Goal: Task Accomplishment & Management: Manage account settings

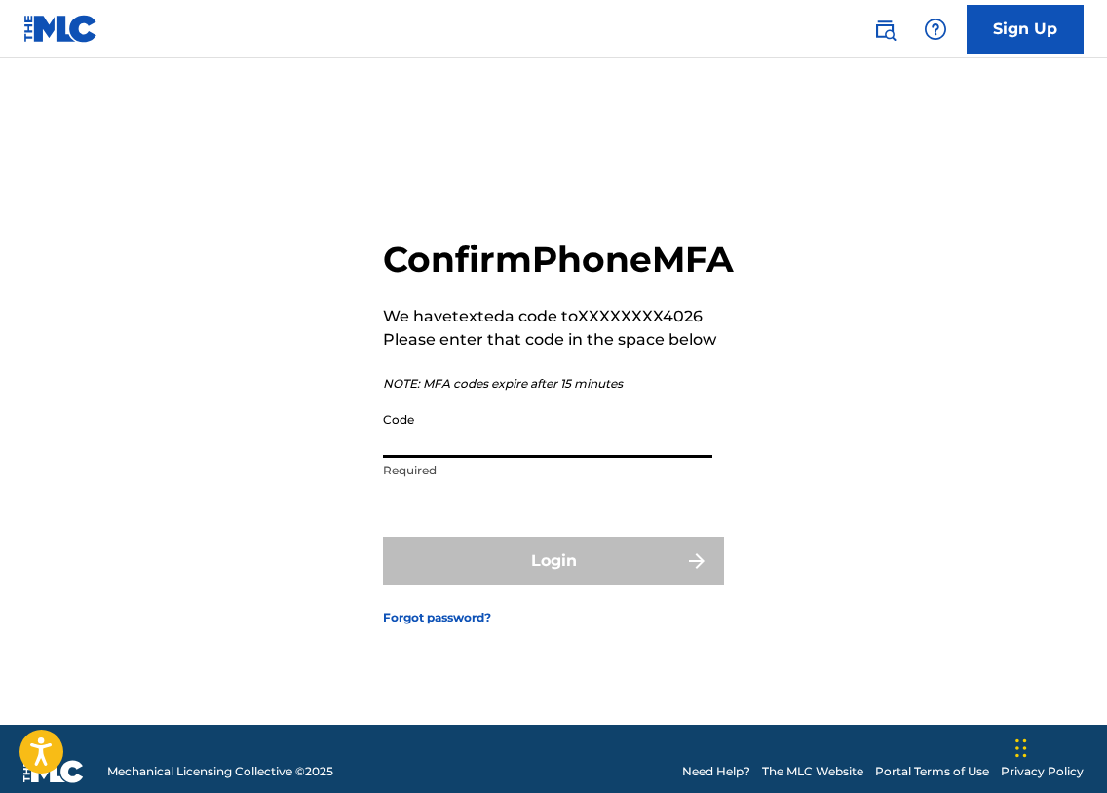
click at [506, 453] on input "Code" at bounding box center [547, 430] width 329 height 56
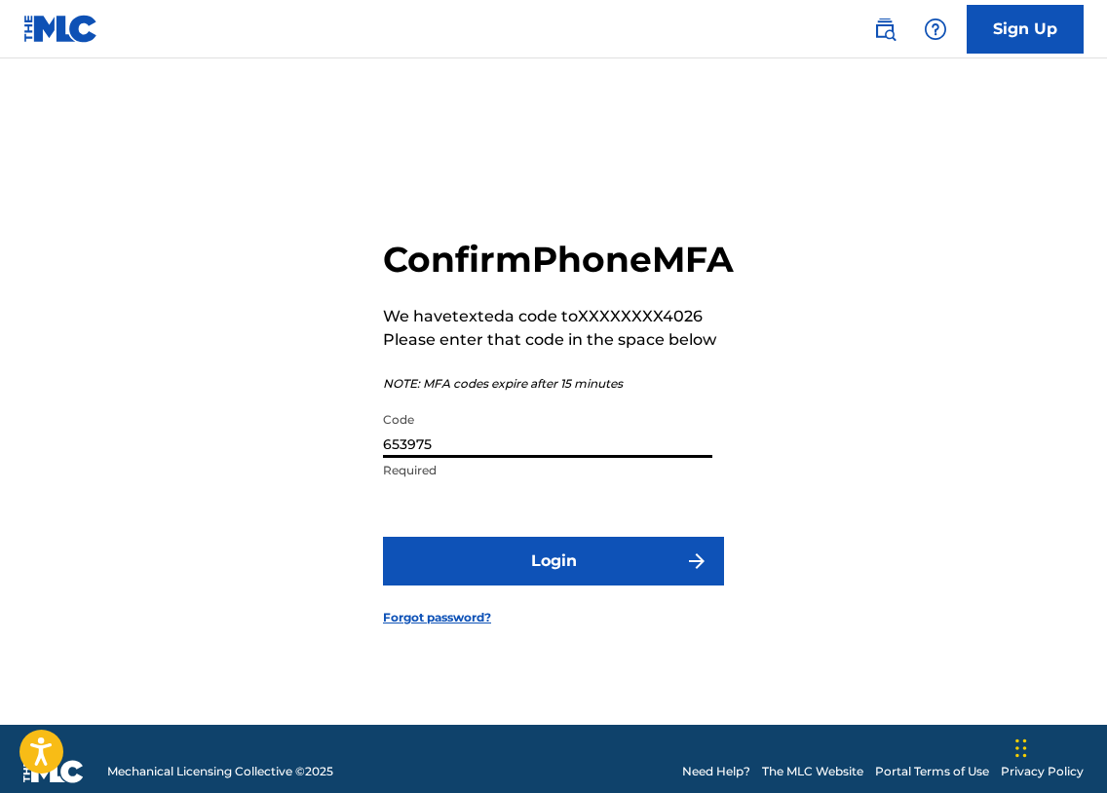
type input "653975"
click at [475, 586] on button "Login" at bounding box center [553, 561] width 341 height 49
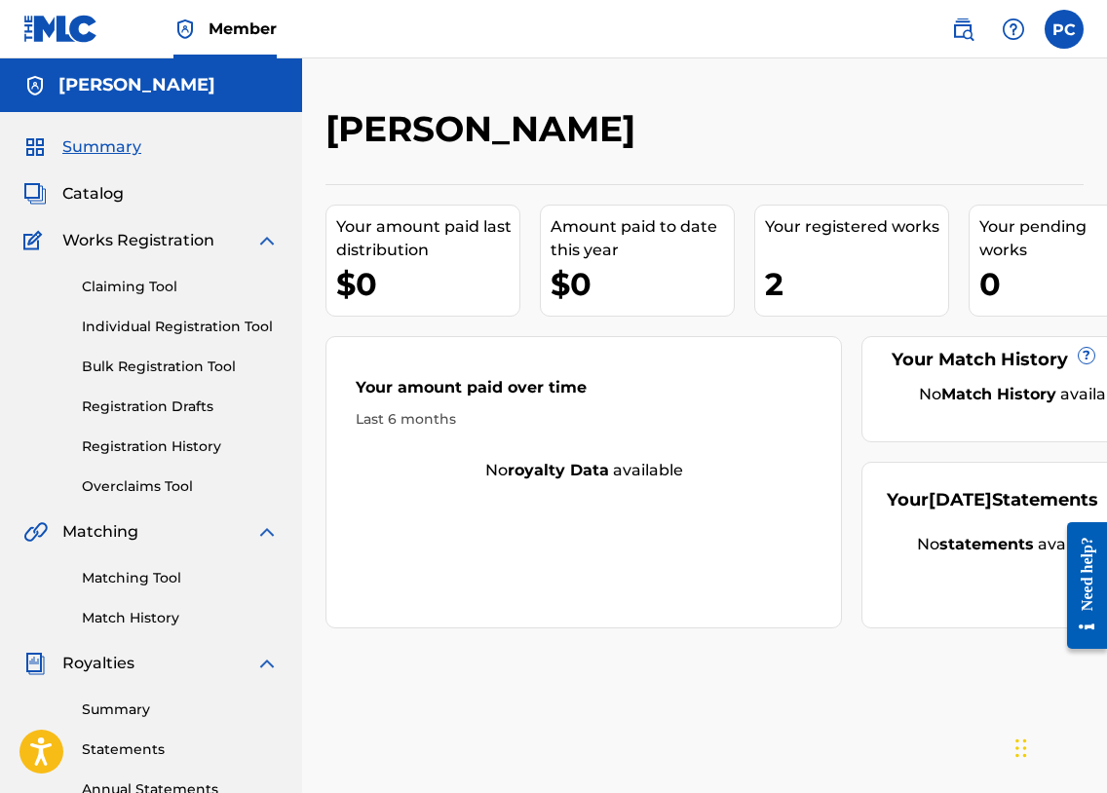
click at [1069, 37] on label at bounding box center [1064, 29] width 39 height 39
click at [1064, 29] on input "PC [PERSON_NAME] [EMAIL_ADDRESS][DOMAIN_NAME] Notification Preferences Profile …" at bounding box center [1064, 29] width 0 height 0
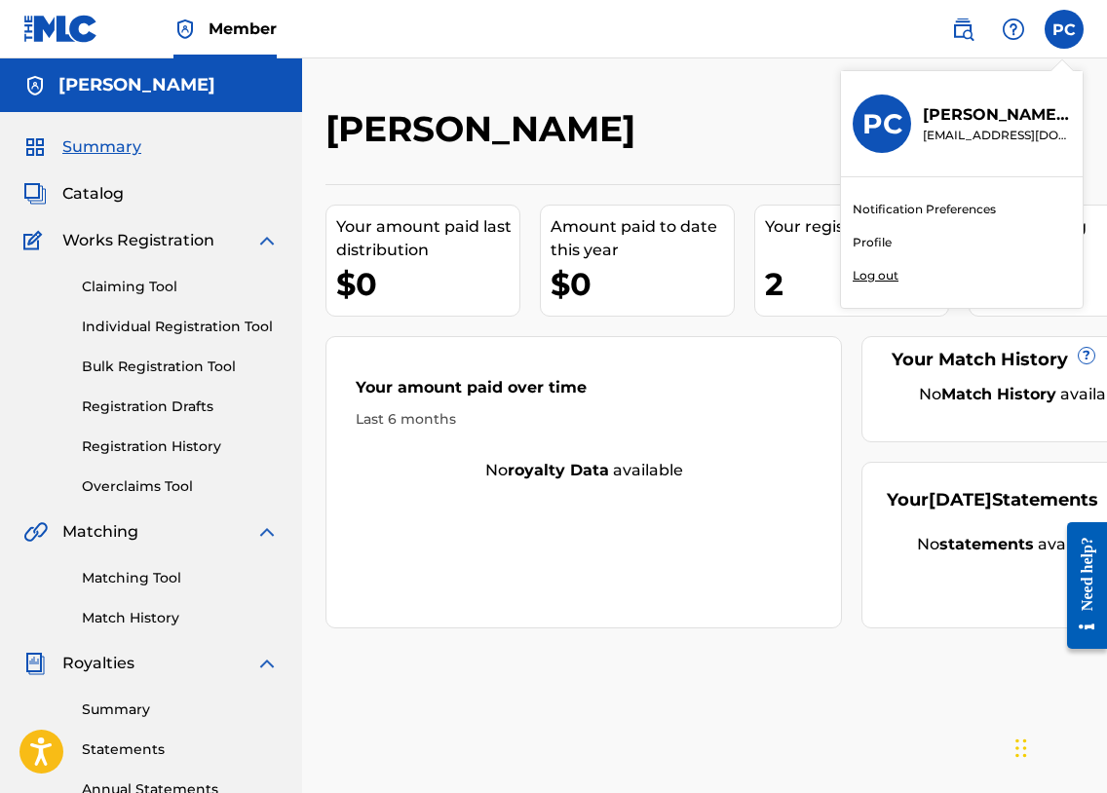
click at [870, 239] on link "Profile" at bounding box center [872, 243] width 39 height 18
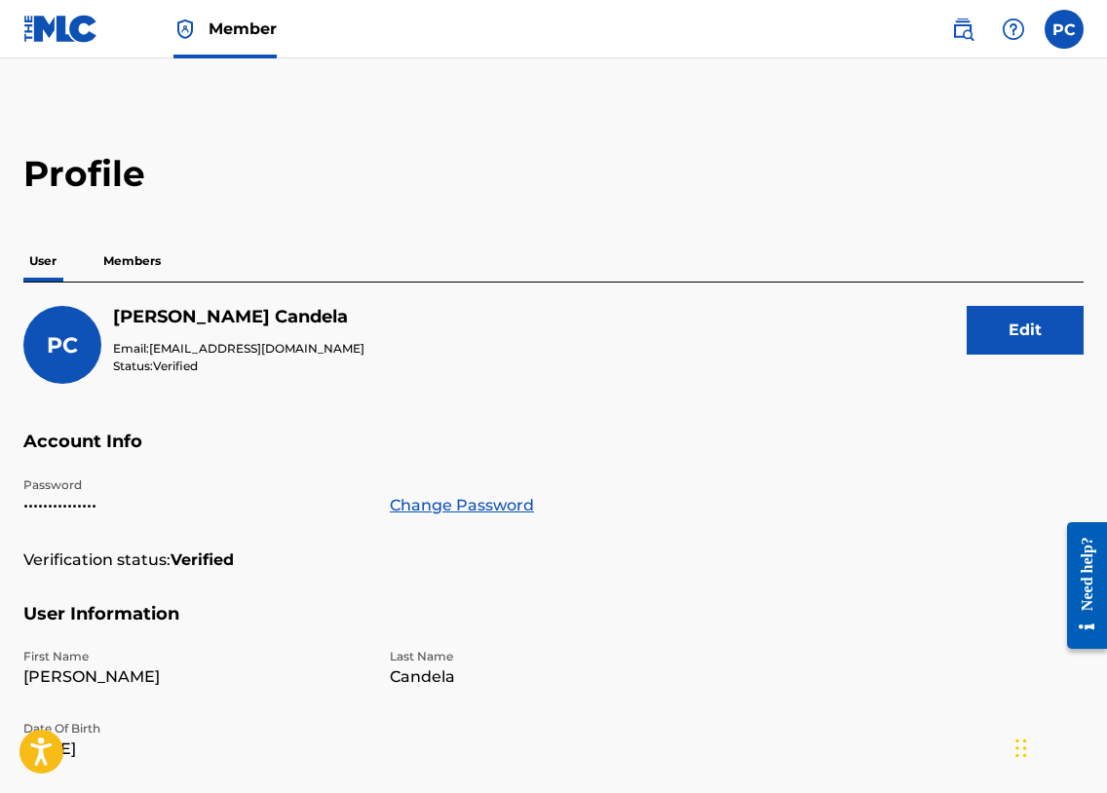
click at [133, 265] on p "Members" at bounding box center [131, 261] width 69 height 41
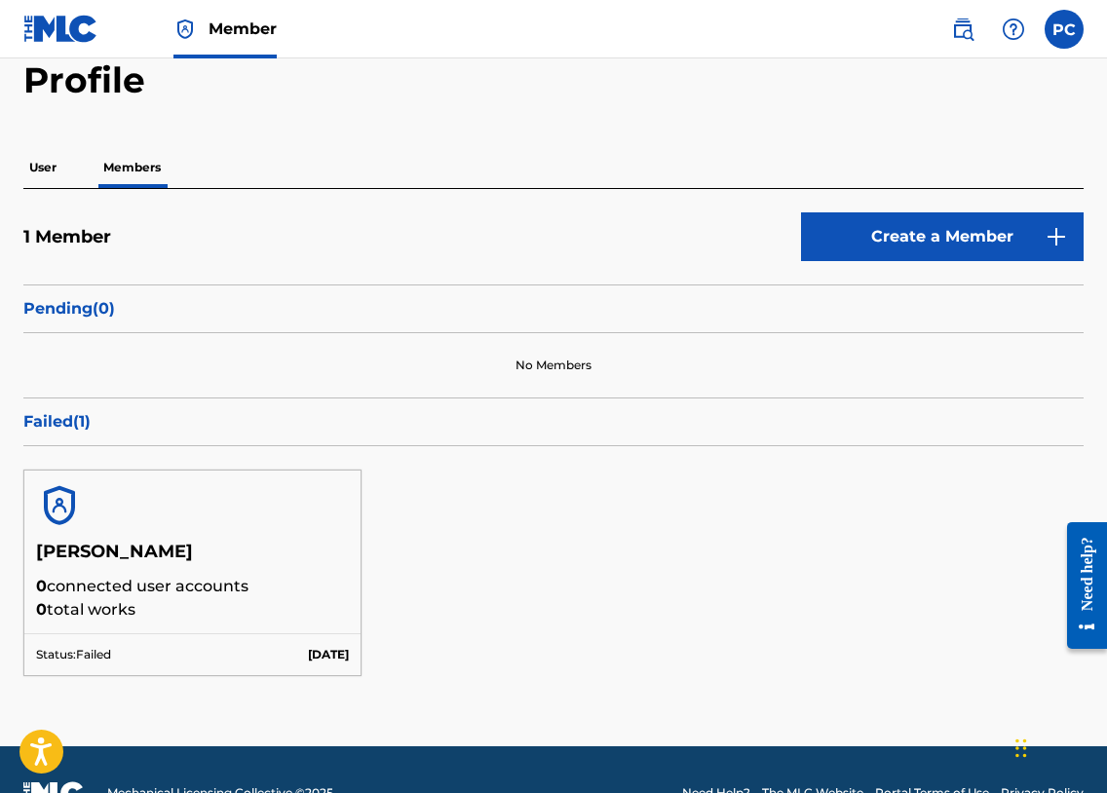
scroll to position [95, 0]
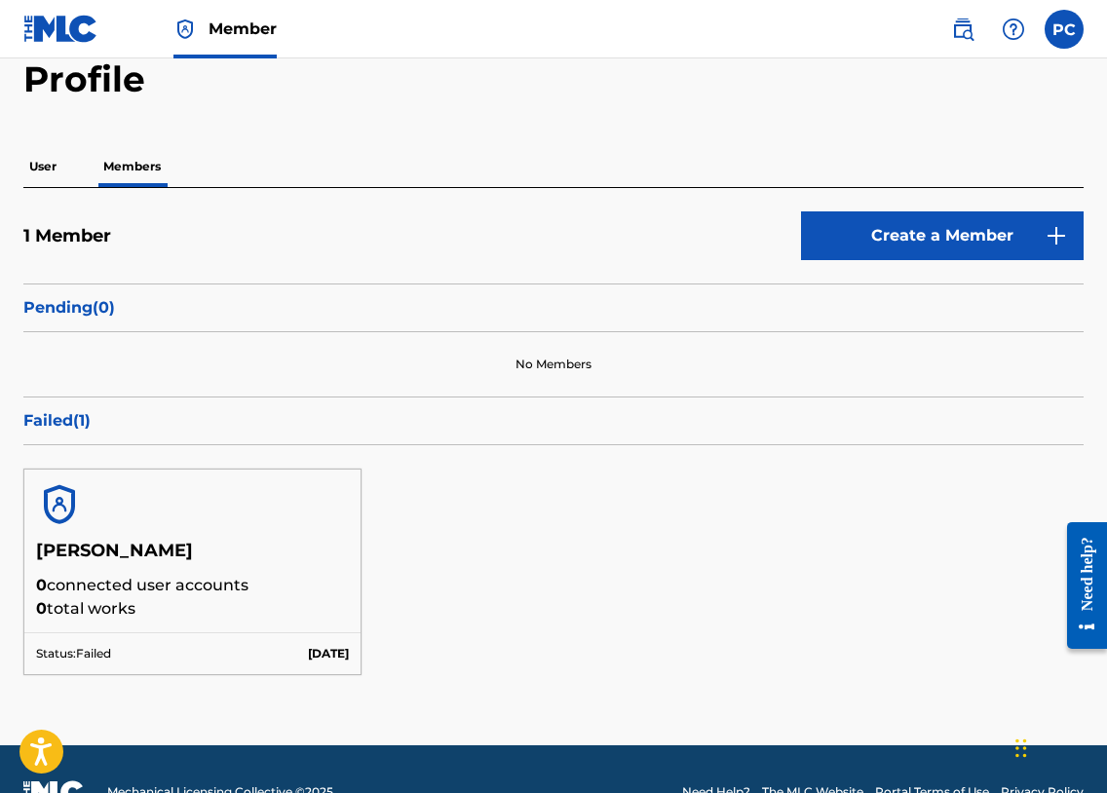
click at [230, 28] on span "Member" at bounding box center [243, 29] width 68 height 22
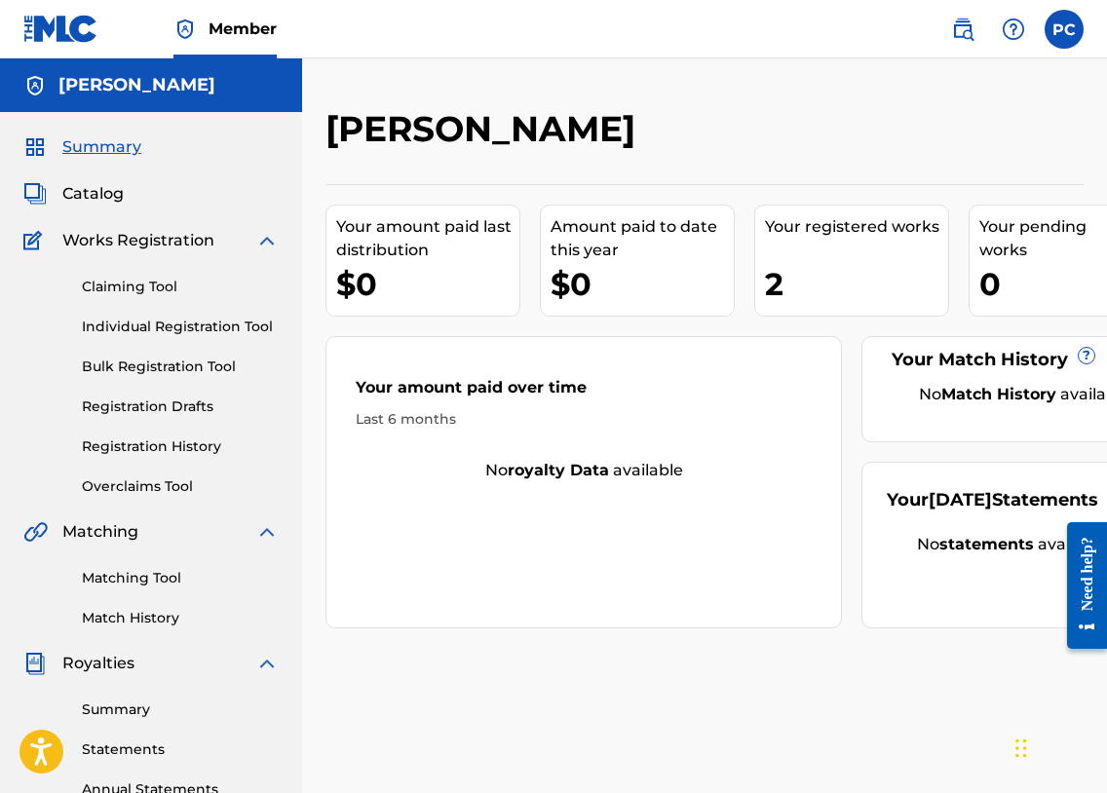
click at [134, 290] on link "Claiming Tool" at bounding box center [180, 287] width 197 height 20
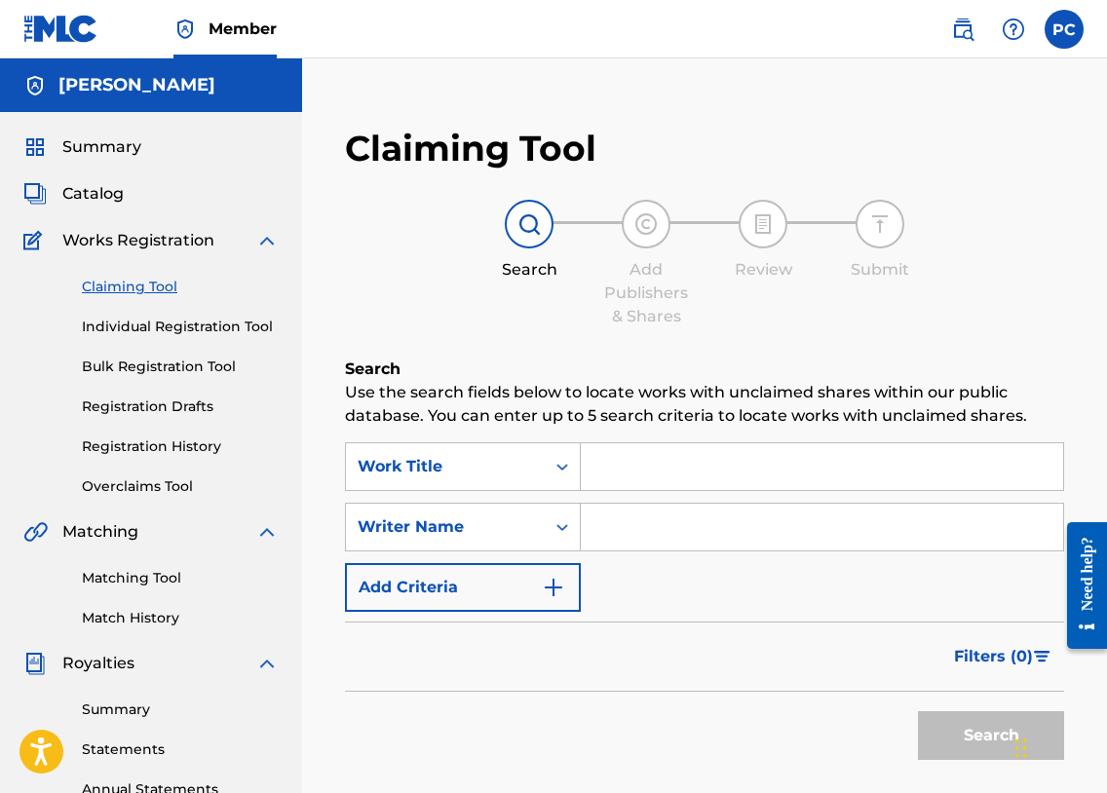
click at [126, 327] on link "Individual Registration Tool" at bounding box center [180, 327] width 197 height 20
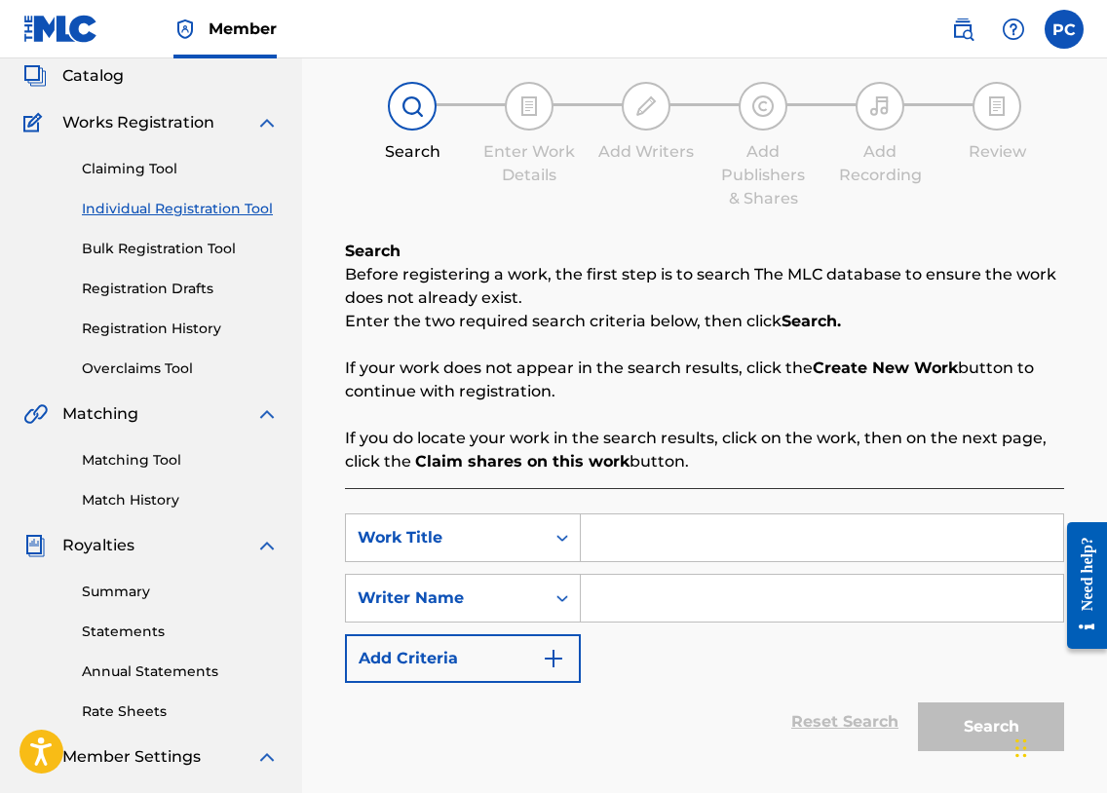
scroll to position [45, 0]
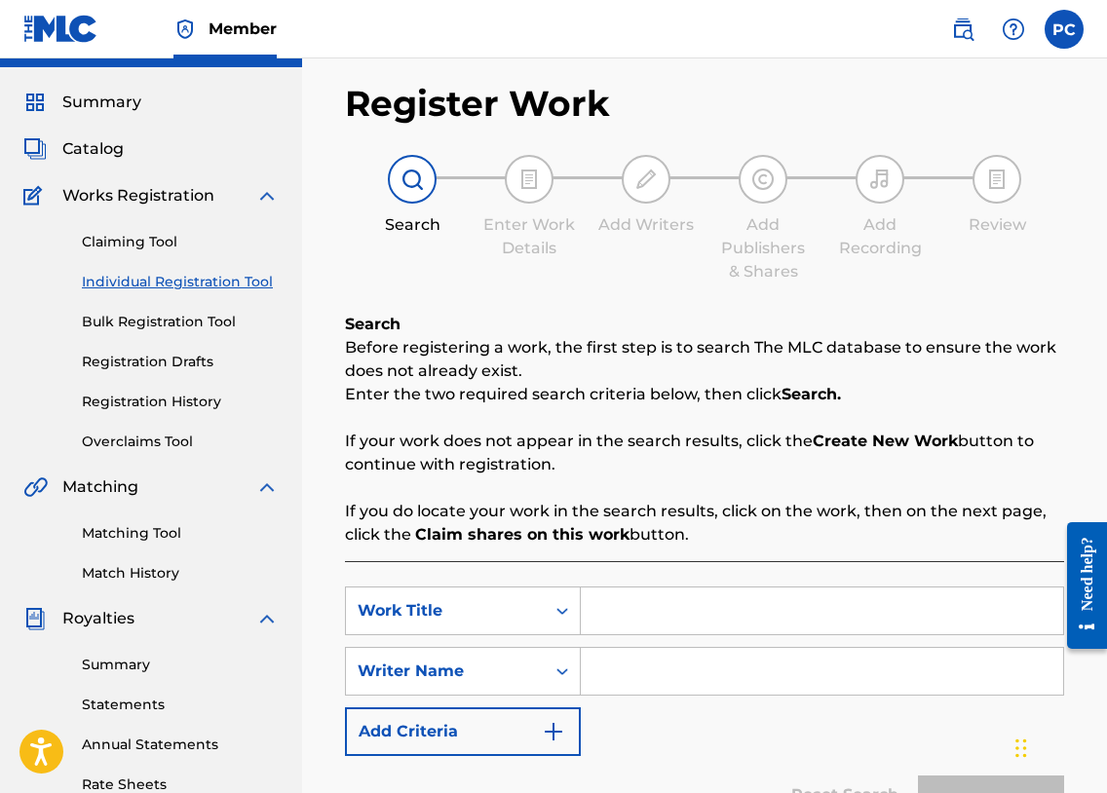
click at [183, 363] on link "Registration Drafts" at bounding box center [180, 362] width 197 height 20
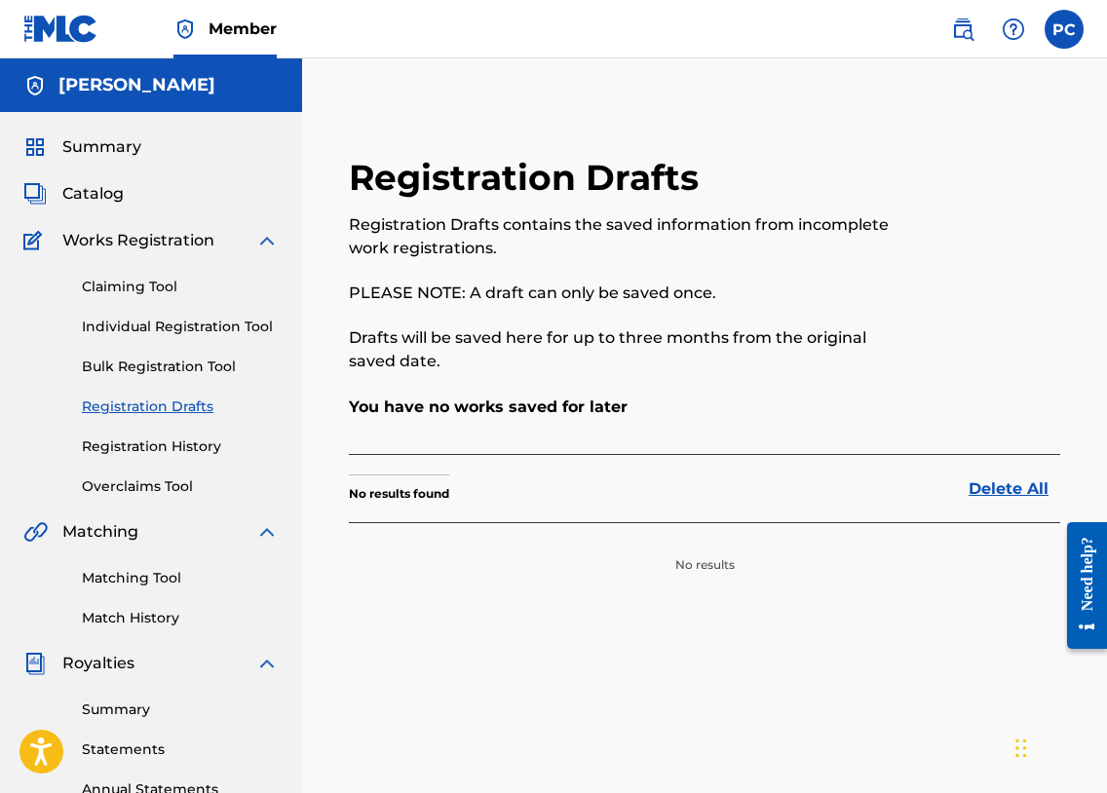
click at [140, 448] on link "Registration History" at bounding box center [180, 447] width 197 height 20
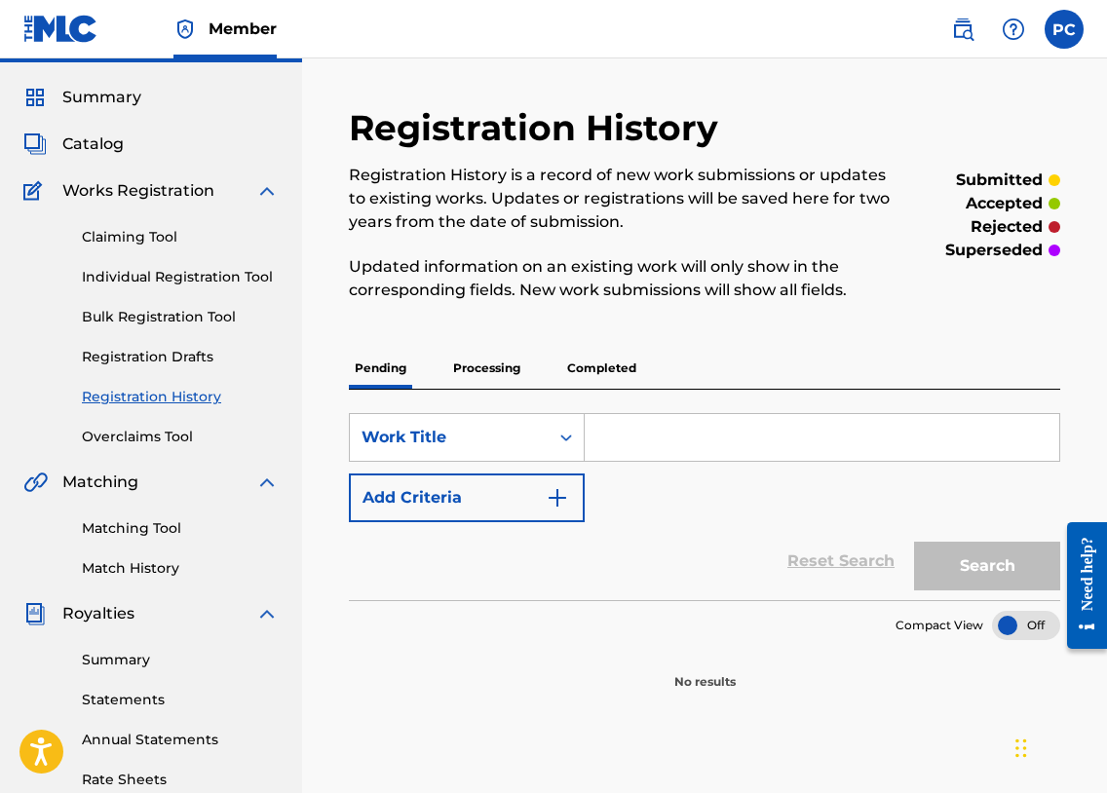
scroll to position [49, 0]
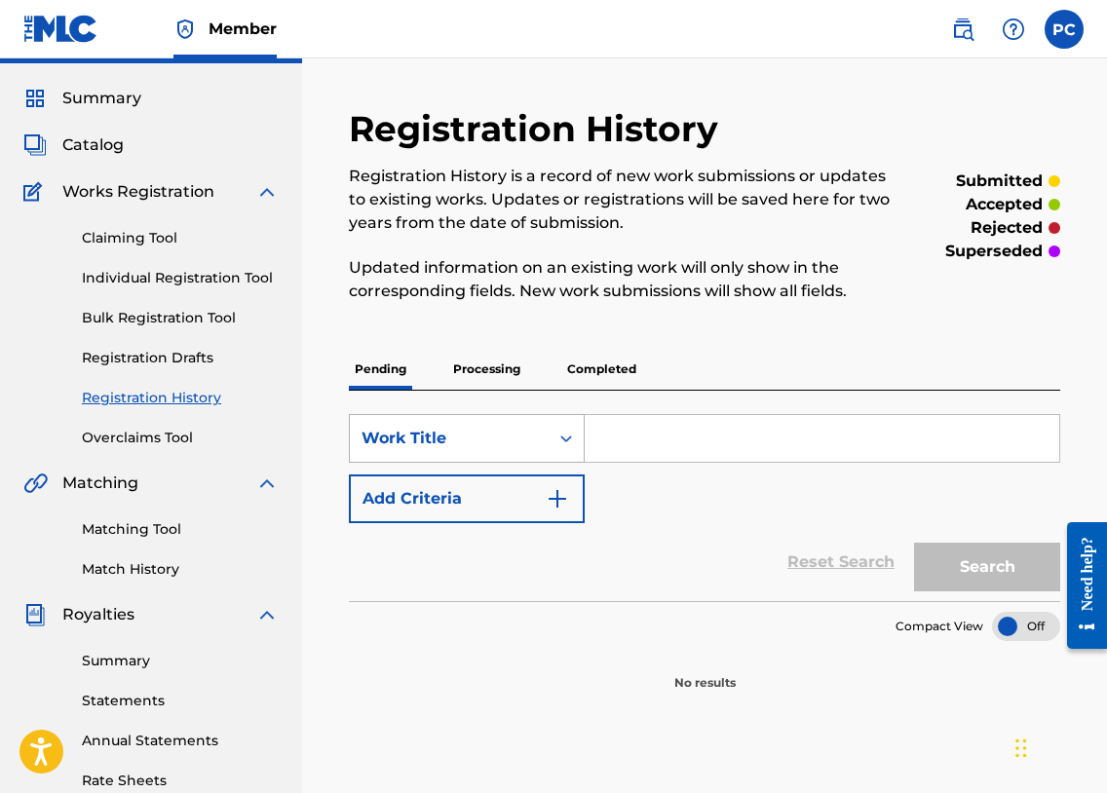
click at [558, 440] on icon "Search Form" at bounding box center [565, 438] width 19 height 19
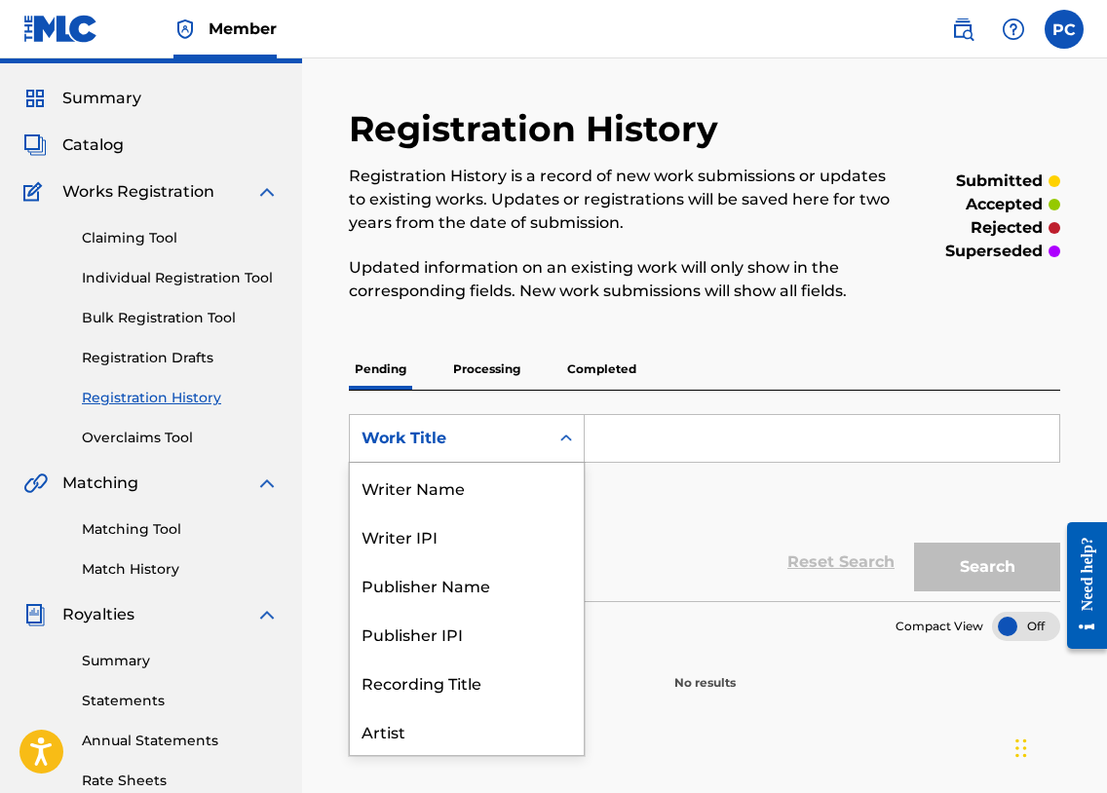
scroll to position [97, 0]
click at [400, 731] on div "Work Title" at bounding box center [467, 731] width 234 height 49
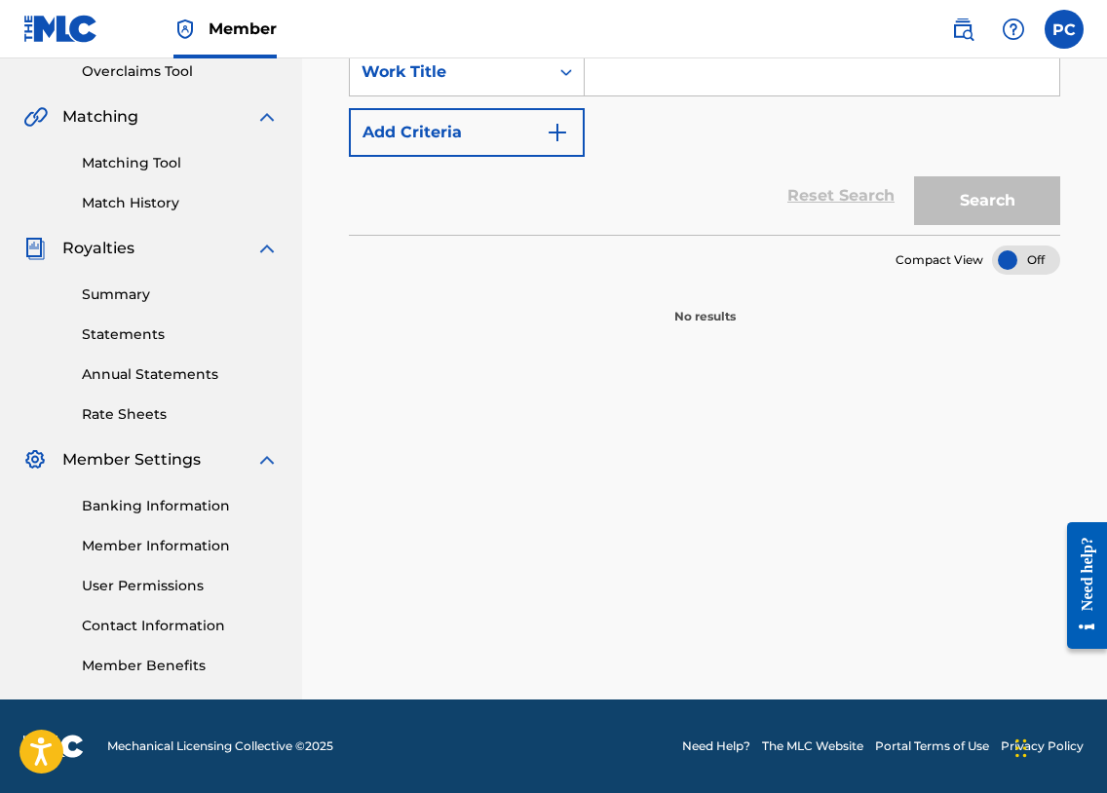
scroll to position [415, 0]
click at [166, 544] on link "Member Information" at bounding box center [180, 546] width 197 height 20
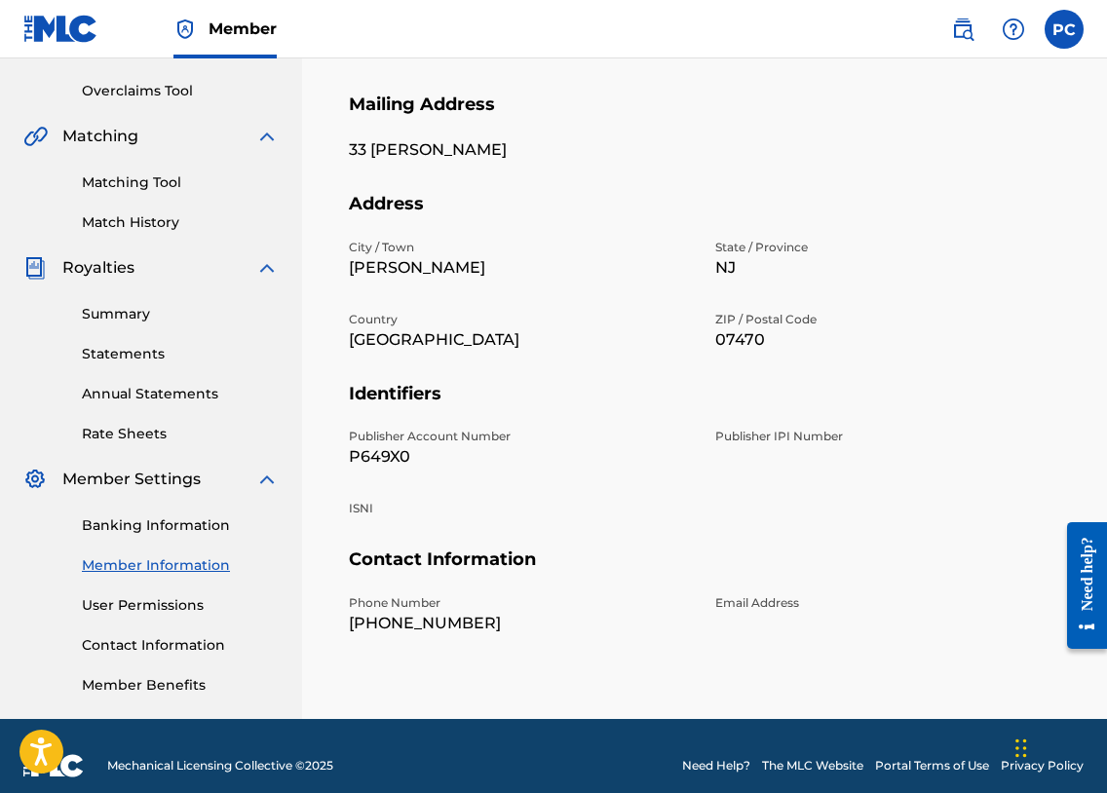
scroll to position [400, 0]
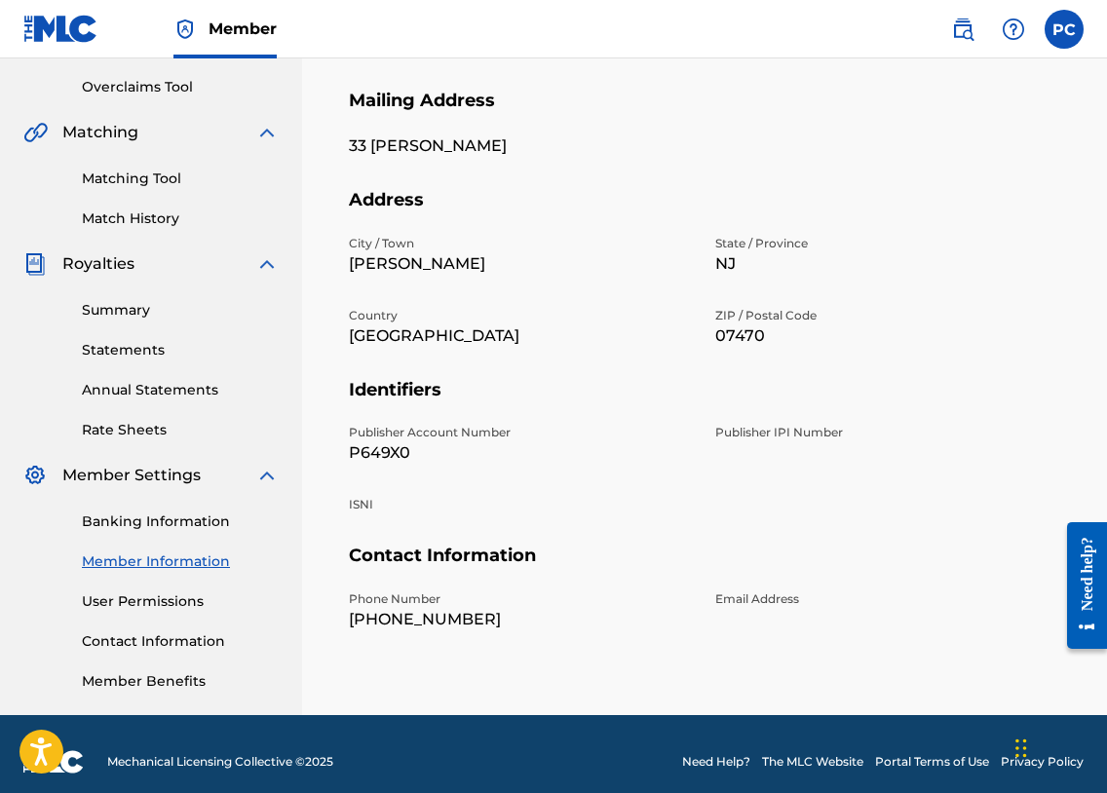
click at [173, 679] on link "Member Benefits" at bounding box center [180, 681] width 197 height 20
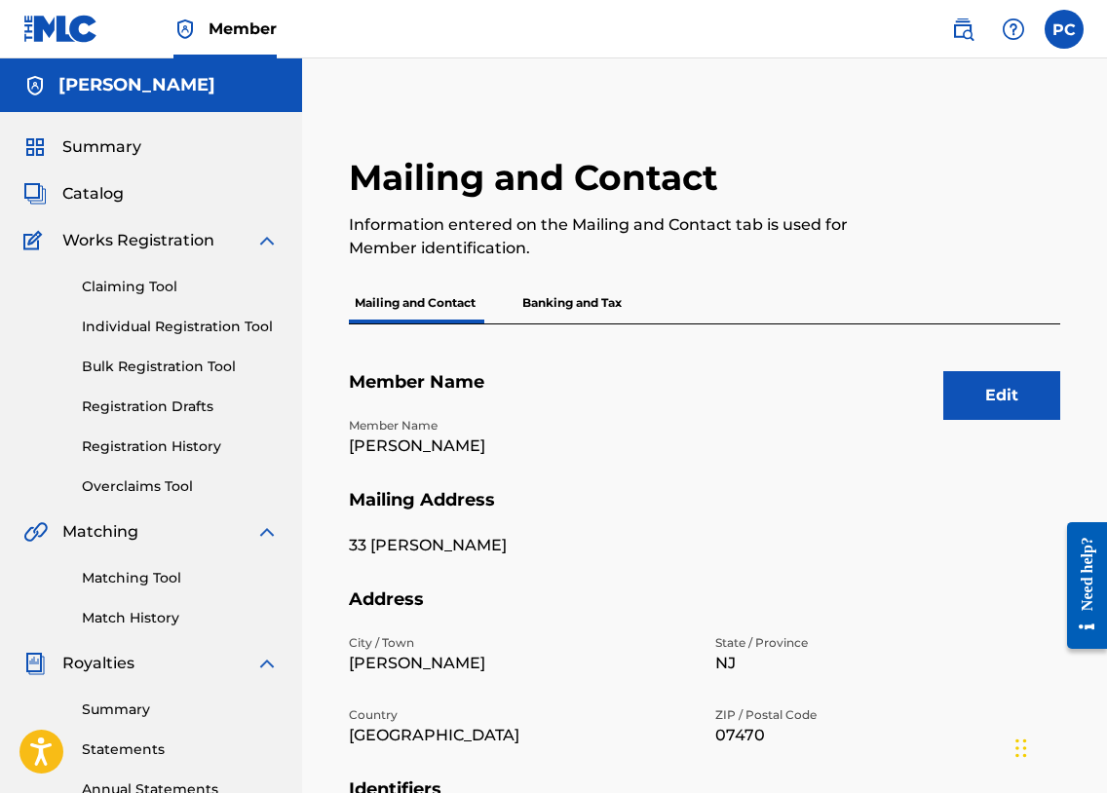
click at [236, 29] on span "Member" at bounding box center [243, 29] width 68 height 22
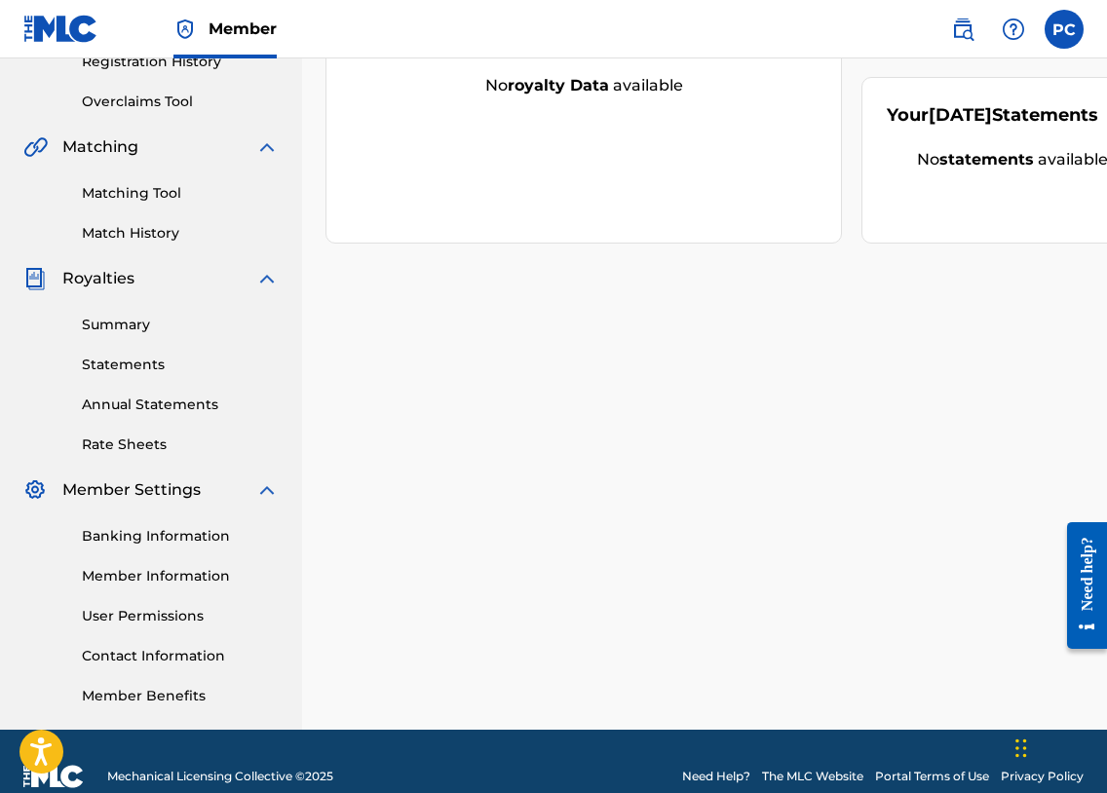
scroll to position [389, 0]
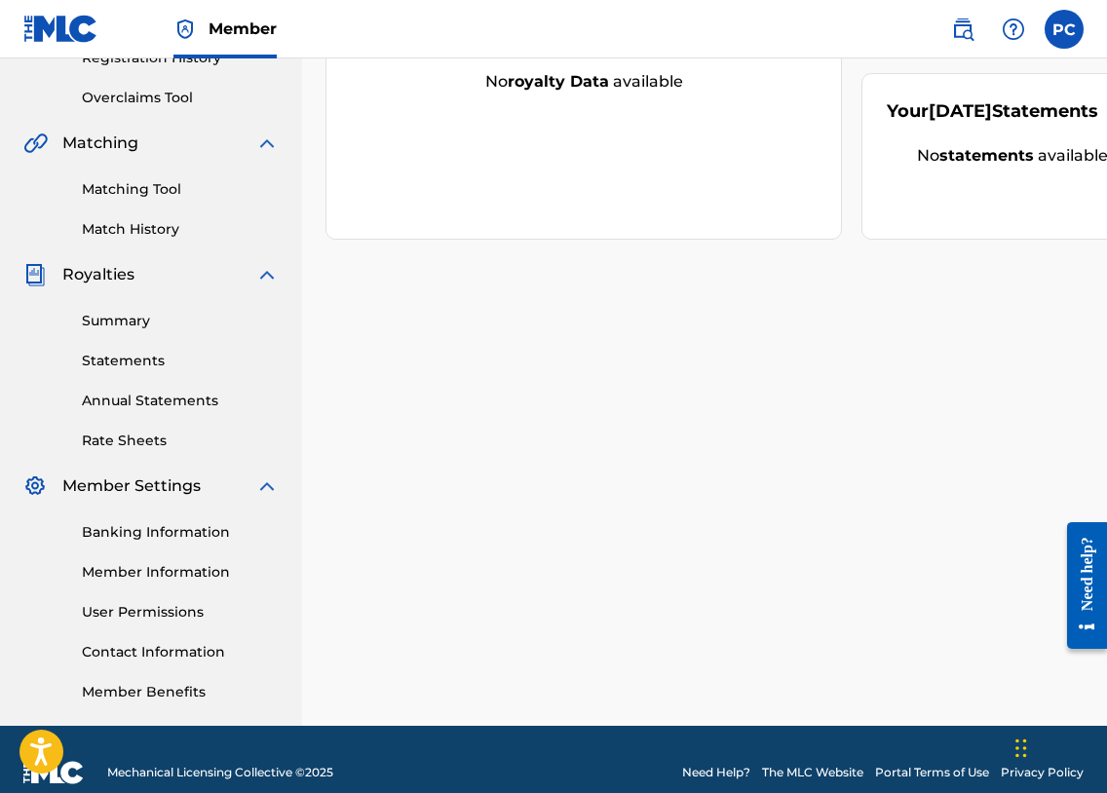
click at [188, 531] on link "Banking Information" at bounding box center [180, 532] width 197 height 20
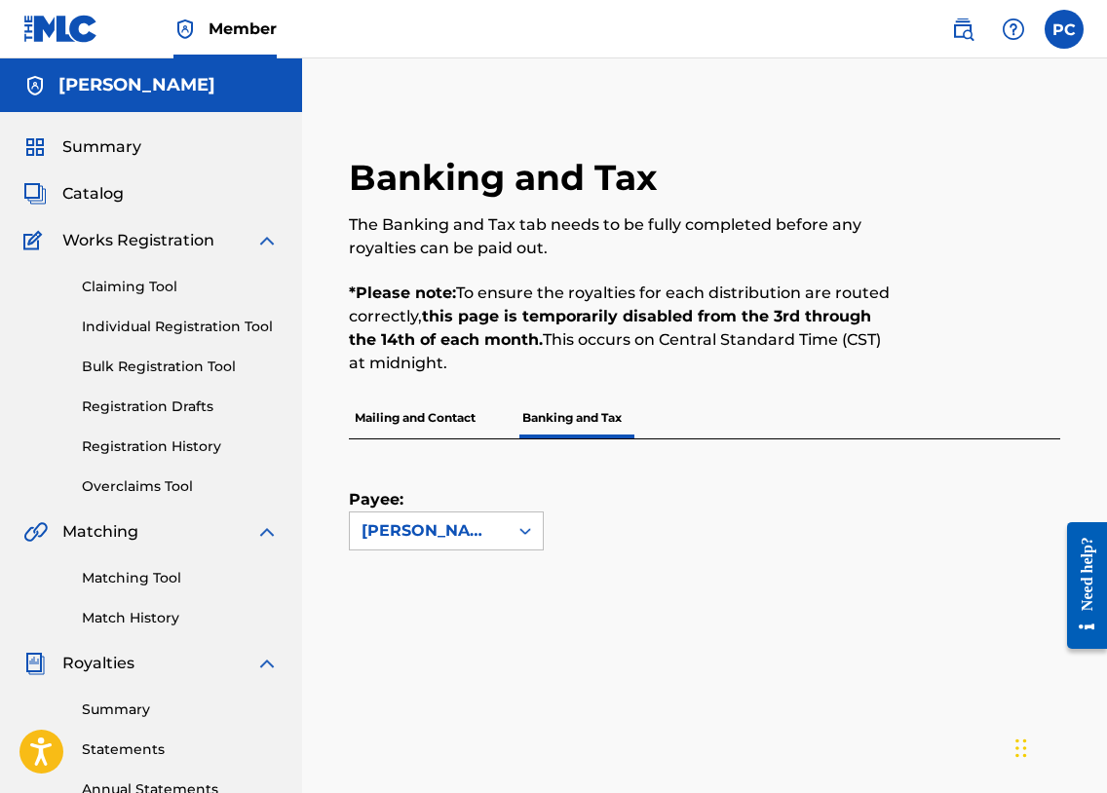
click at [423, 417] on p "Mailing and Contact" at bounding box center [415, 418] width 133 height 41
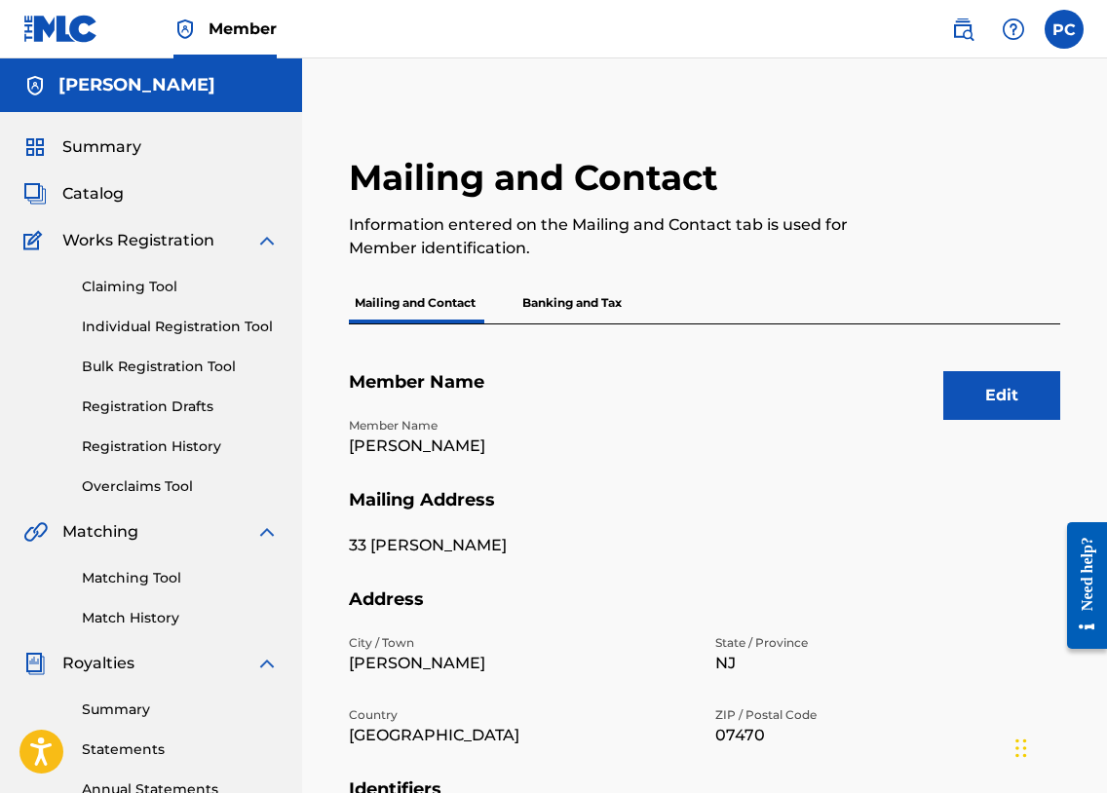
click at [561, 303] on p "Banking and Tax" at bounding box center [571, 303] width 111 height 41
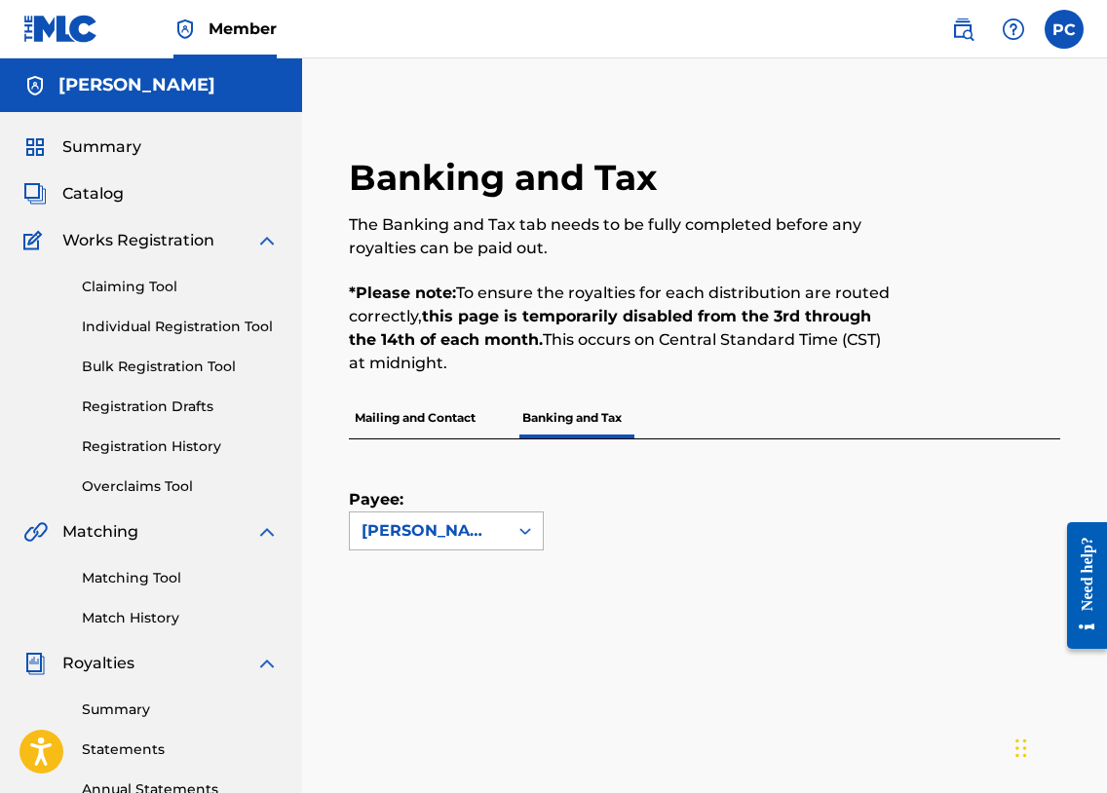
click at [484, 532] on div "[PERSON_NAME]" at bounding box center [429, 530] width 134 height 23
click at [690, 537] on div "Payee: Use Up and Down to choose options, press Enter to select the currently f…" at bounding box center [681, 495] width 665 height 111
click at [584, 419] on p "Banking and Tax" at bounding box center [571, 418] width 111 height 41
click at [428, 418] on p "Mailing and Contact" at bounding box center [415, 418] width 133 height 41
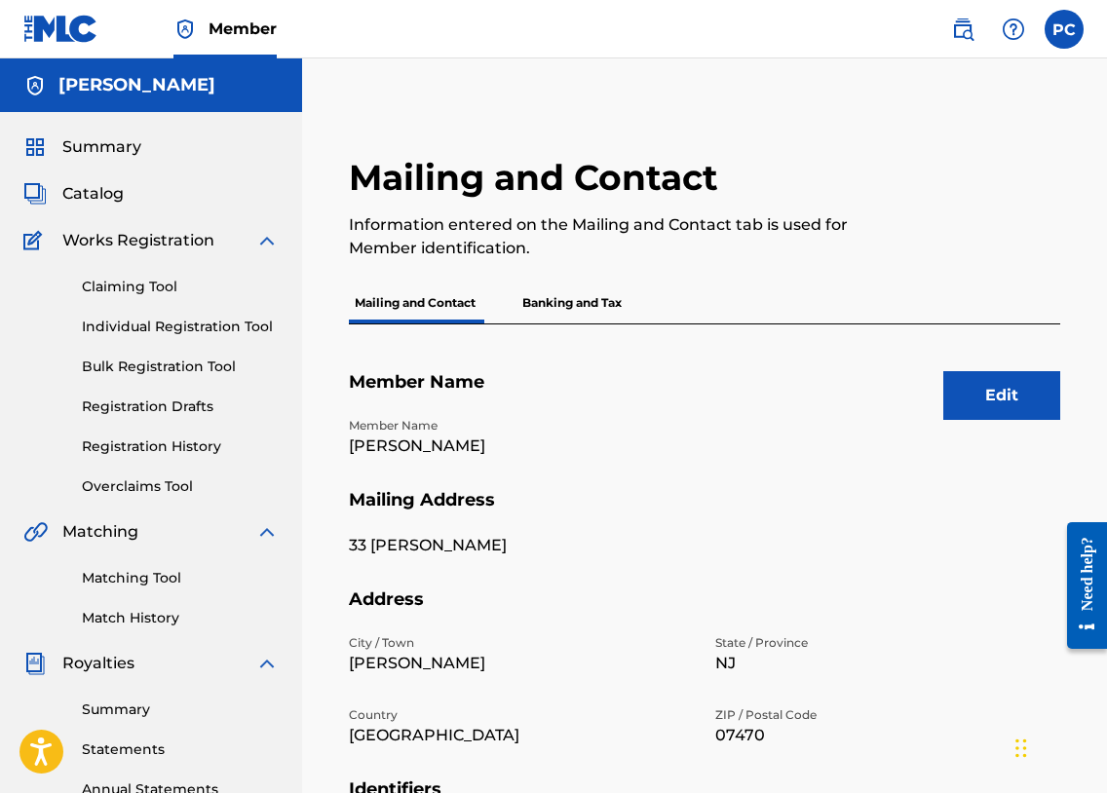
click at [581, 304] on p "Banking and Tax" at bounding box center [571, 303] width 111 height 41
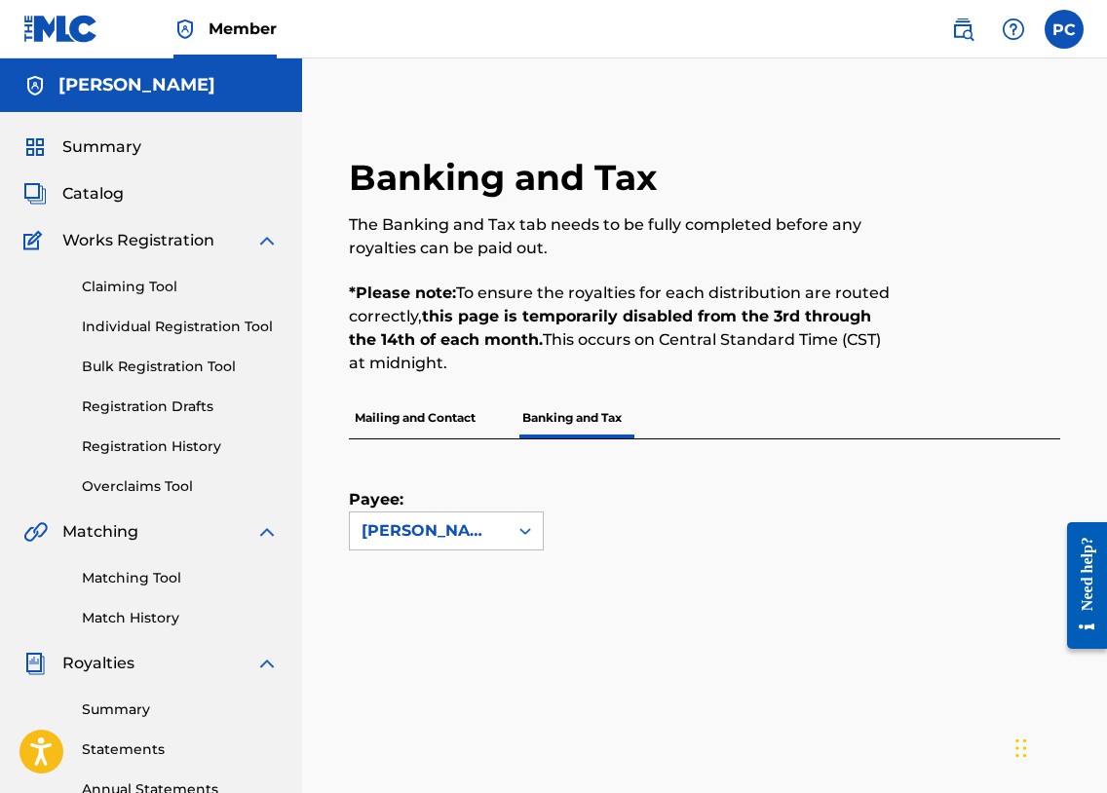
click at [131, 447] on link "Registration History" at bounding box center [180, 447] width 197 height 20
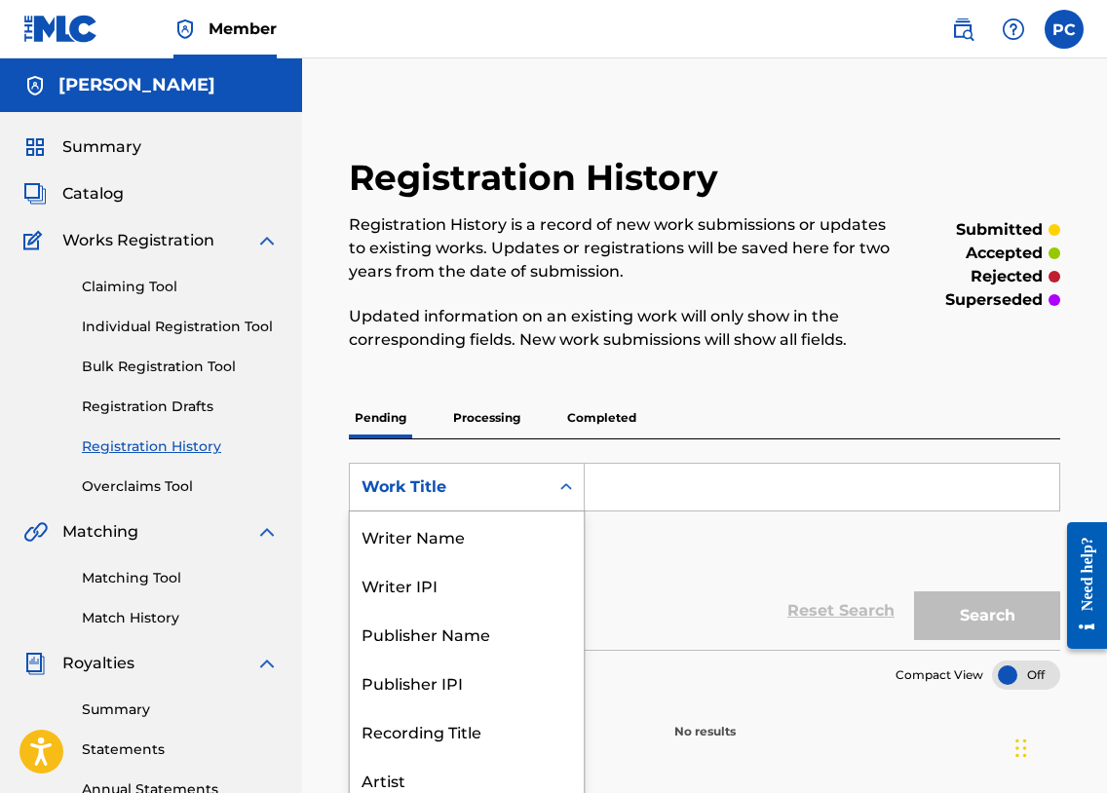
scroll to position [10, 0]
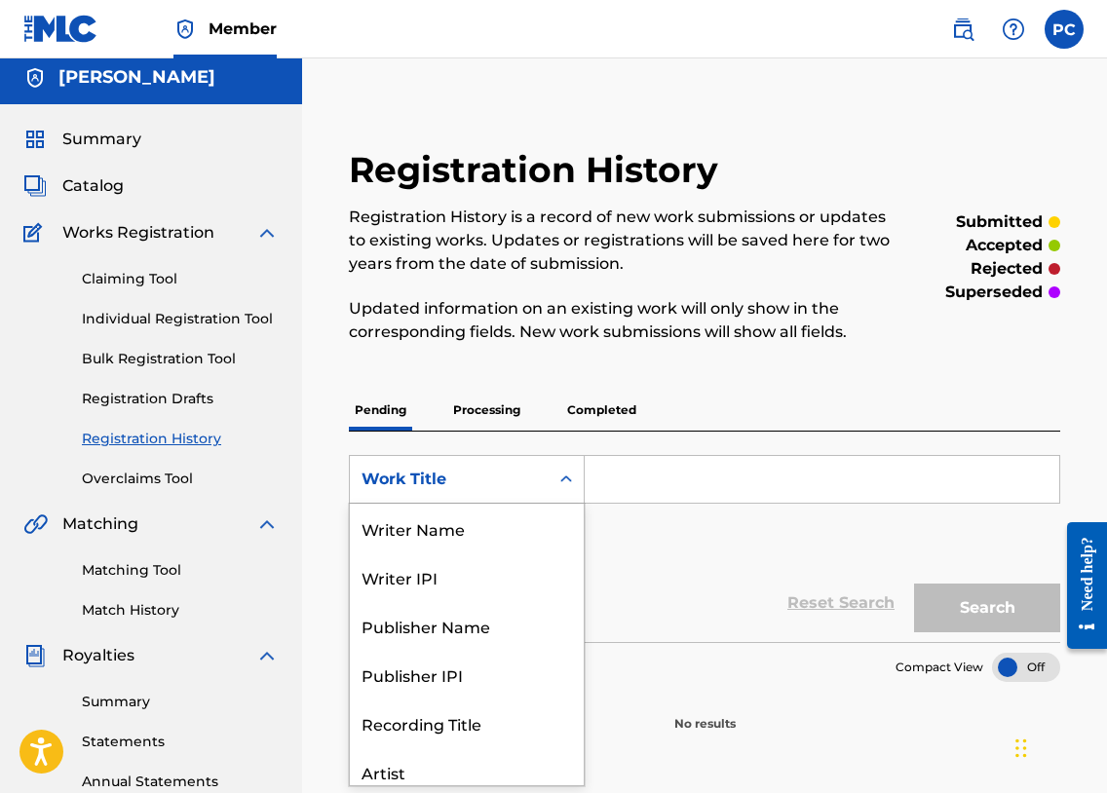
click at [558, 487] on icon "Search Form" at bounding box center [565, 479] width 19 height 19
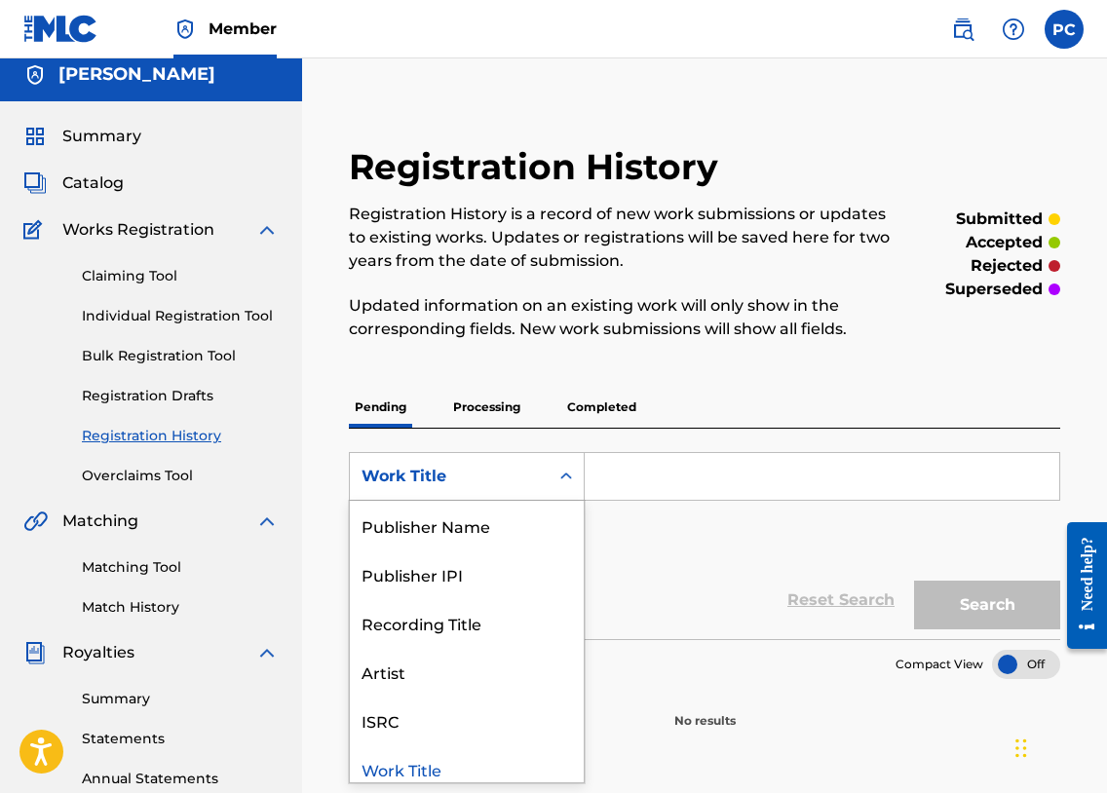
scroll to position [12, 0]
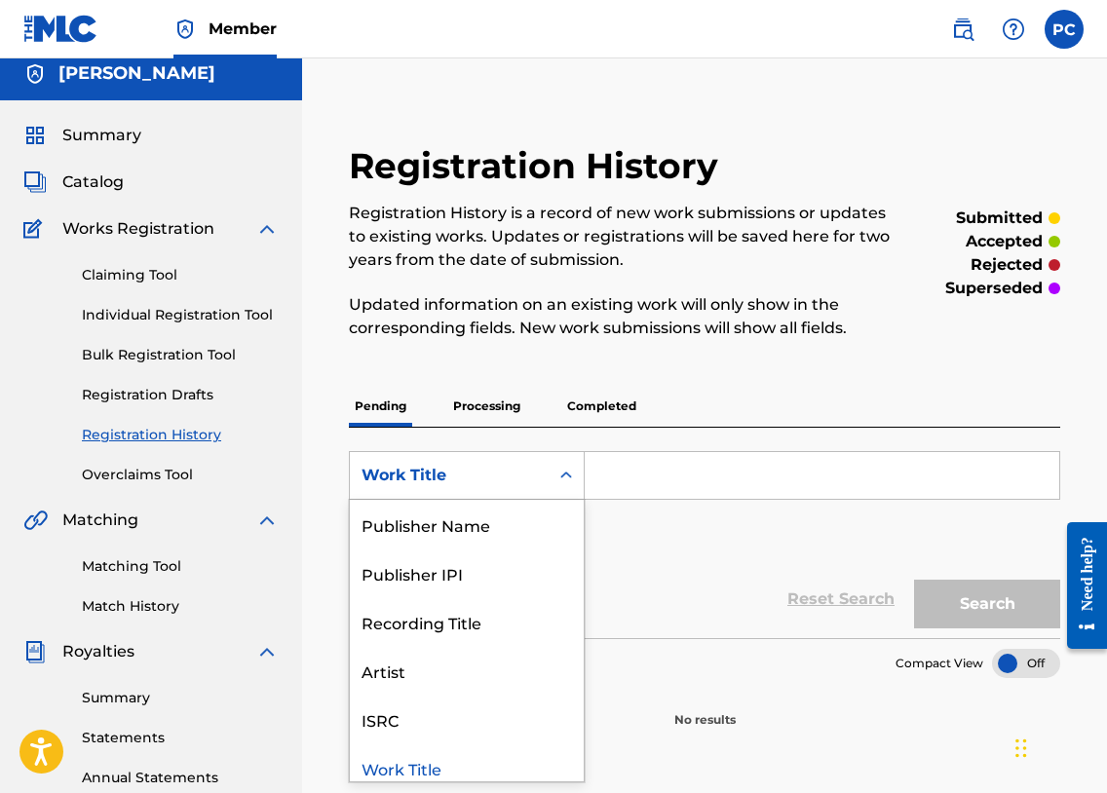
click at [624, 480] on input "Search Form" at bounding box center [822, 475] width 475 height 47
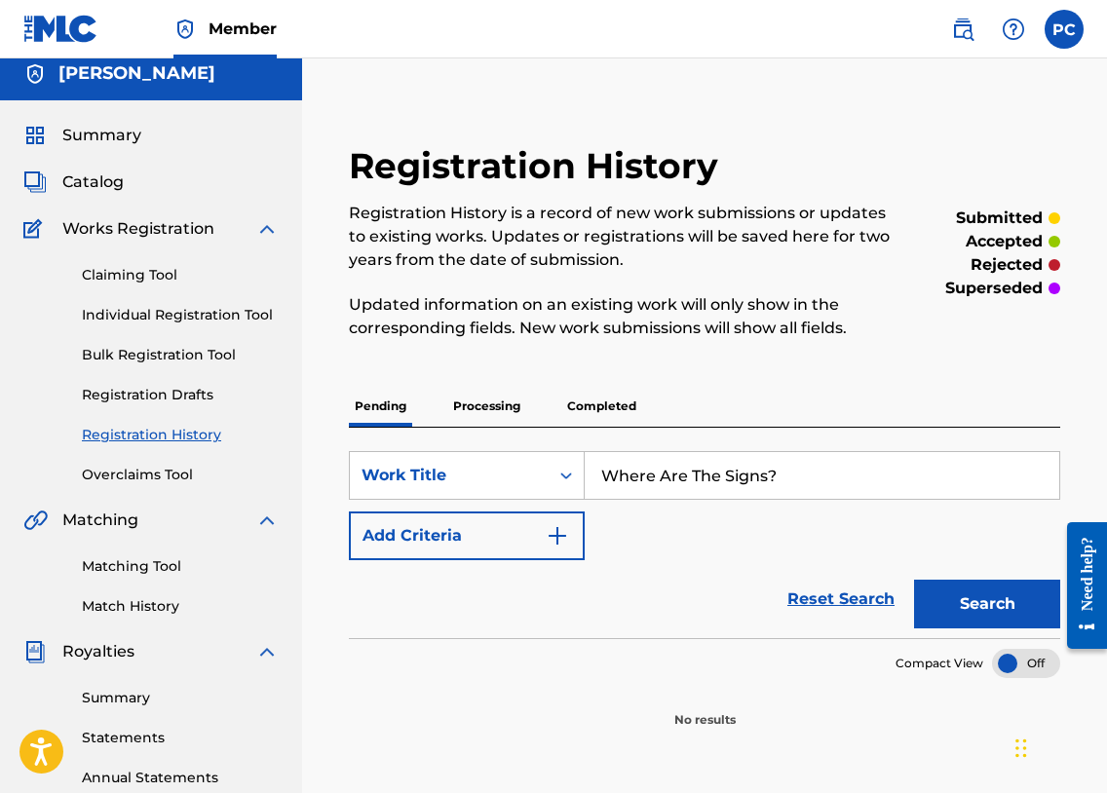
type input "Where Are The Signs?"
click at [496, 532] on button "Add Criteria" at bounding box center [467, 536] width 236 height 49
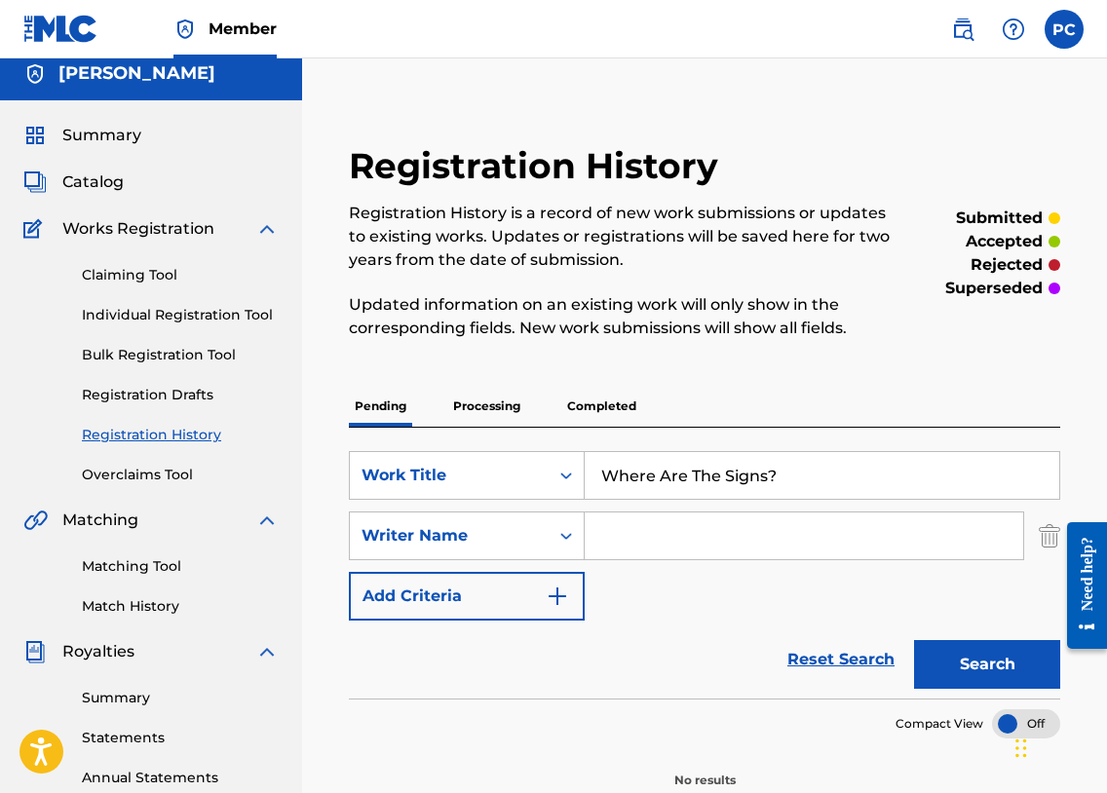
click at [642, 541] on input "Search Form" at bounding box center [804, 536] width 439 height 47
type input "[PERSON_NAME]"
click at [542, 593] on button "Add Criteria" at bounding box center [467, 596] width 236 height 49
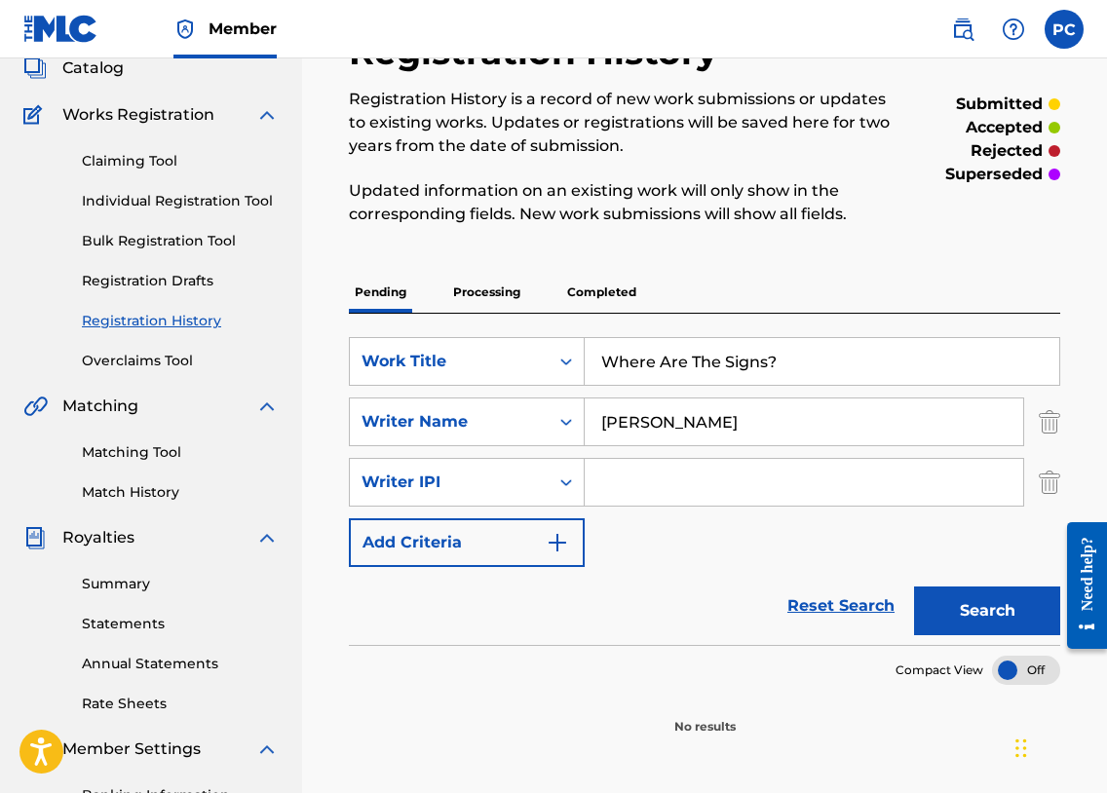
scroll to position [147, 0]
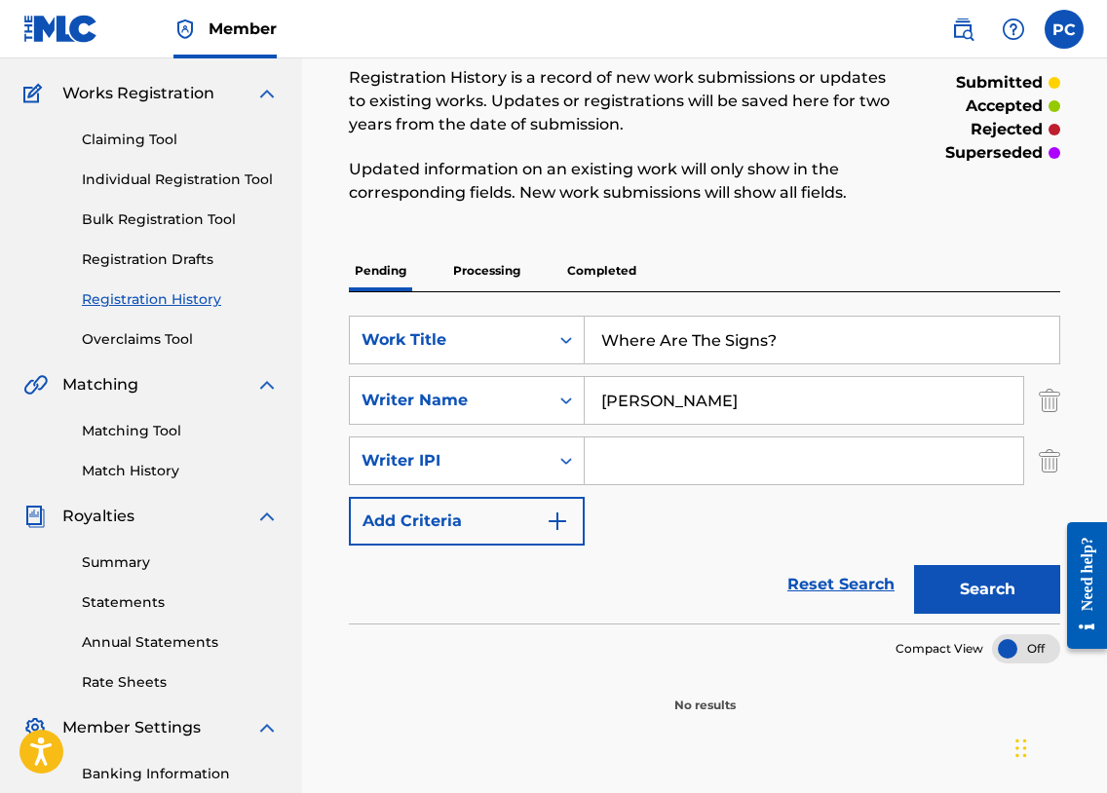
click at [953, 585] on button "Search" at bounding box center [987, 589] width 146 height 49
click at [700, 453] on input "Search Form" at bounding box center [804, 461] width 439 height 47
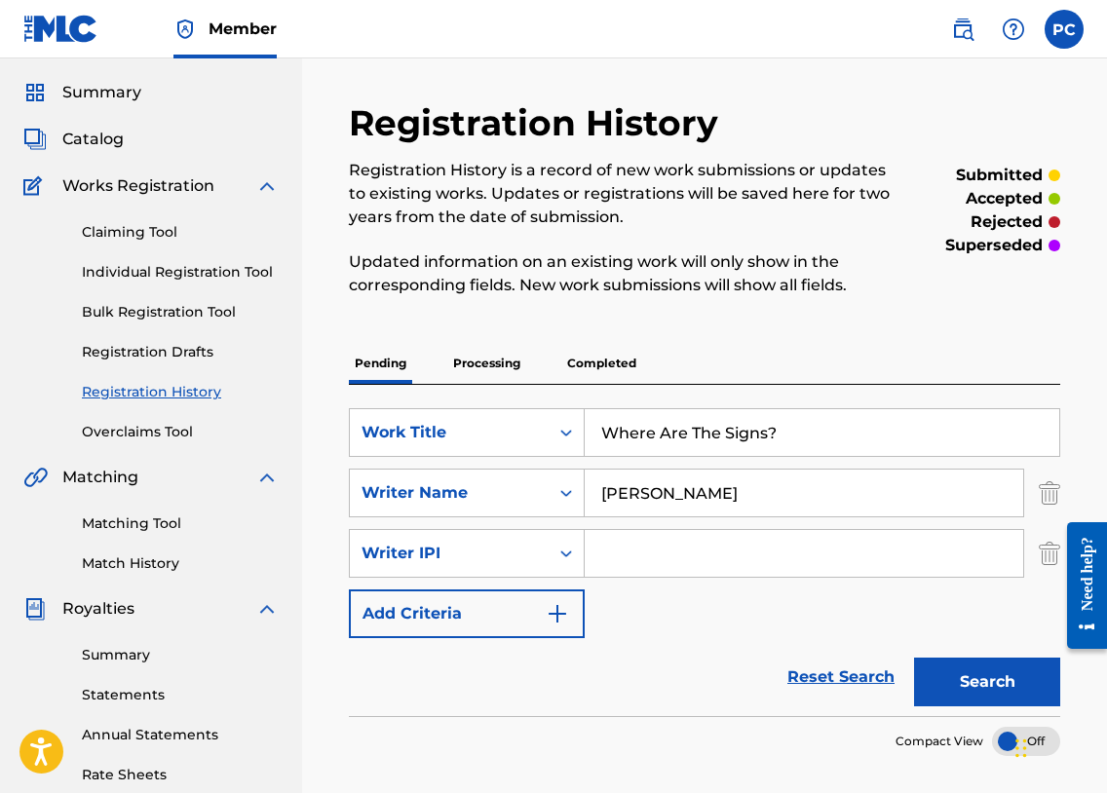
scroll to position [54, 0]
click at [489, 365] on p "Processing" at bounding box center [486, 364] width 79 height 41
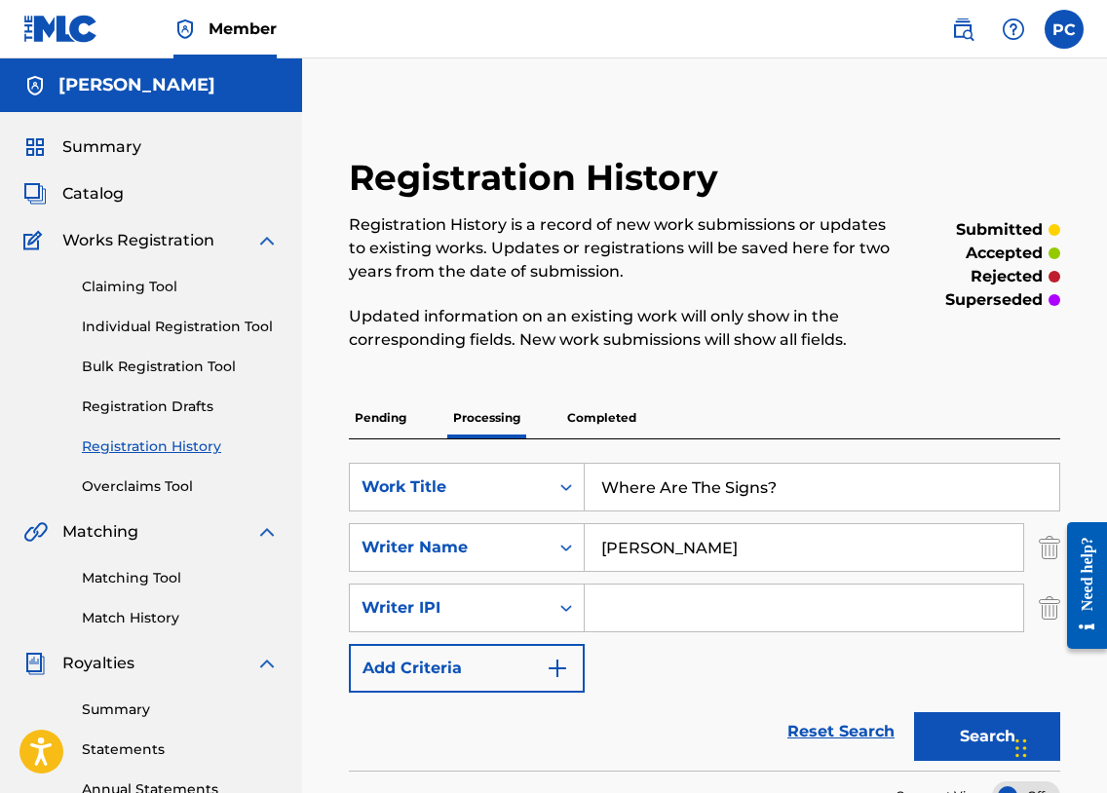
click at [588, 422] on p "Completed" at bounding box center [601, 418] width 81 height 41
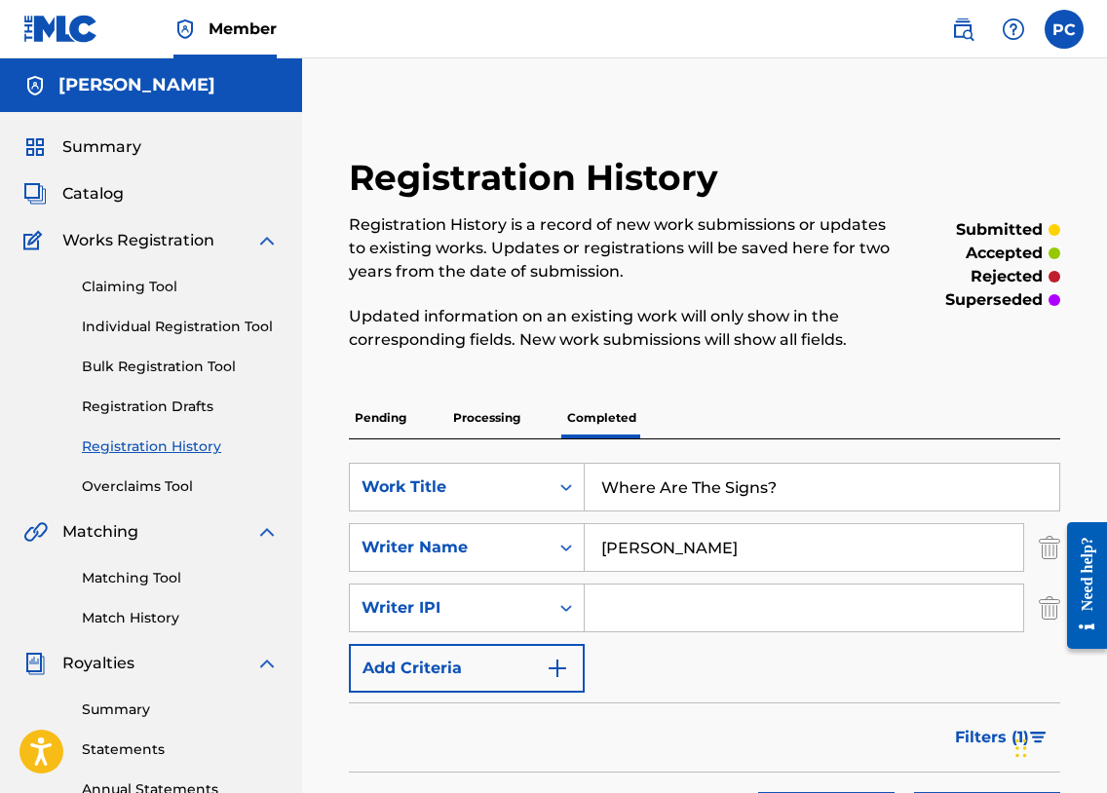
click at [385, 419] on p "Pending" at bounding box center [380, 418] width 63 height 41
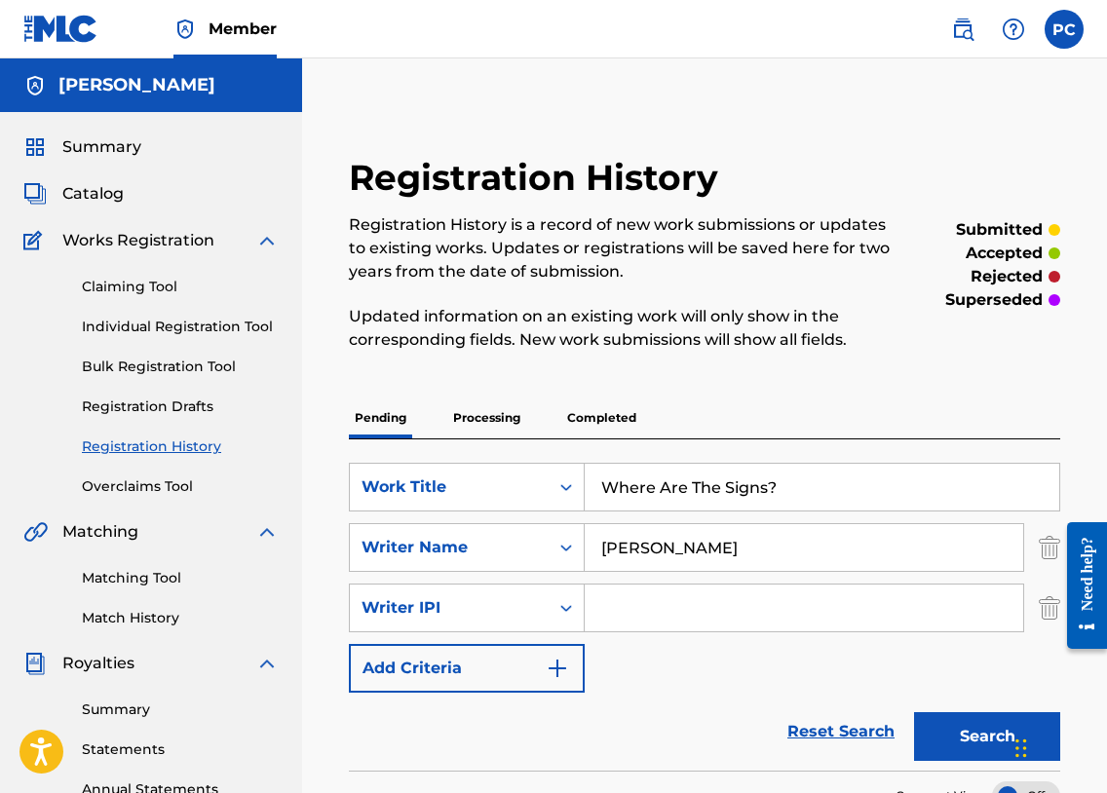
click at [540, 663] on button "Add Criteria" at bounding box center [467, 668] width 236 height 49
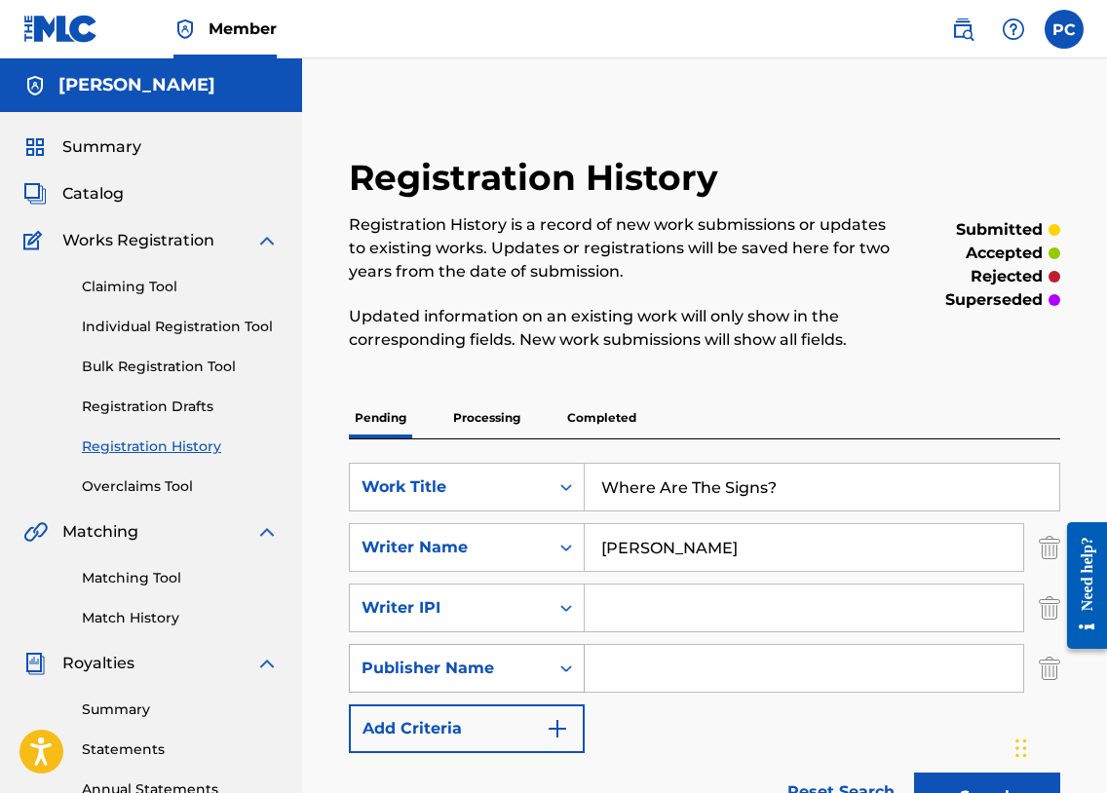
click at [564, 667] on icon "Search Form" at bounding box center [565, 668] width 19 height 19
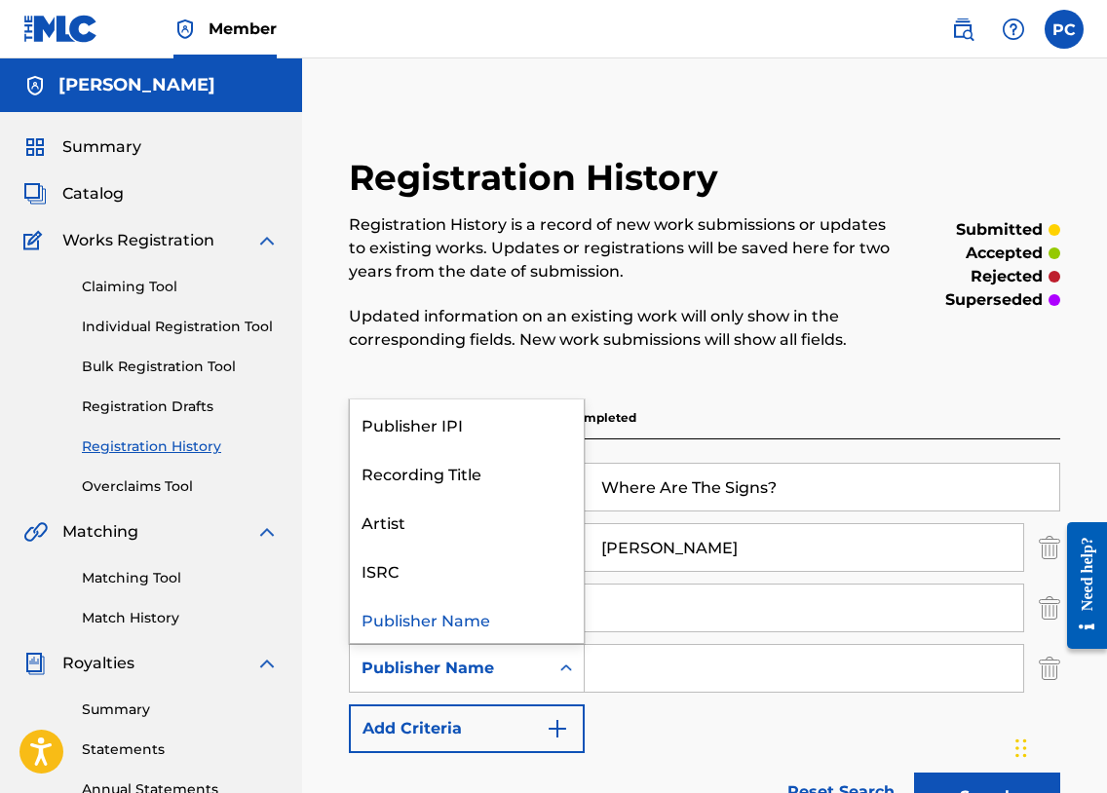
click at [683, 725] on div "SearchWithCriteriac8136ca4-e6fc-4e16-84c0-7d9a70700c7c Work Title Where Are The…" at bounding box center [704, 608] width 711 height 290
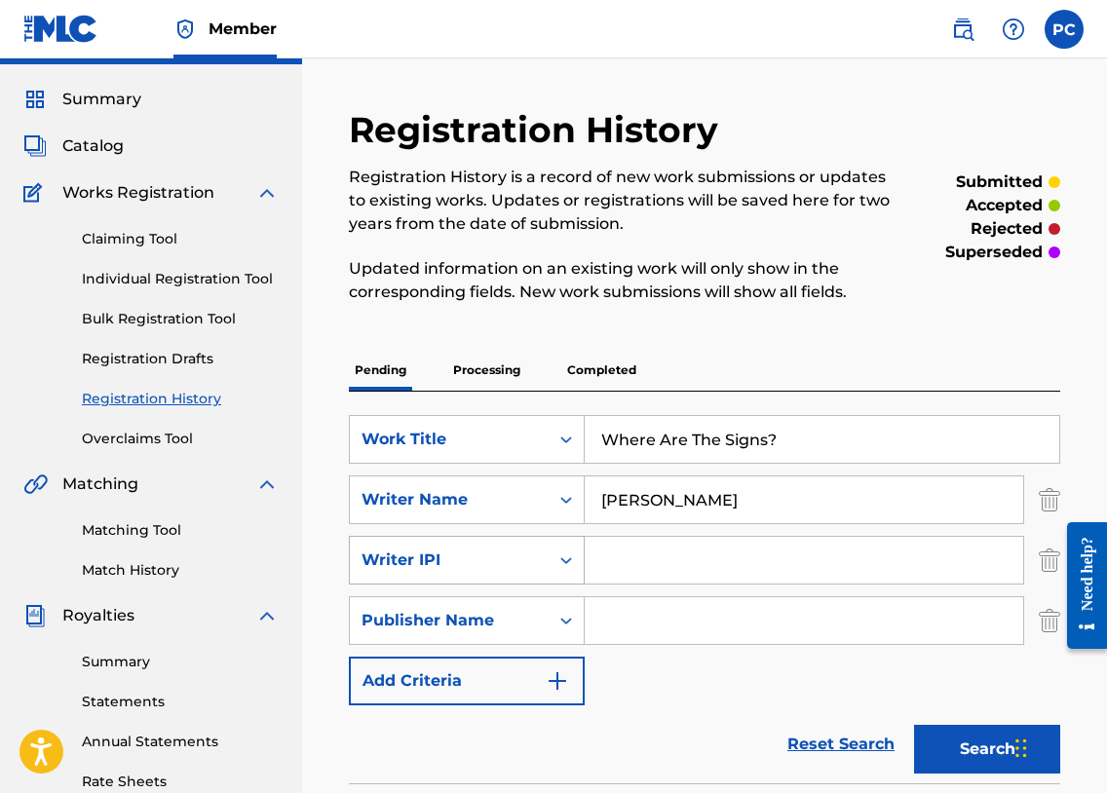
click at [555, 585] on div "Writer IPI" at bounding box center [467, 560] width 236 height 49
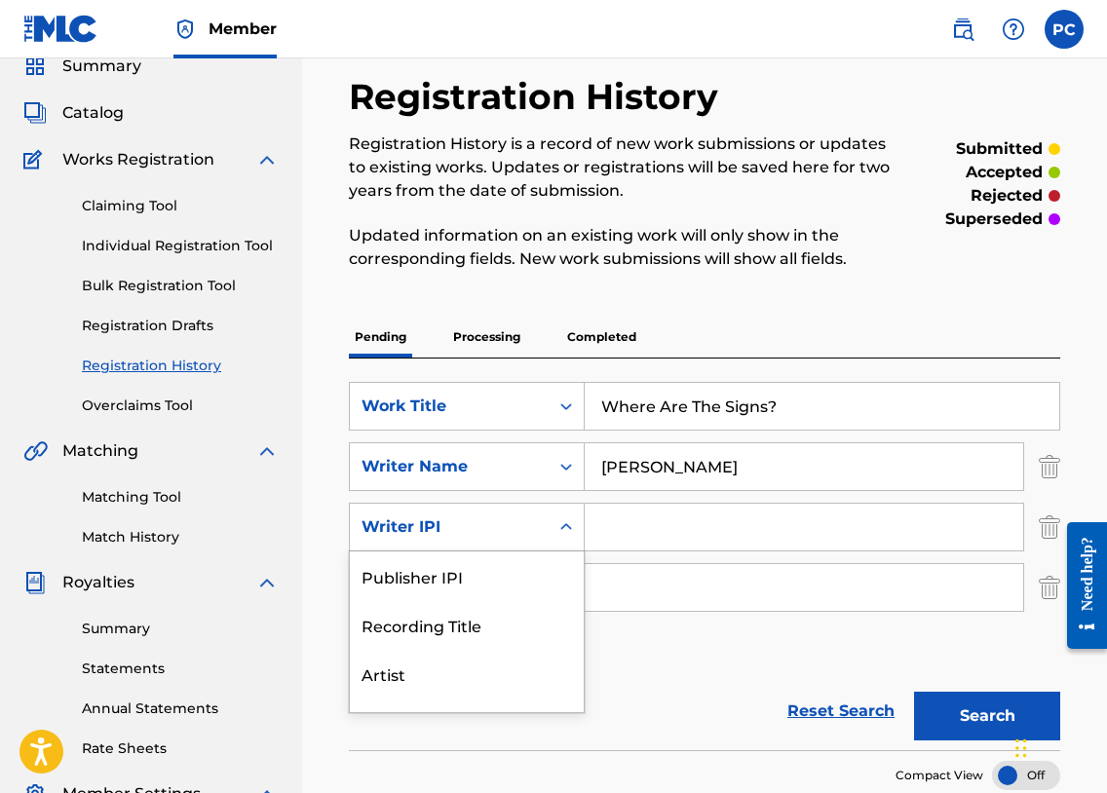
scroll to position [84, 0]
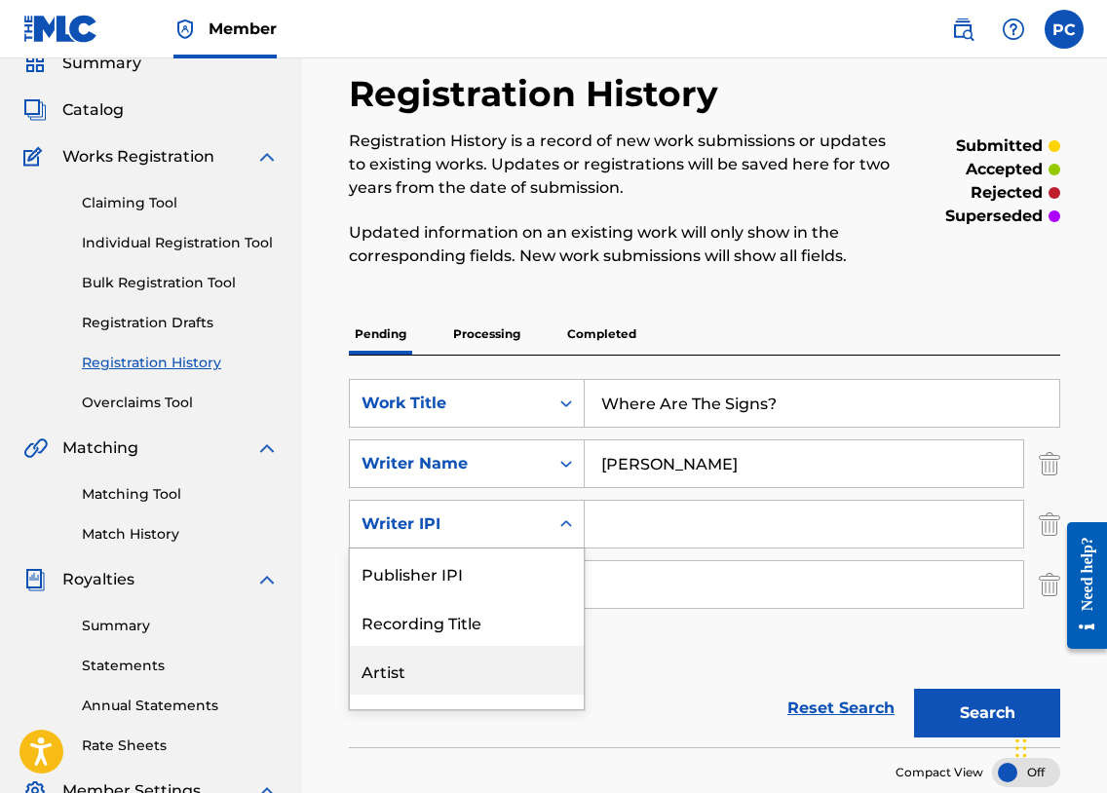
click at [395, 668] on div "Artist" at bounding box center [467, 670] width 234 height 49
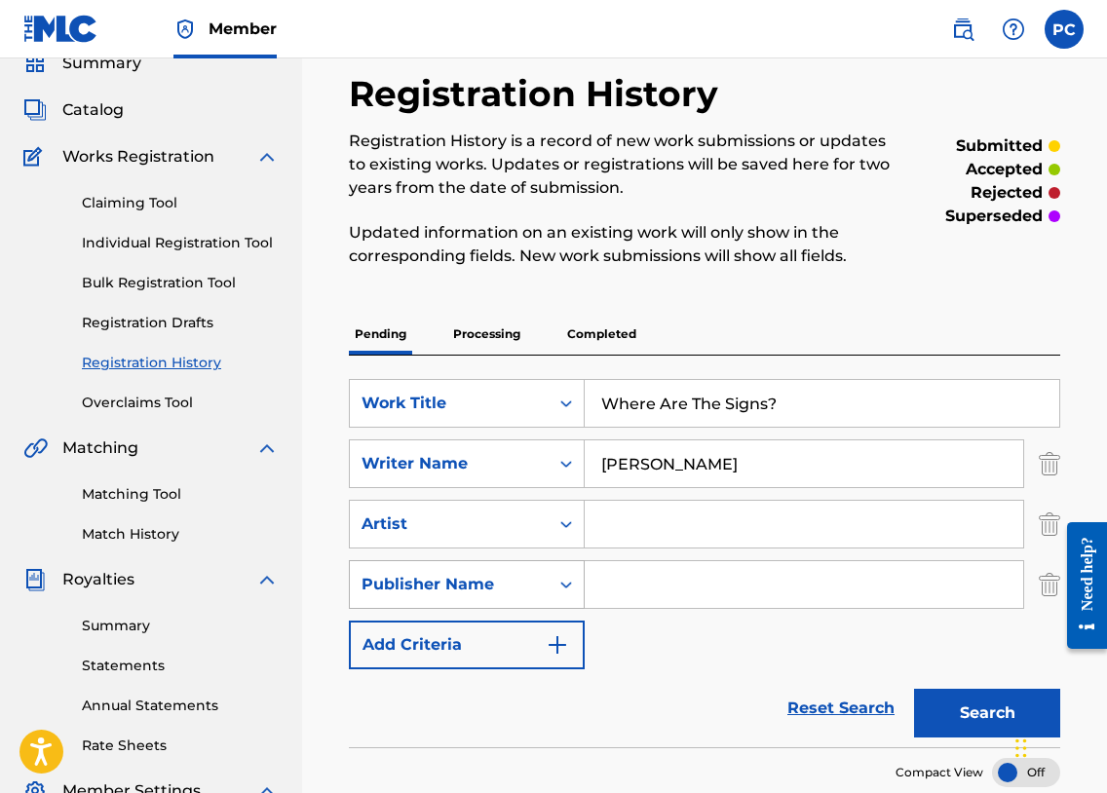
click at [512, 584] on div "Publisher Name" at bounding box center [449, 584] width 175 height 23
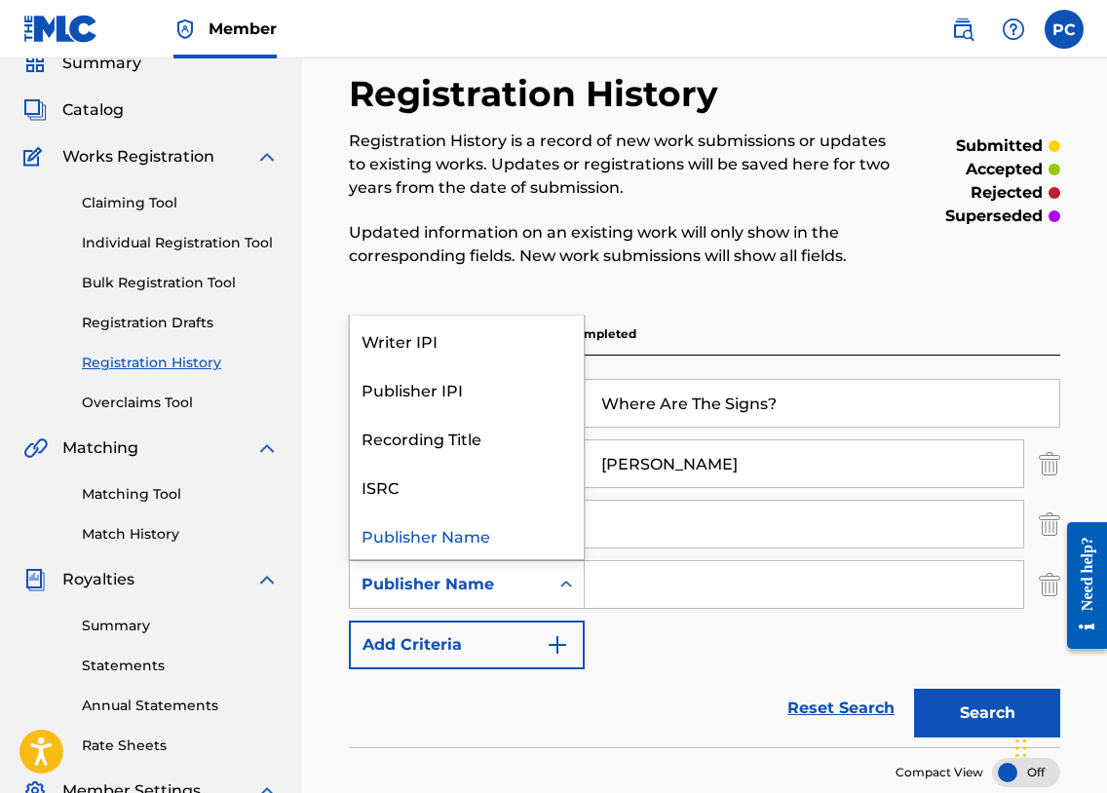
click at [632, 658] on div "SearchWithCriteriac8136ca4-e6fc-4e16-84c0-7d9a70700c7c Work Title Where Are The…" at bounding box center [704, 524] width 711 height 290
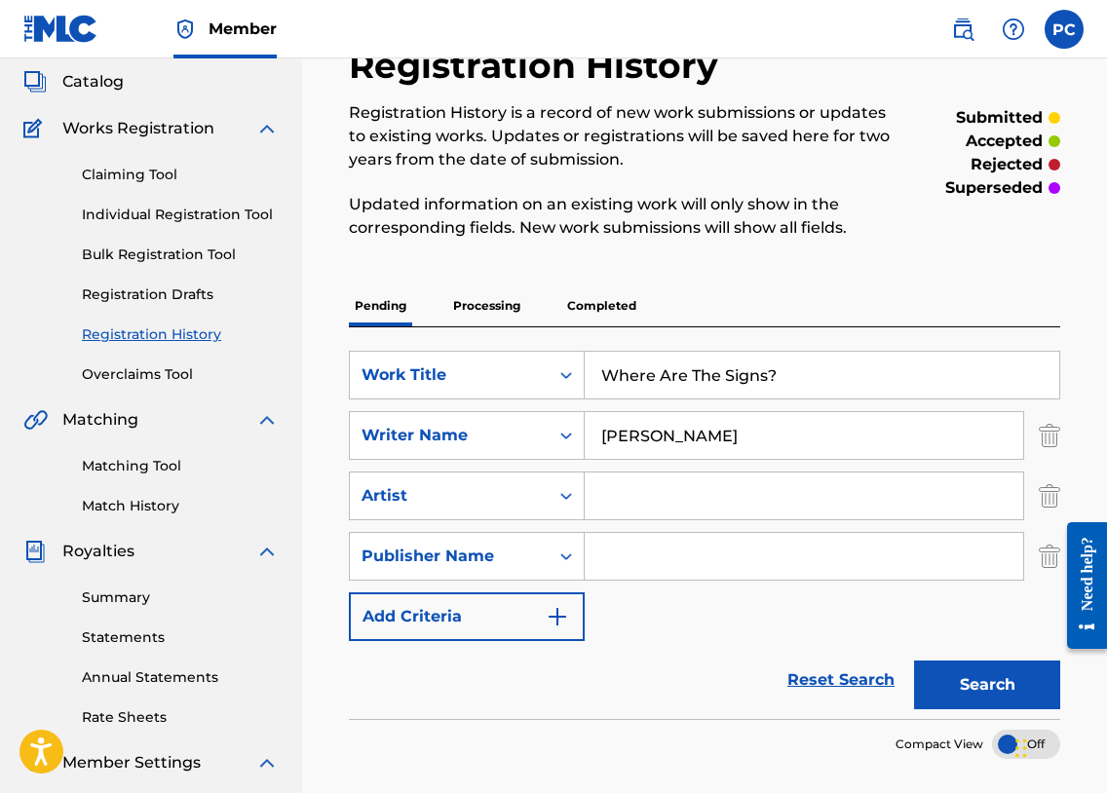
scroll to position [116, 0]
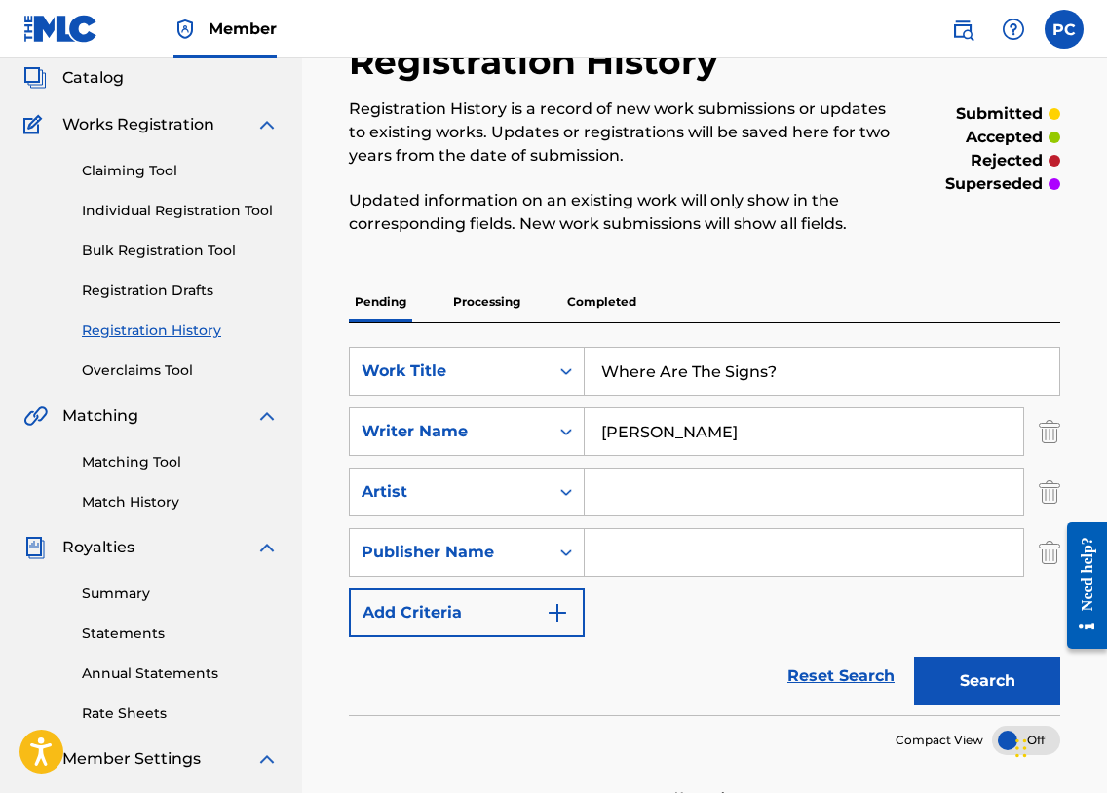
click at [1046, 554] on img "Search Form" at bounding box center [1049, 552] width 21 height 49
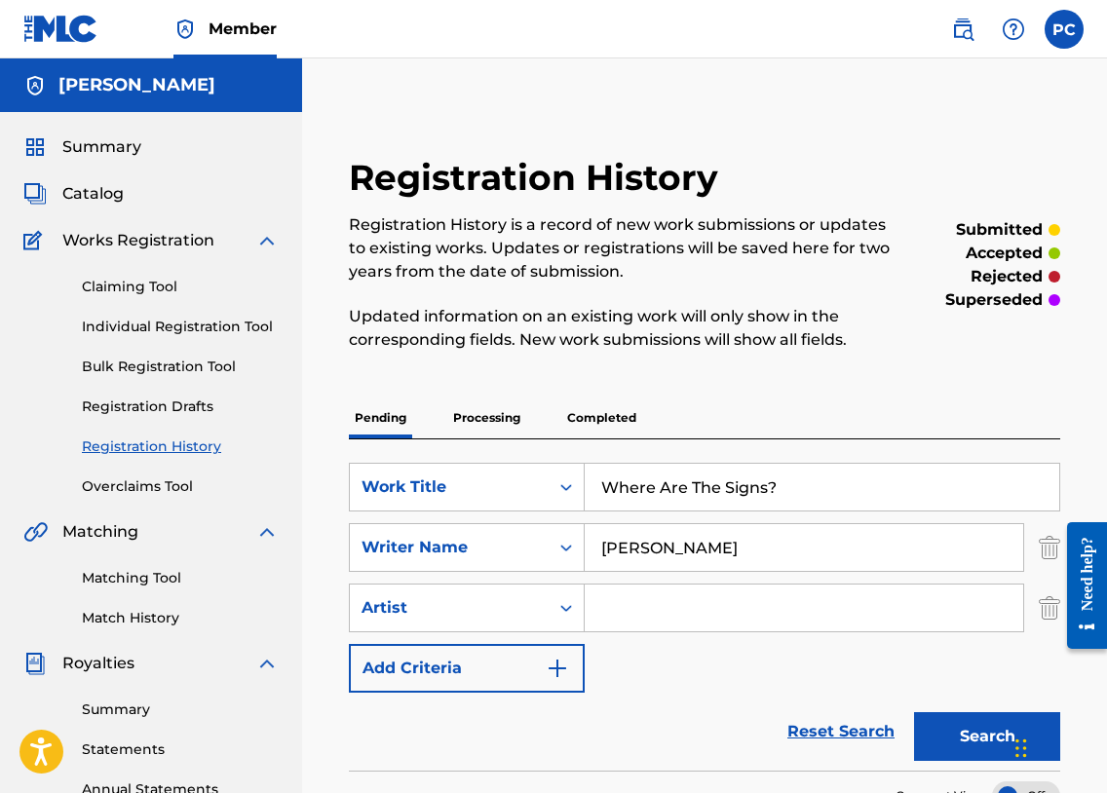
scroll to position [0, 0]
click at [855, 576] on div "SearchWithCriteriac8136ca4-e6fc-4e16-84c0-7d9a70700c7c Work Title Where Are The…" at bounding box center [704, 578] width 711 height 230
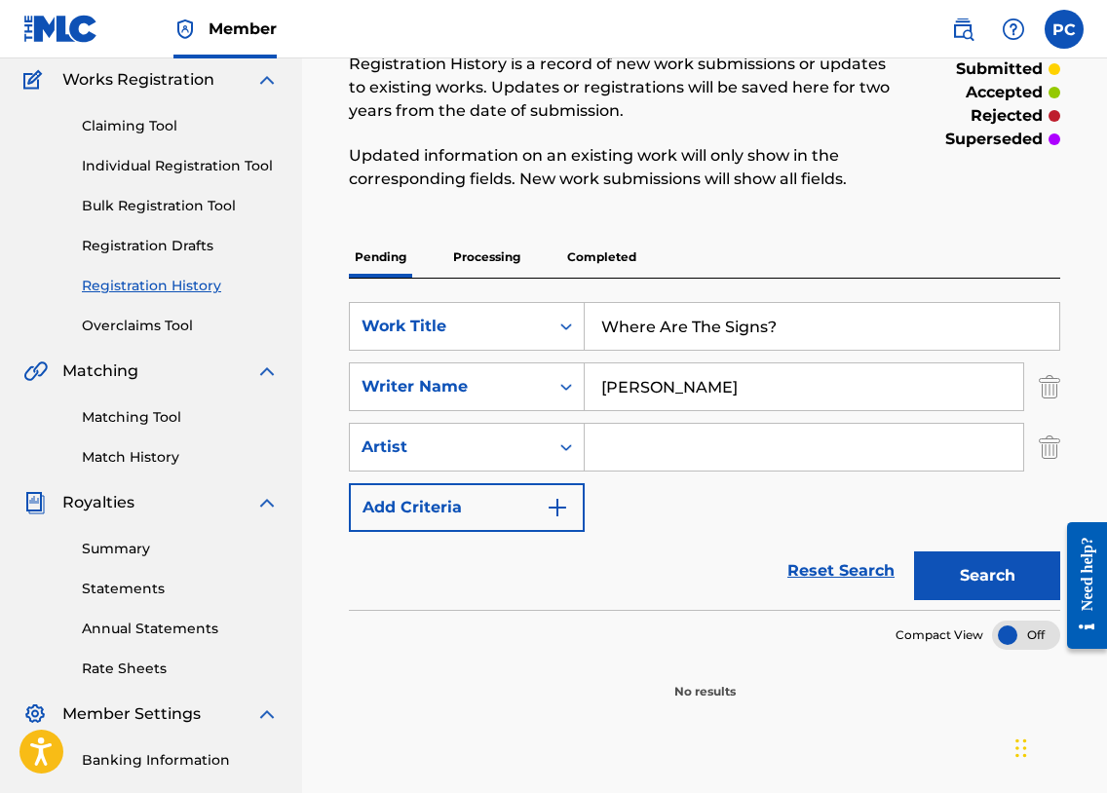
scroll to position [163, 0]
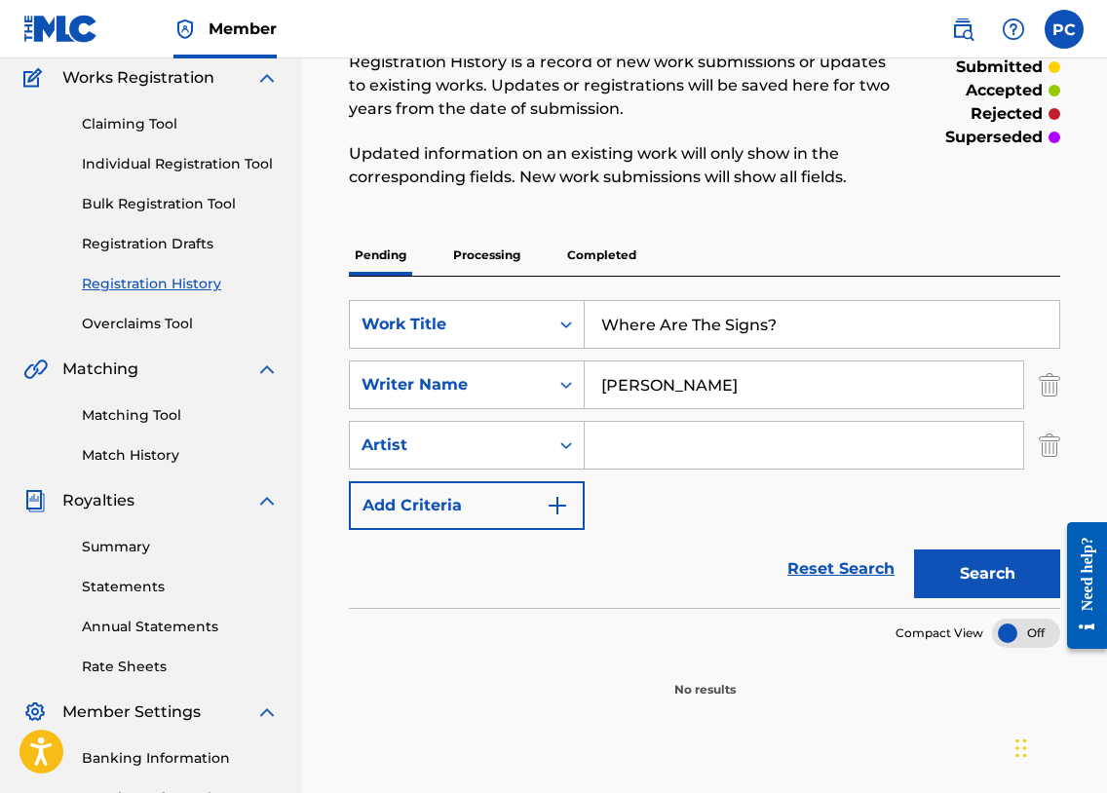
click at [131, 585] on link "Statements" at bounding box center [180, 587] width 197 height 20
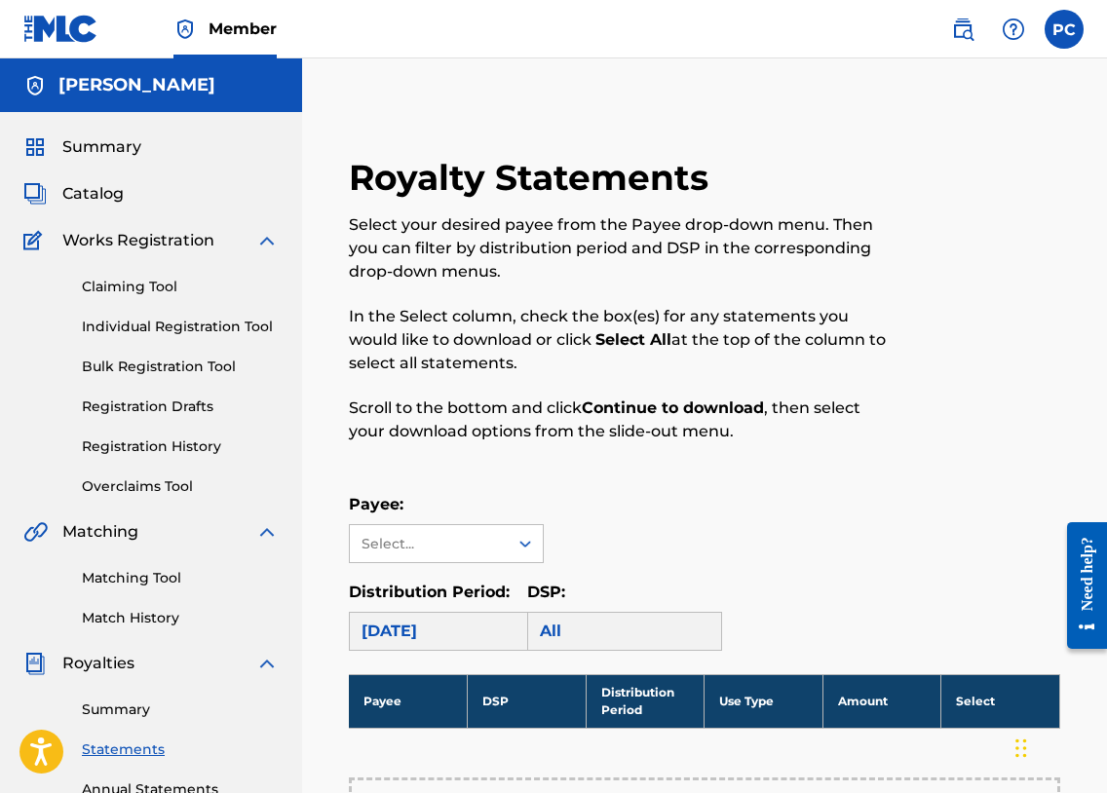
click at [98, 196] on span "Catalog" at bounding box center [92, 193] width 61 height 23
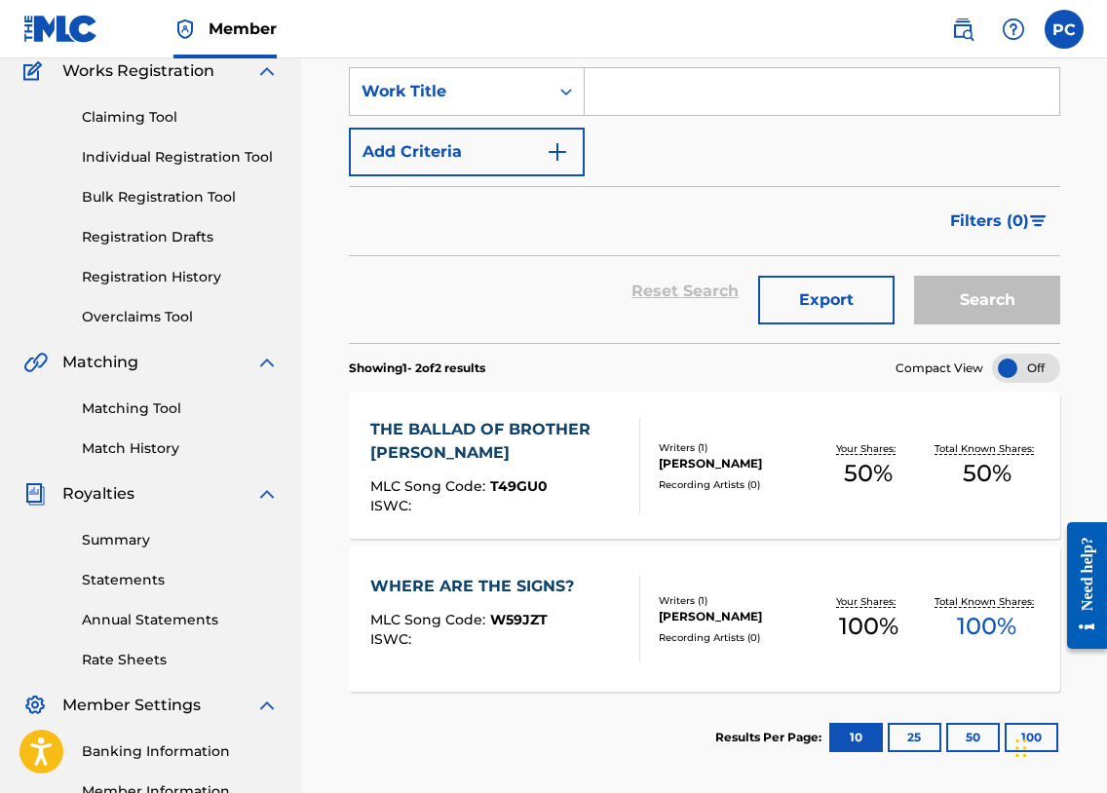
scroll to position [170, 0]
click at [859, 624] on span "100 %" at bounding box center [868, 626] width 59 height 35
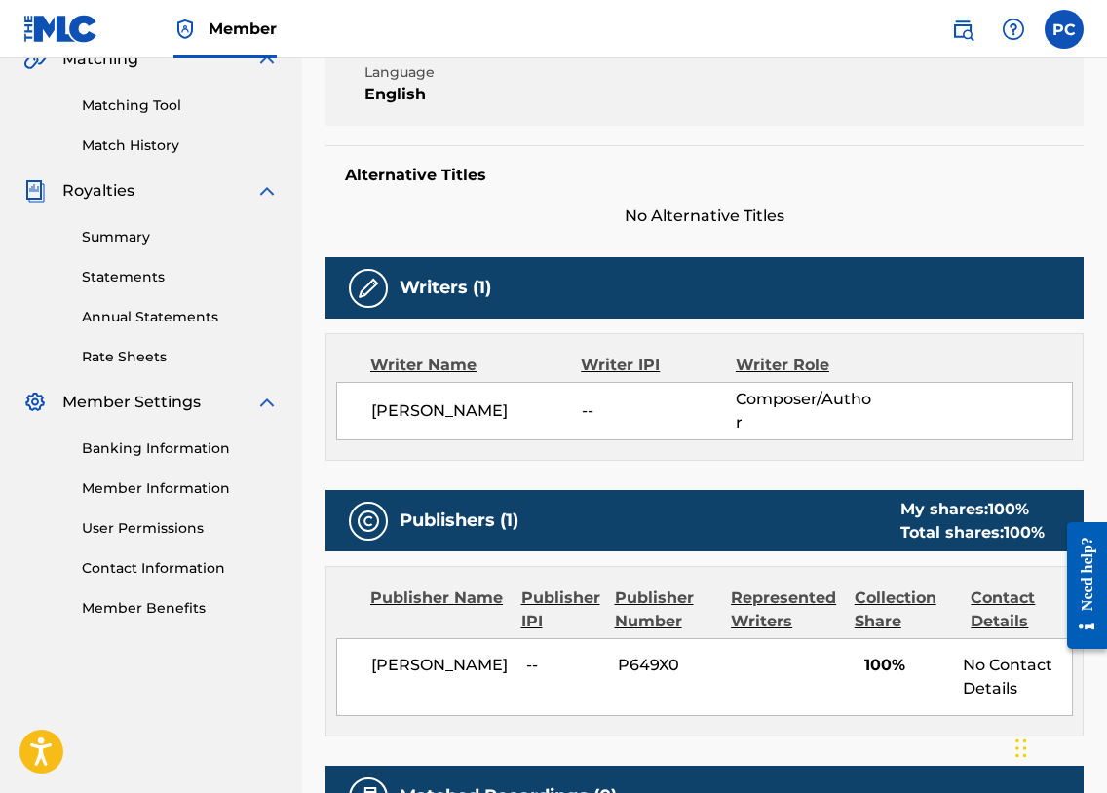
scroll to position [474, 0]
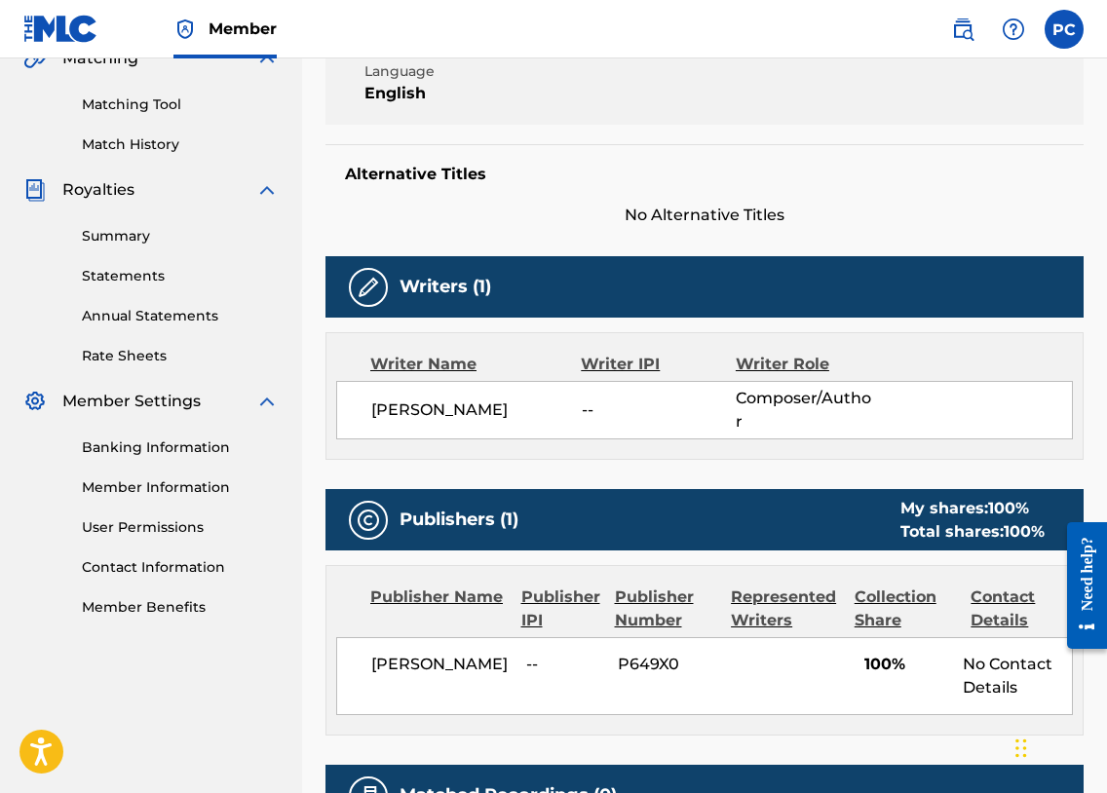
click at [873, 665] on span "100%" at bounding box center [906, 664] width 84 height 23
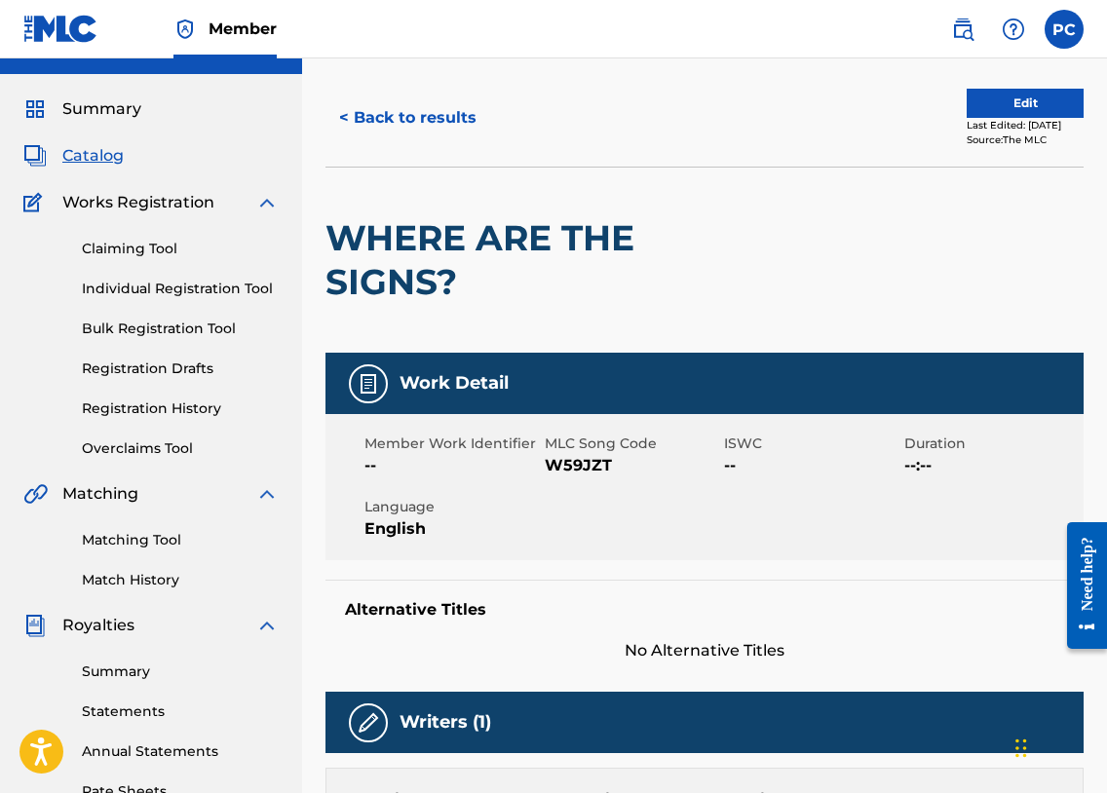
scroll to position [37, 0]
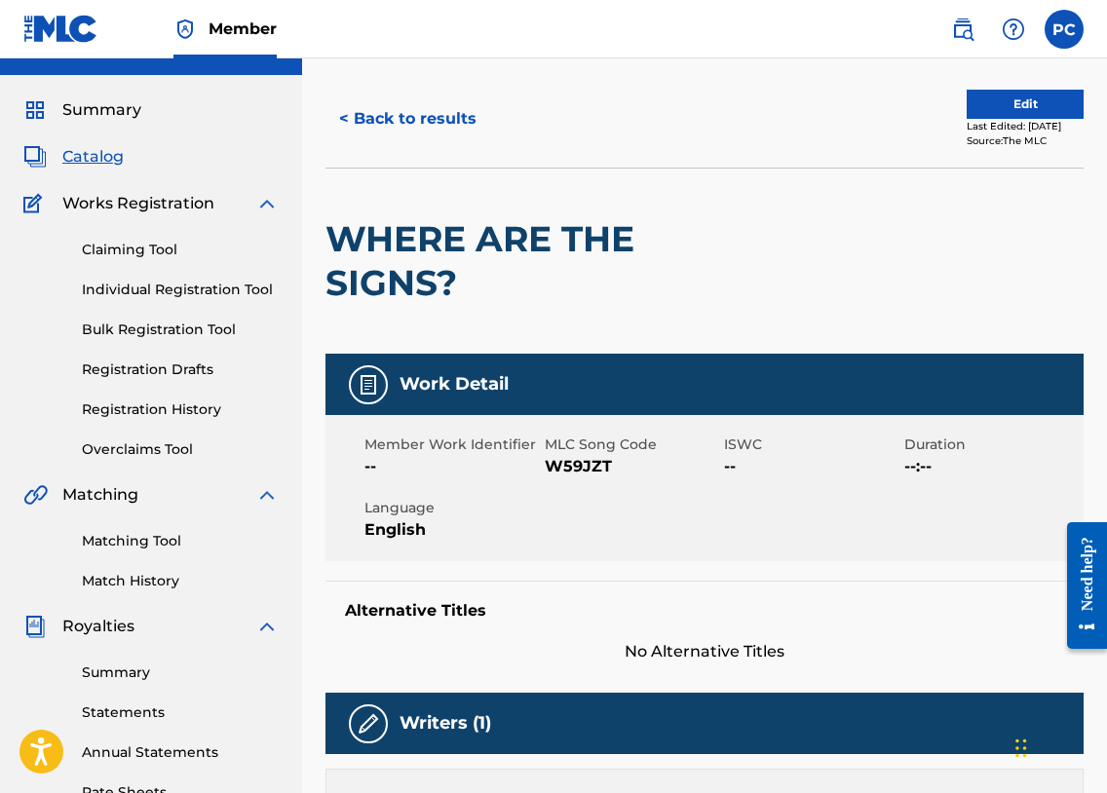
click at [976, 100] on button "Edit" at bounding box center [1025, 104] width 117 height 29
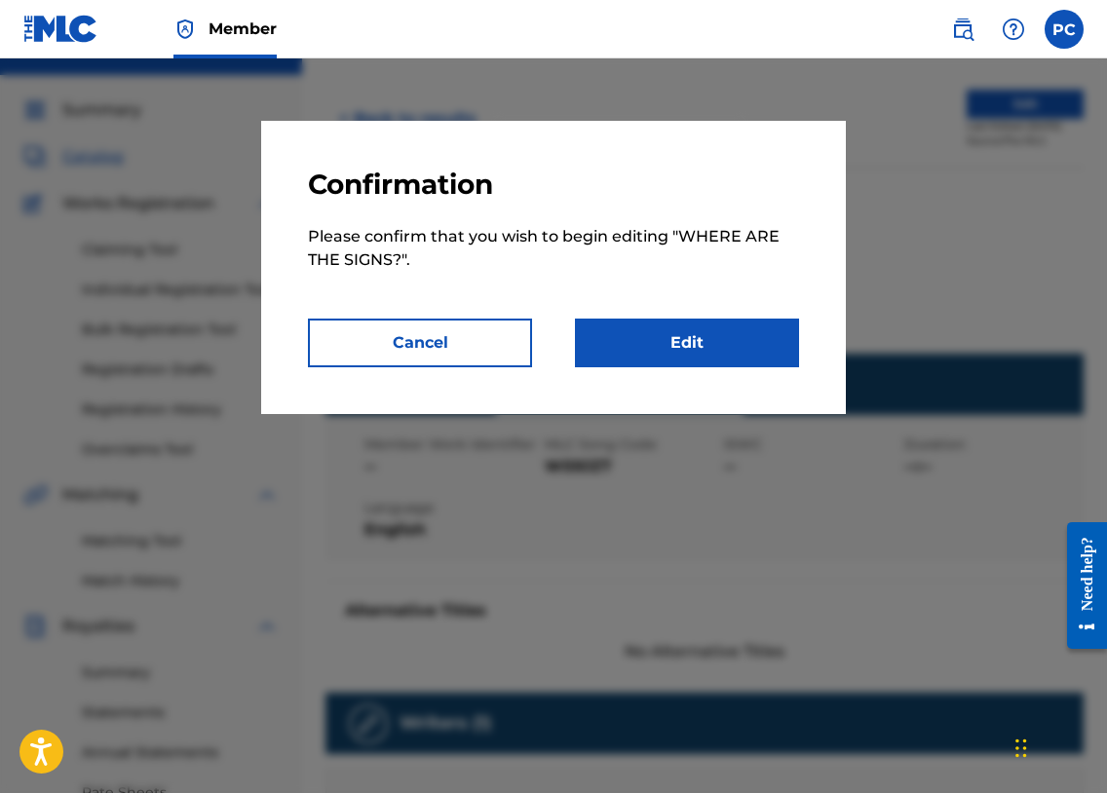
click at [437, 341] on button "Cancel" at bounding box center [420, 343] width 224 height 49
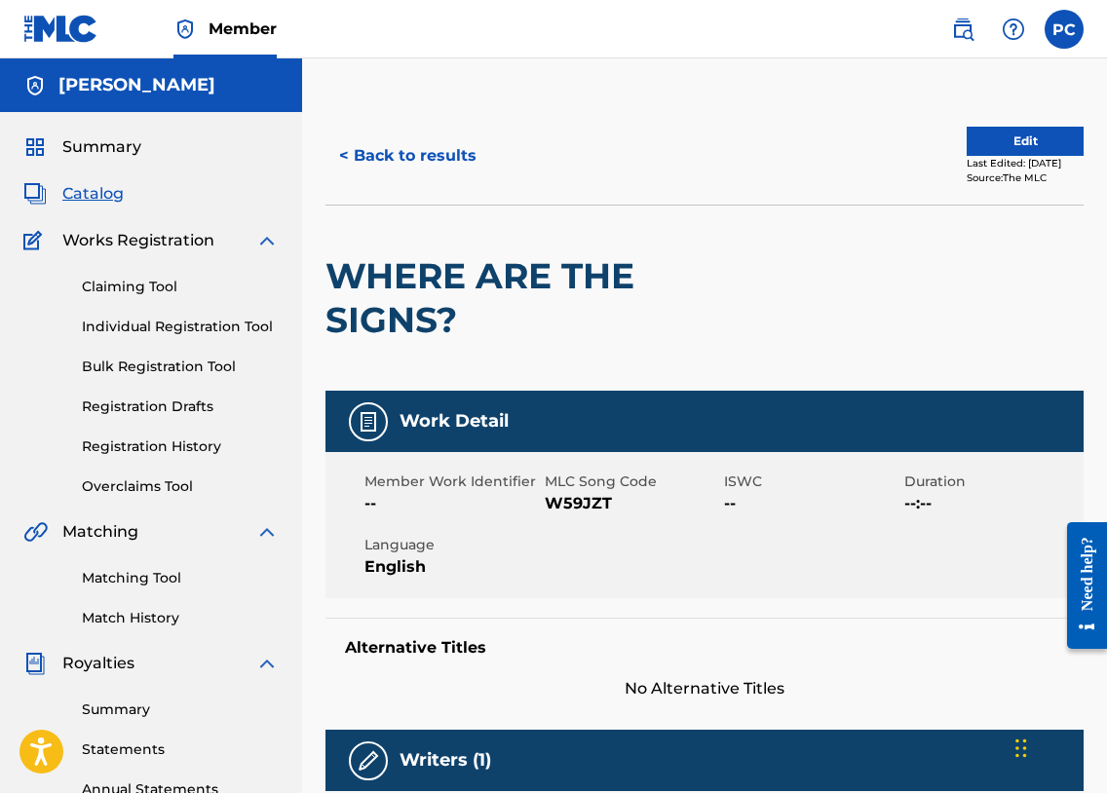
scroll to position [0, 0]
click at [430, 153] on button "< Back to results" at bounding box center [407, 156] width 165 height 49
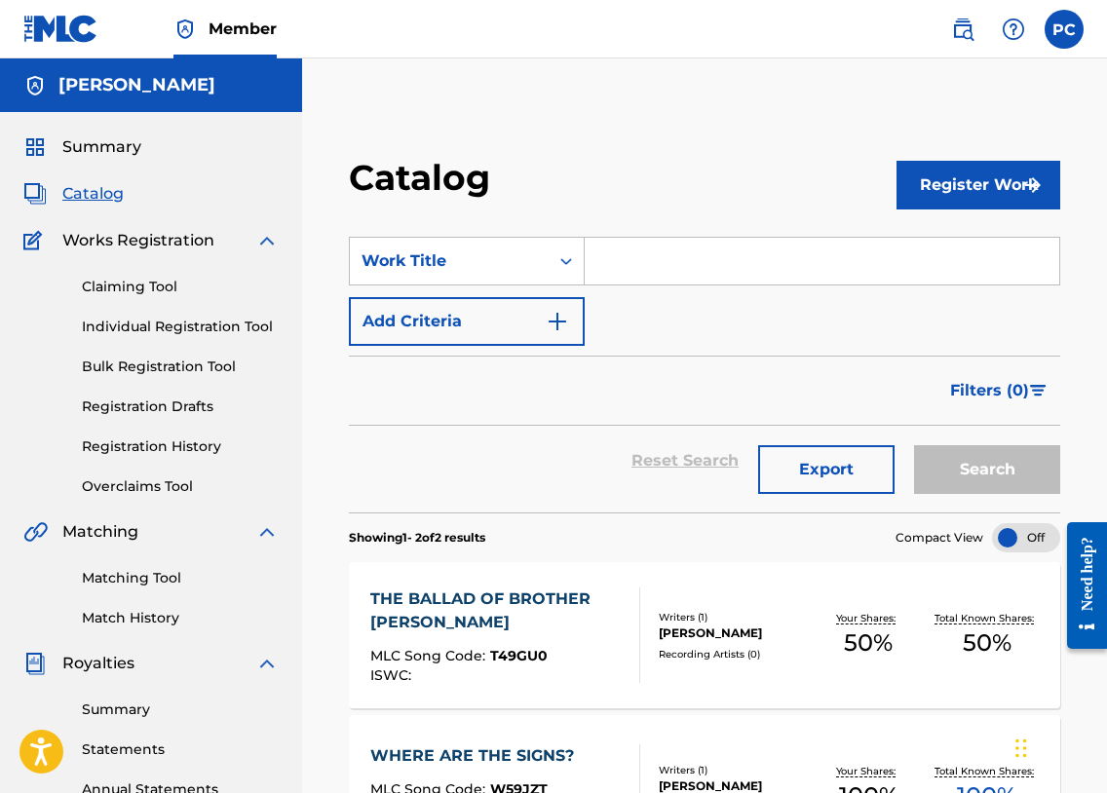
click at [84, 190] on span "Catalog" at bounding box center [92, 193] width 61 height 23
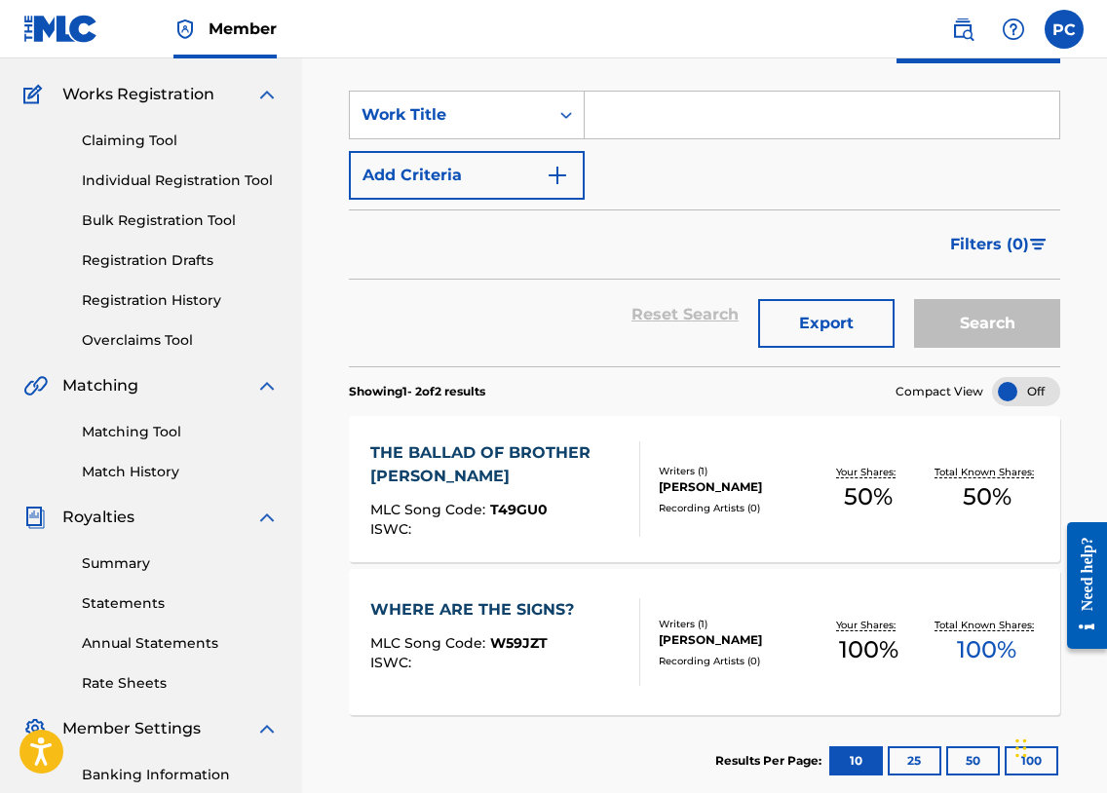
scroll to position [147, 0]
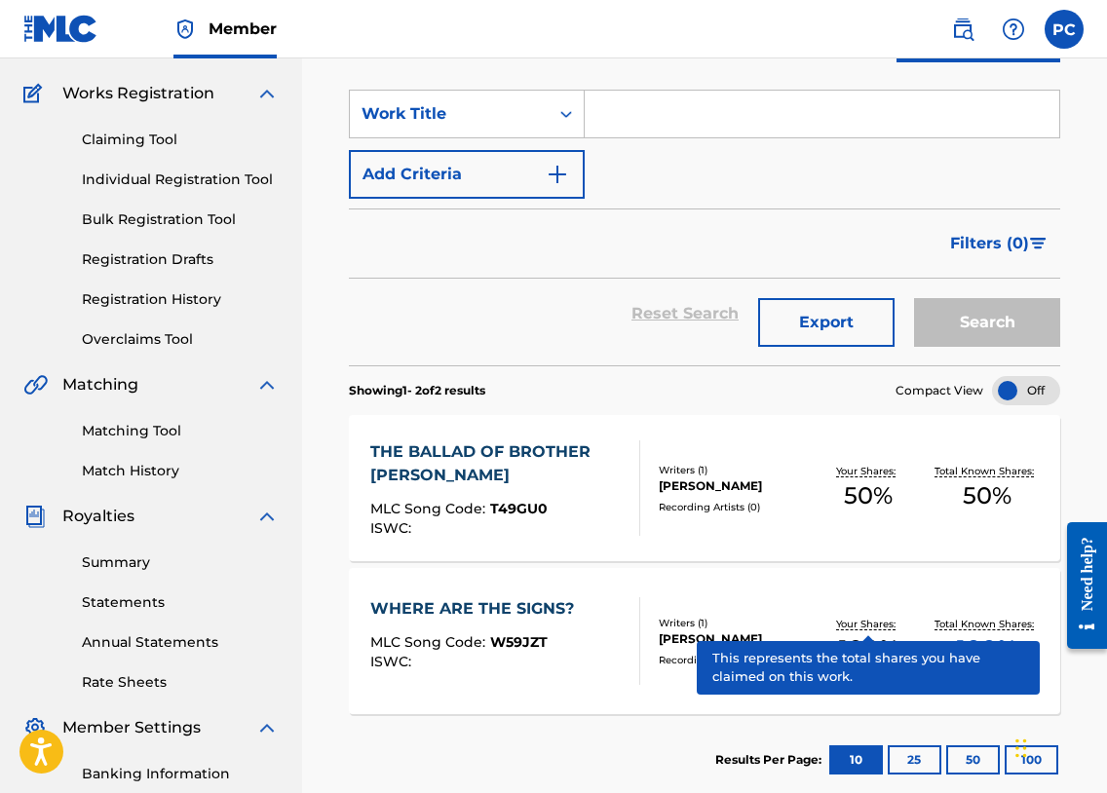
click at [849, 627] on p "Your Shares:" at bounding box center [868, 624] width 64 height 15
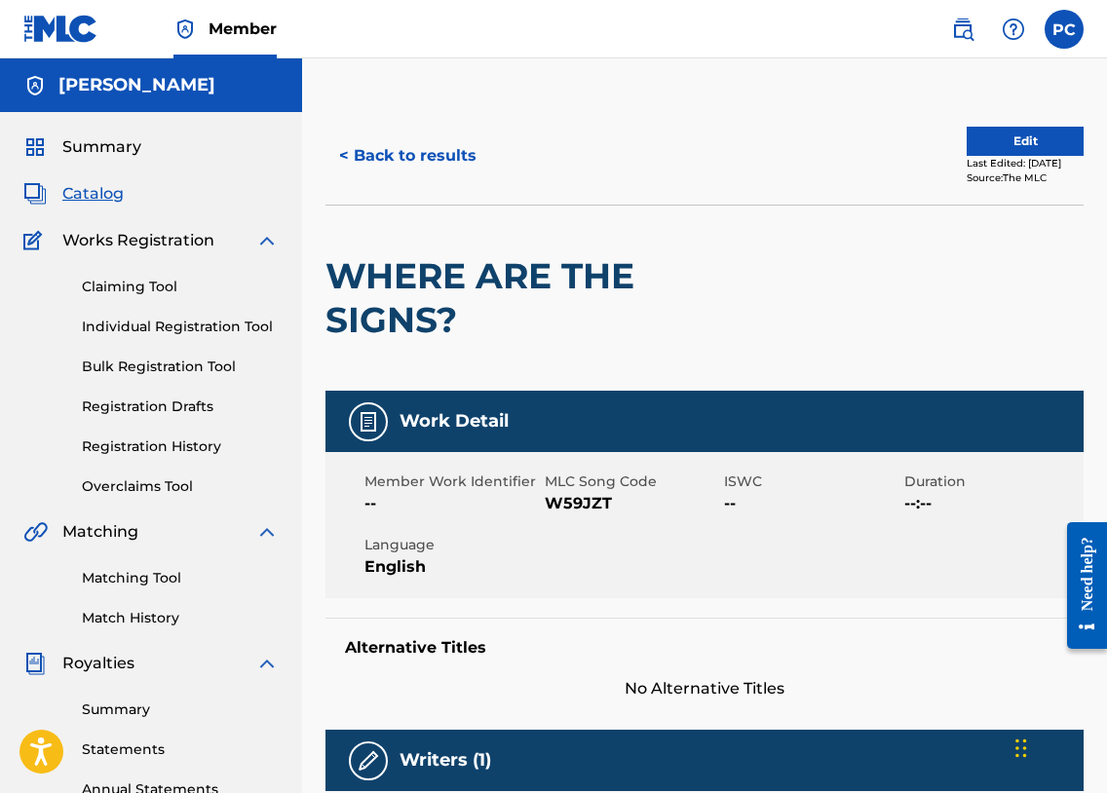
click at [50, 31] on img at bounding box center [60, 29] width 75 height 28
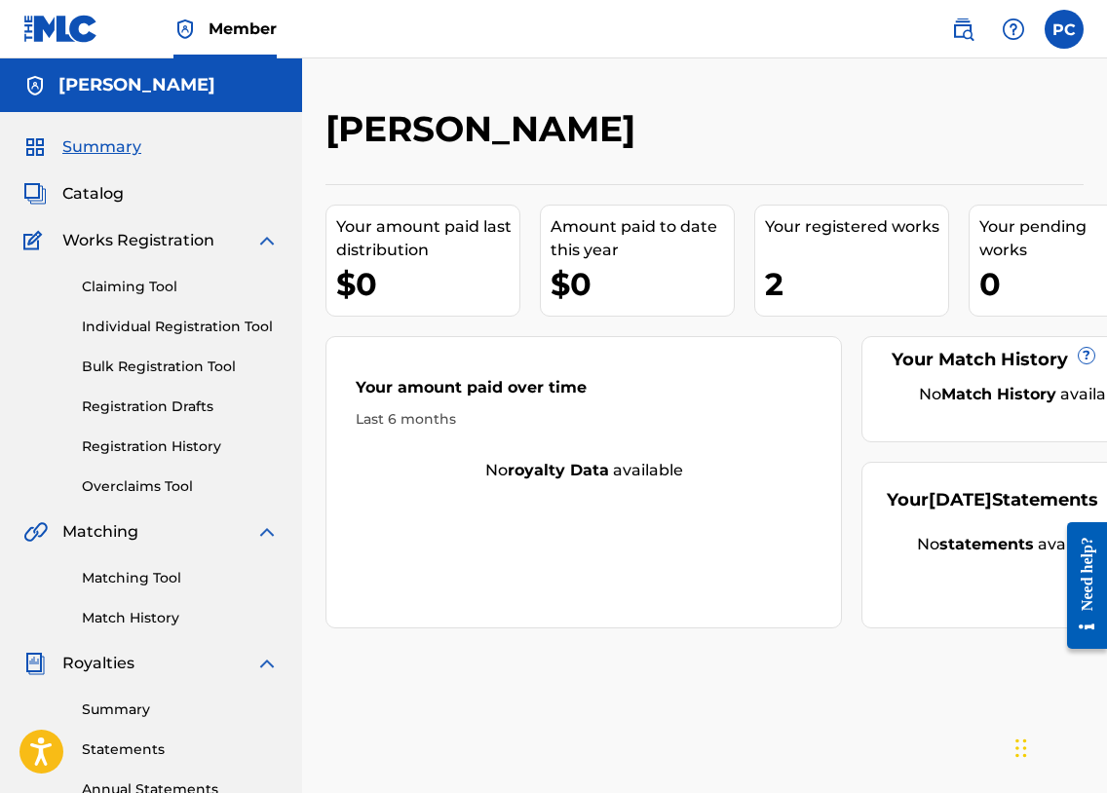
click at [98, 151] on span "Summary" at bounding box center [101, 146] width 79 height 23
click at [1065, 37] on label at bounding box center [1064, 29] width 39 height 39
click at [1064, 29] on input "PC [PERSON_NAME] [EMAIL_ADDRESS][DOMAIN_NAME] Notification Preferences Profile …" at bounding box center [1064, 29] width 0 height 0
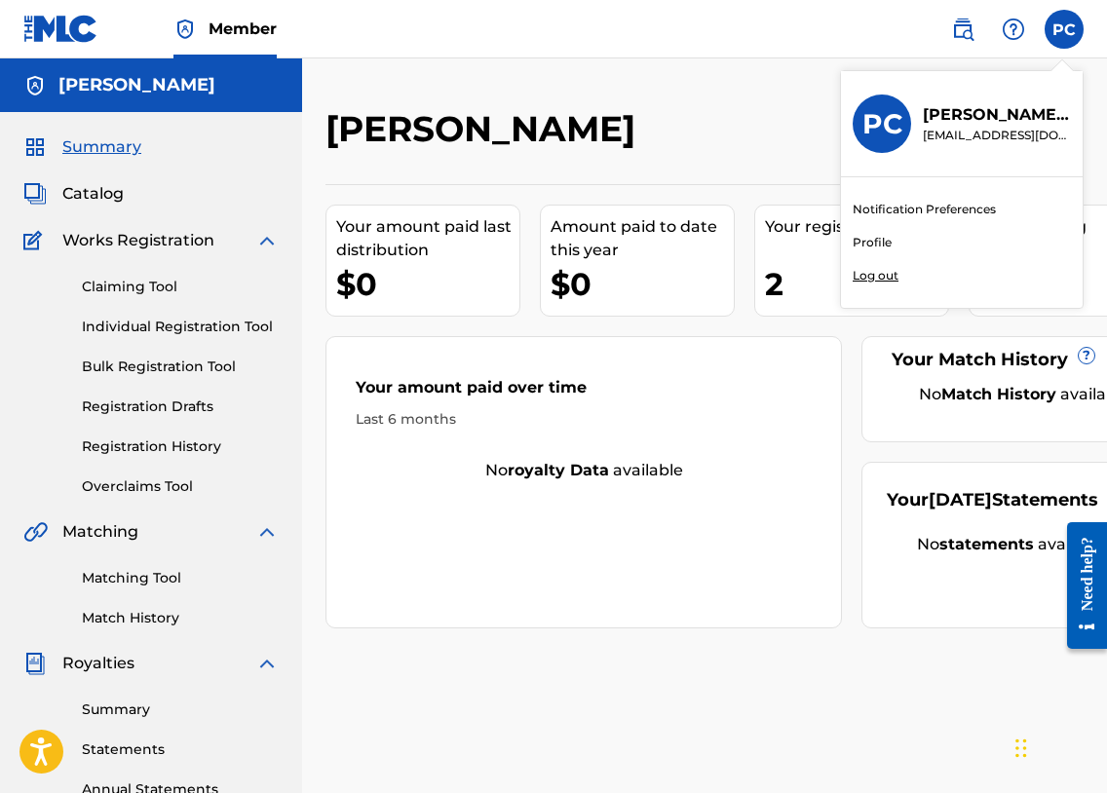
click at [676, 121] on div "[PERSON_NAME]" at bounding box center [617, 135] width 584 height 57
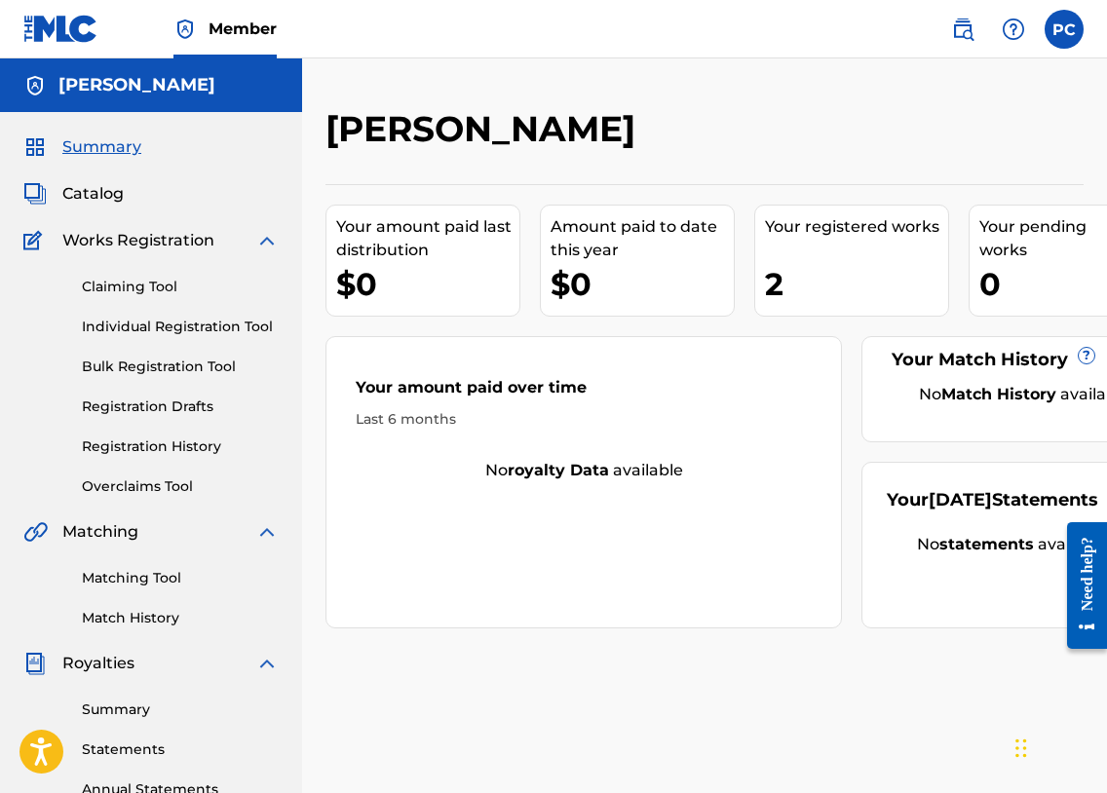
click at [99, 189] on span "Catalog" at bounding box center [92, 193] width 61 height 23
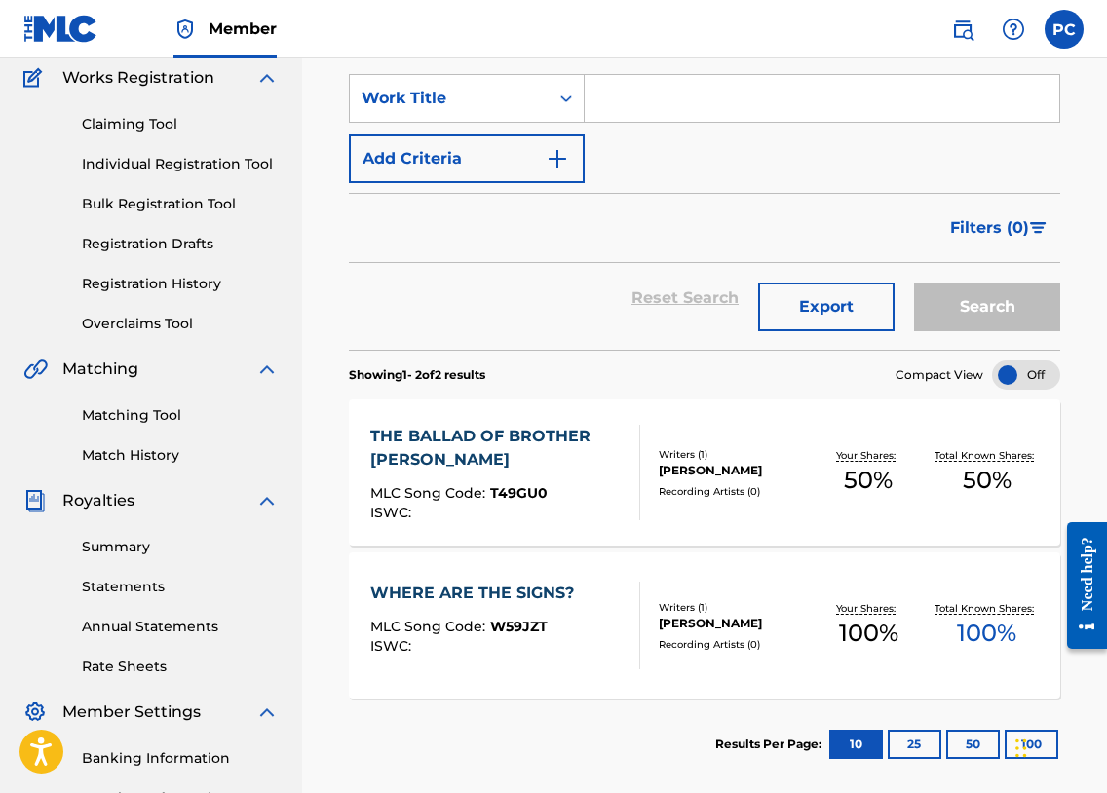
scroll to position [165, 0]
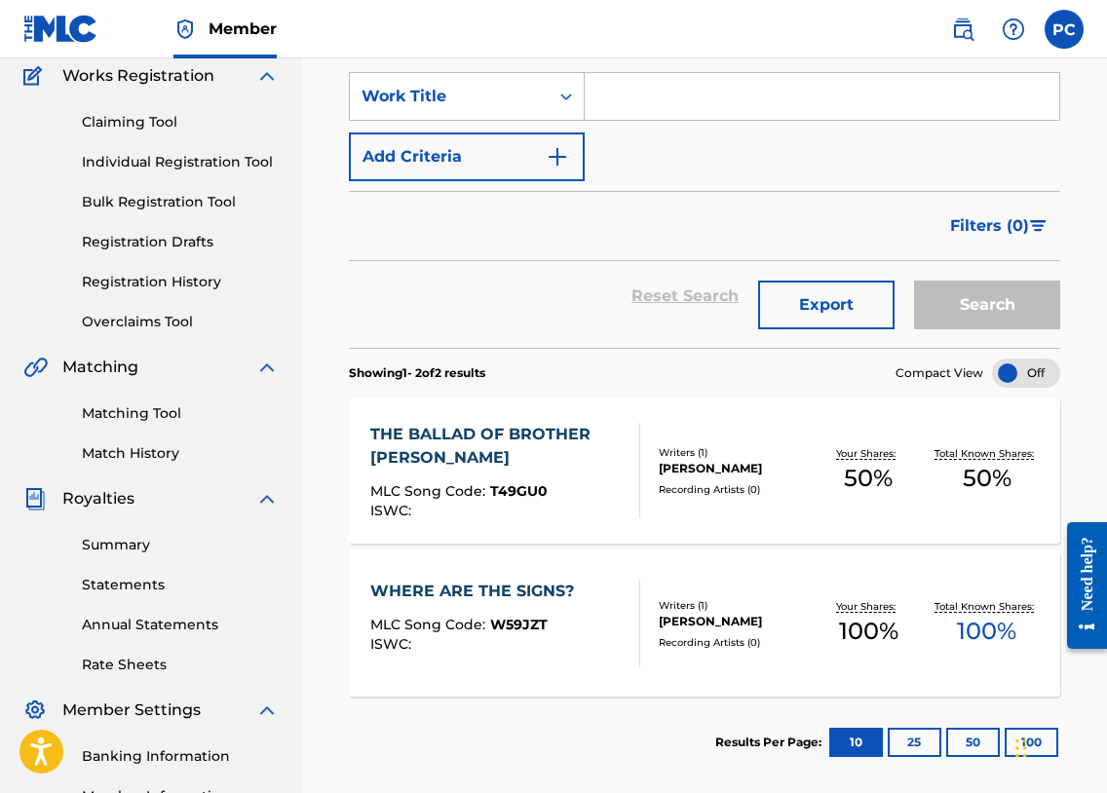
click at [1014, 376] on div at bounding box center [1026, 373] width 68 height 29
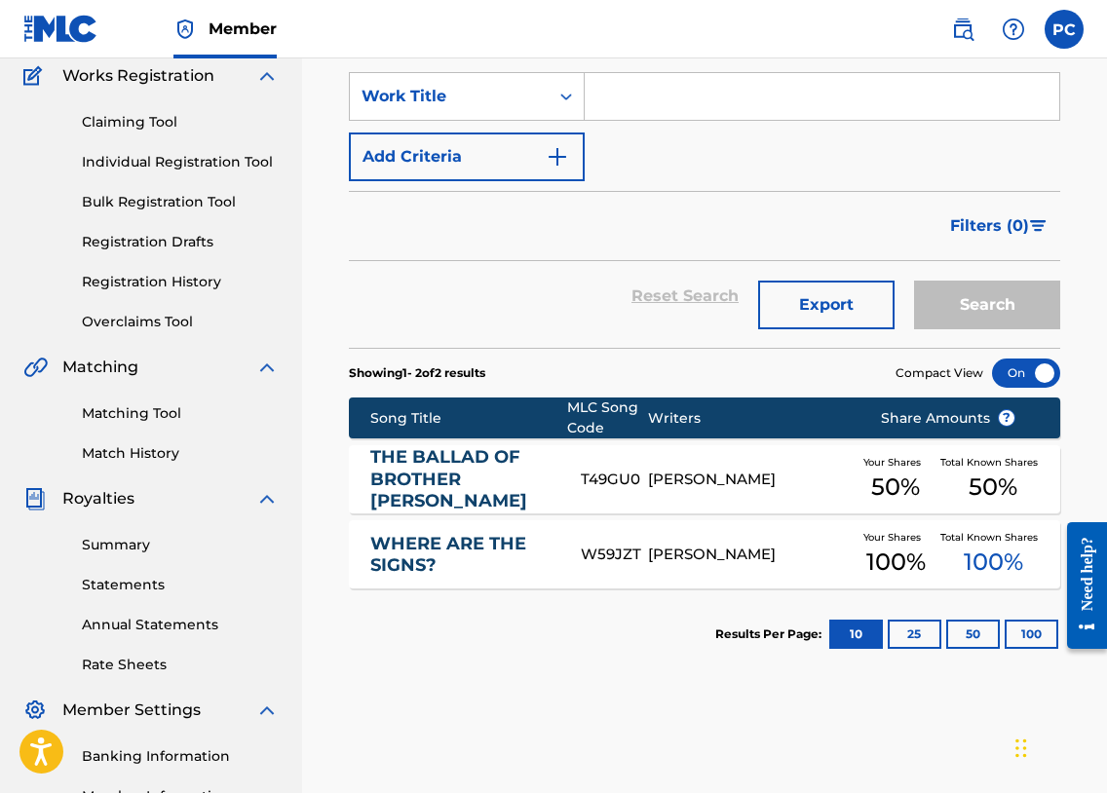
click at [1015, 372] on div at bounding box center [1026, 373] width 68 height 29
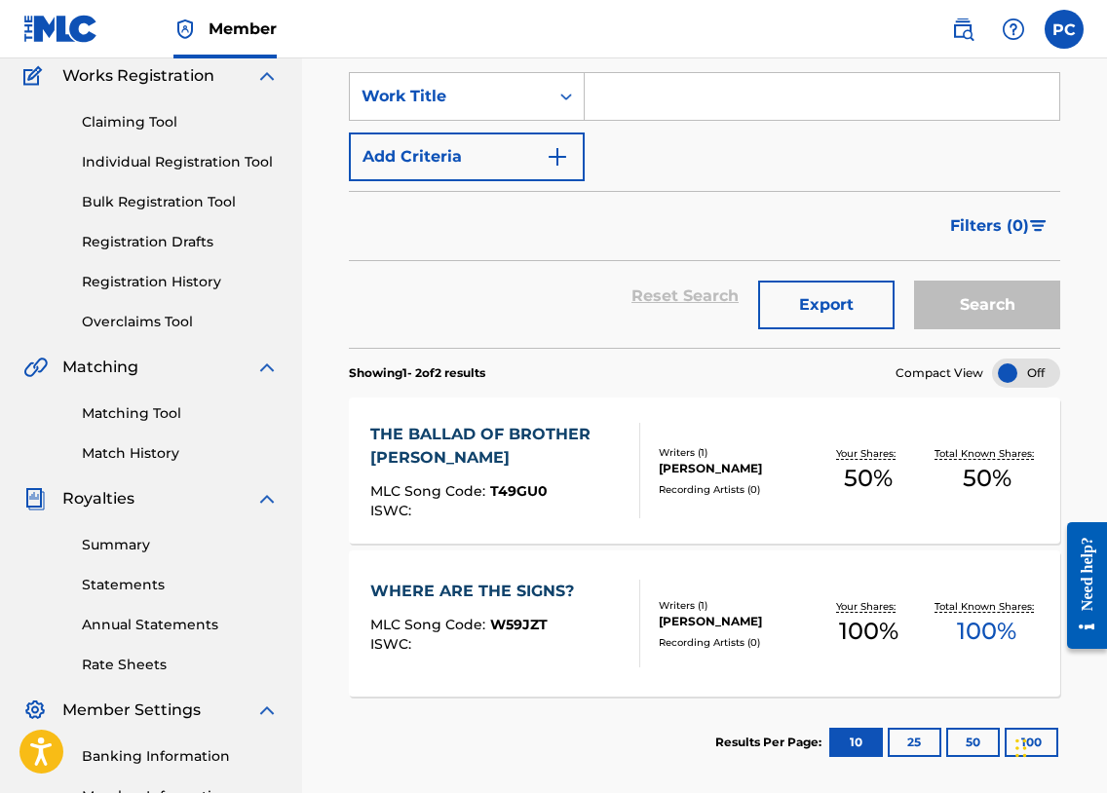
click at [851, 636] on span "100 %" at bounding box center [868, 631] width 59 height 35
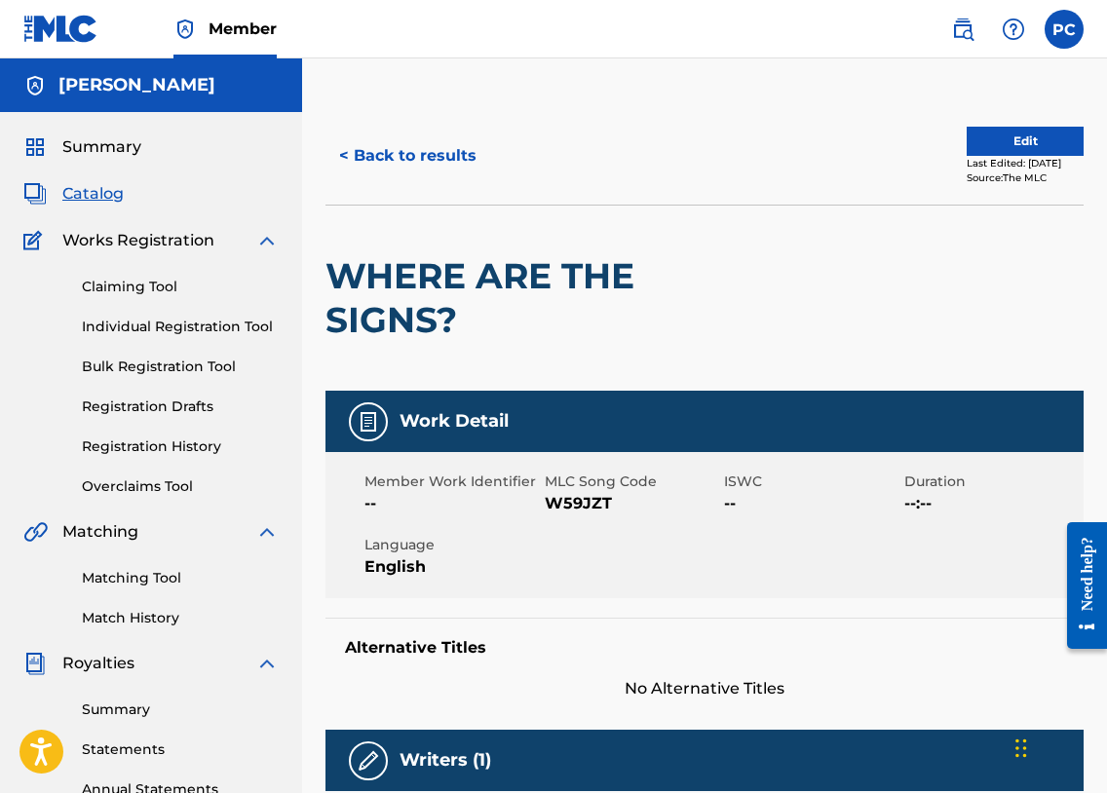
click at [967, 32] on img at bounding box center [962, 29] width 23 height 23
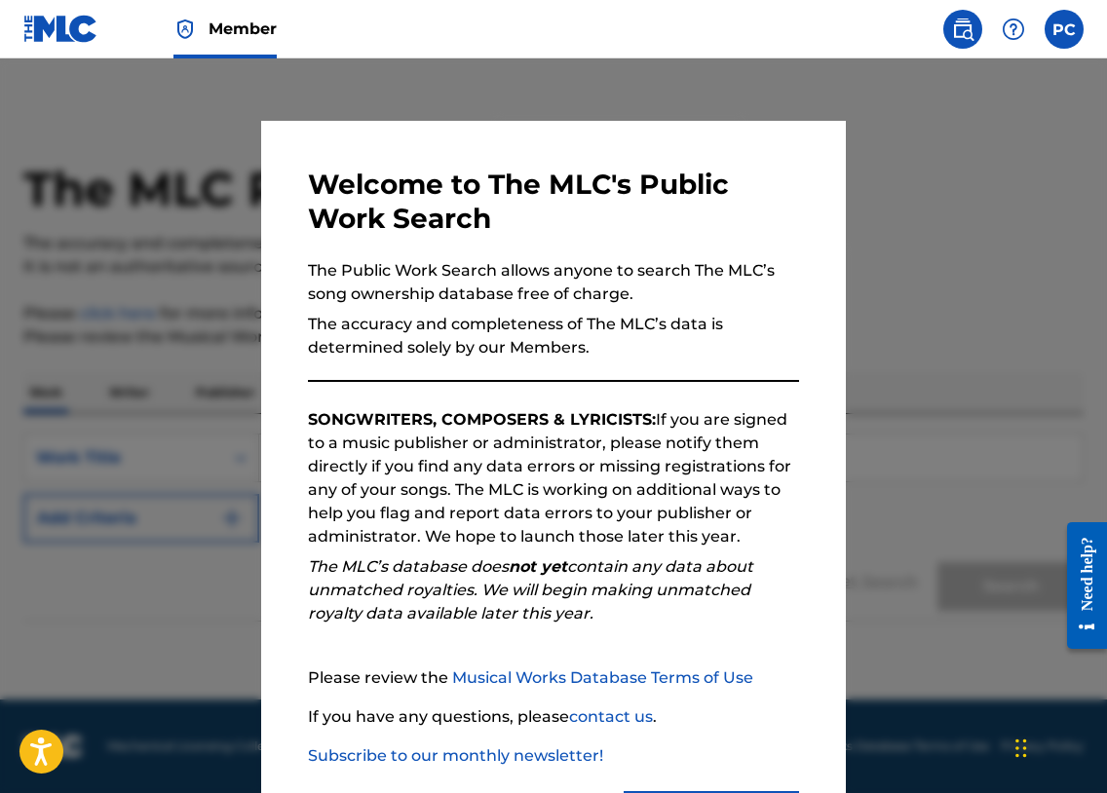
click at [945, 153] on div at bounding box center [553, 454] width 1107 height 793
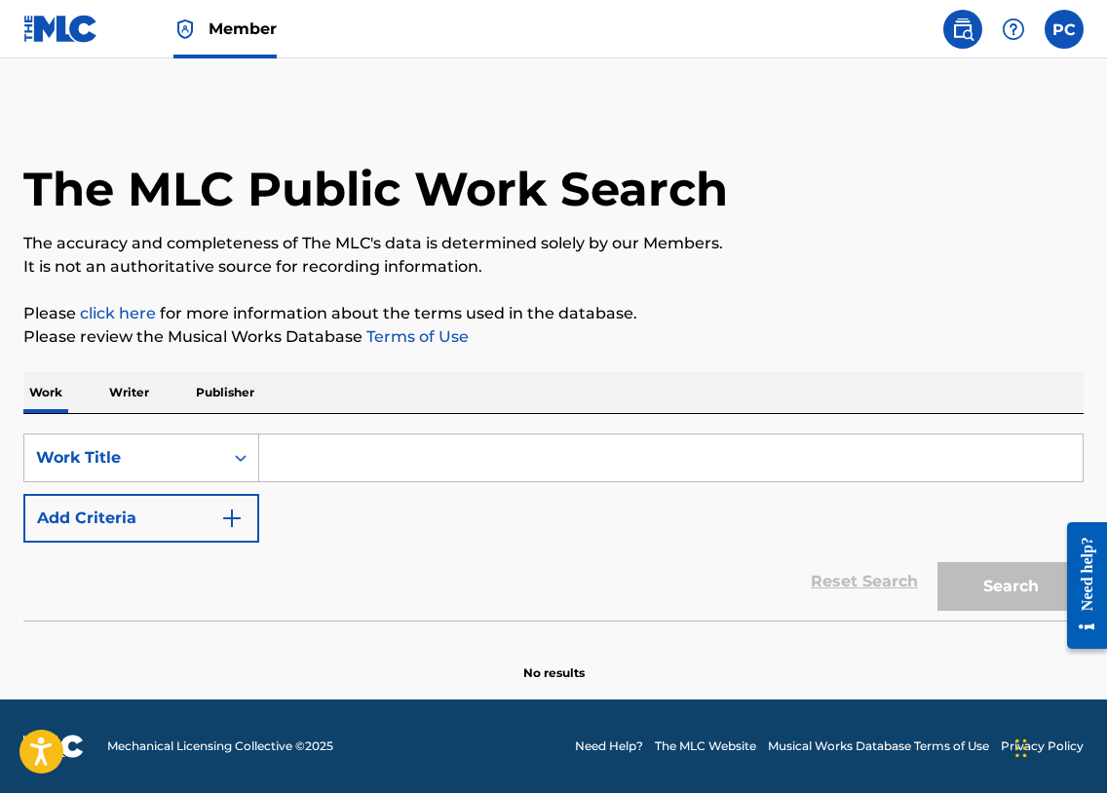
click at [129, 313] on link "click here" at bounding box center [118, 313] width 76 height 19
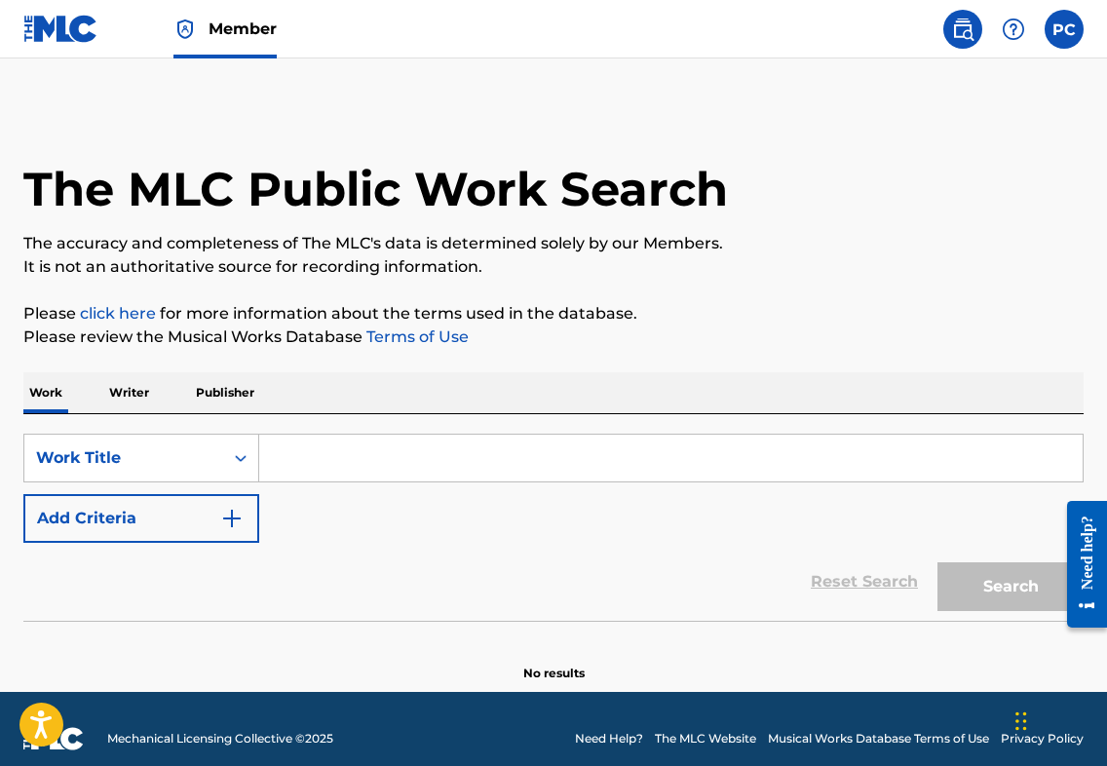
click at [249, 29] on span "Member" at bounding box center [243, 29] width 68 height 22
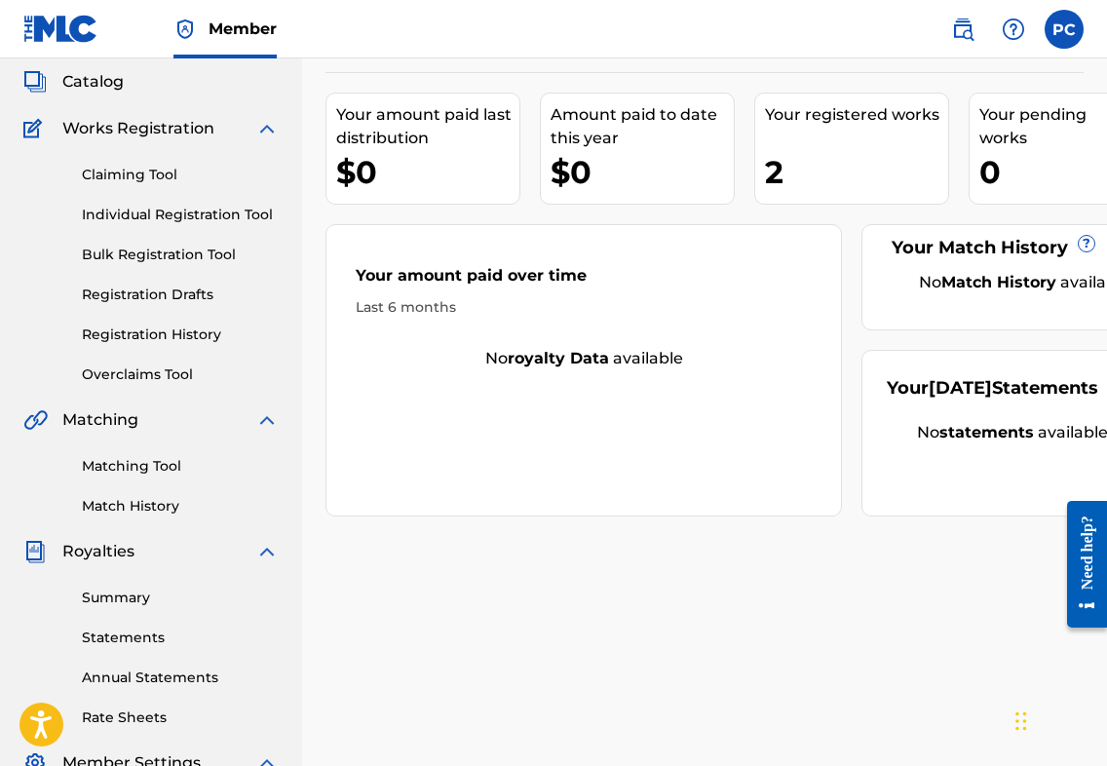
scroll to position [106, 0]
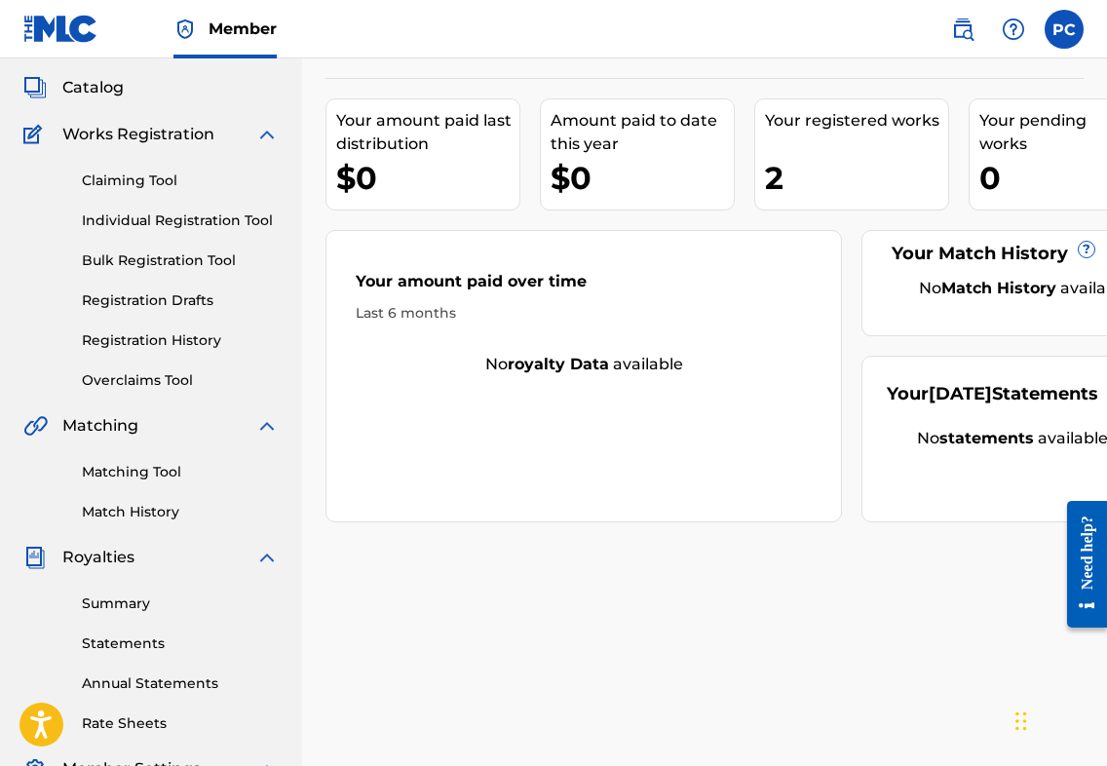
click at [34, 136] on img at bounding box center [35, 134] width 25 height 23
click at [268, 132] on img at bounding box center [266, 134] width 23 height 23
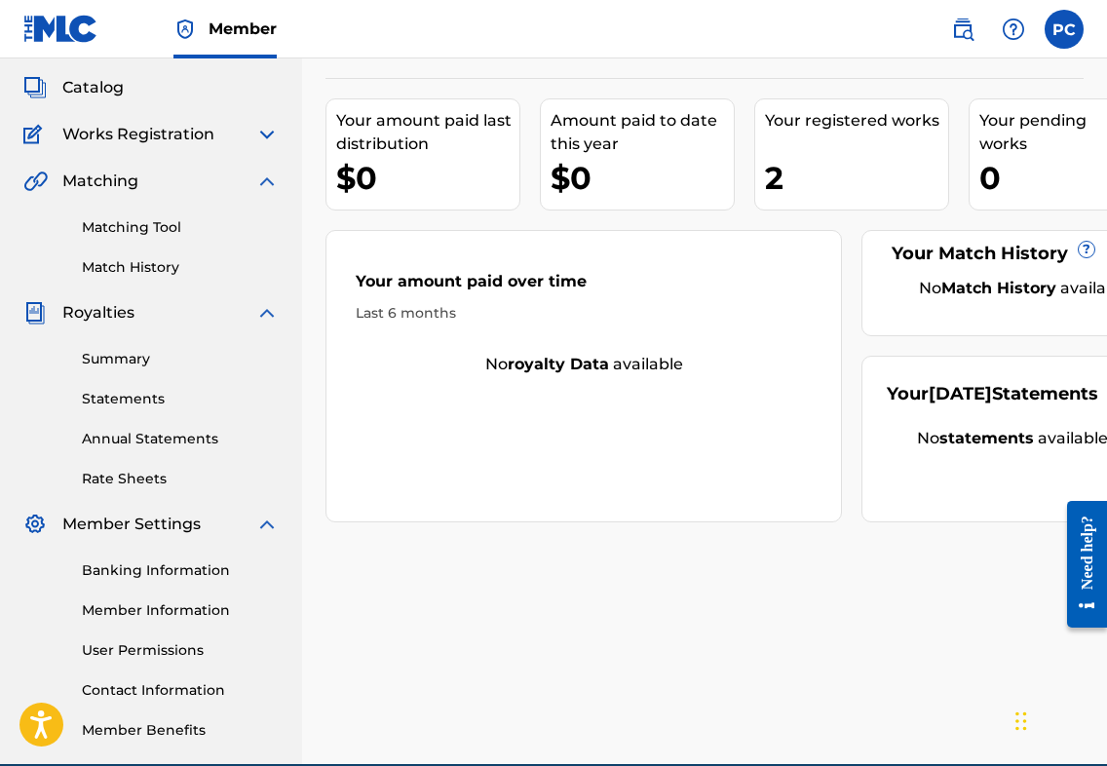
click at [267, 132] on img at bounding box center [266, 134] width 23 height 23
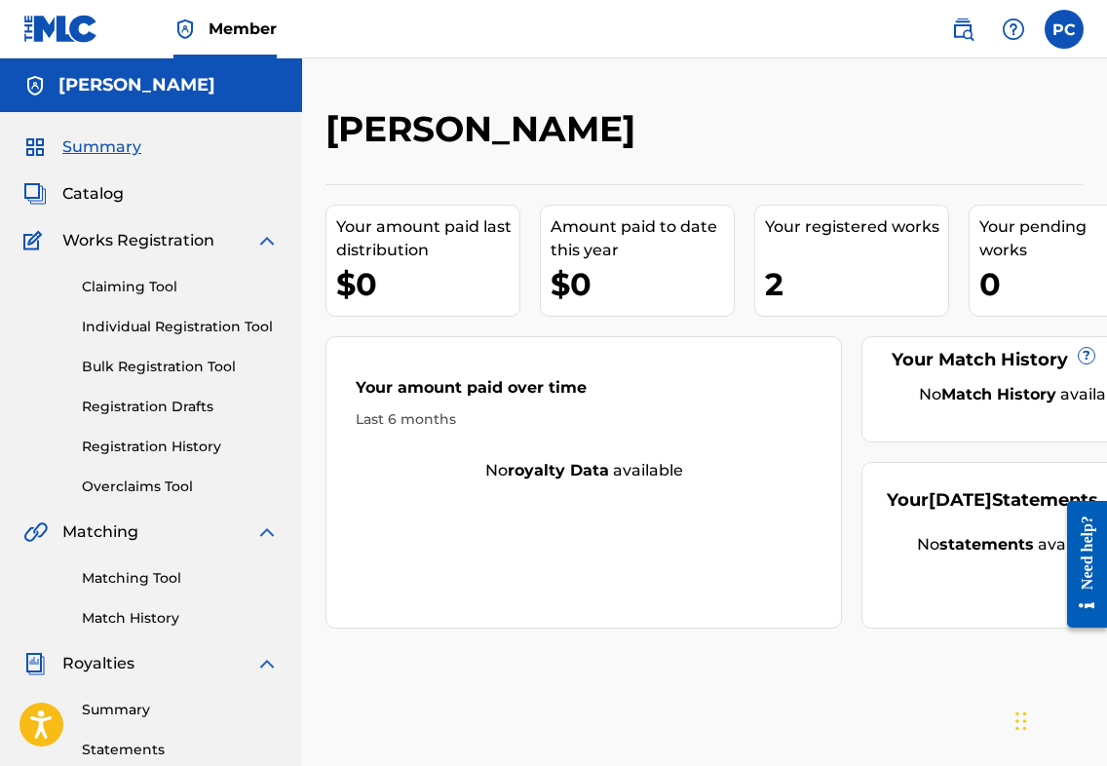
scroll to position [0, 0]
click at [101, 194] on span "Catalog" at bounding box center [92, 193] width 61 height 23
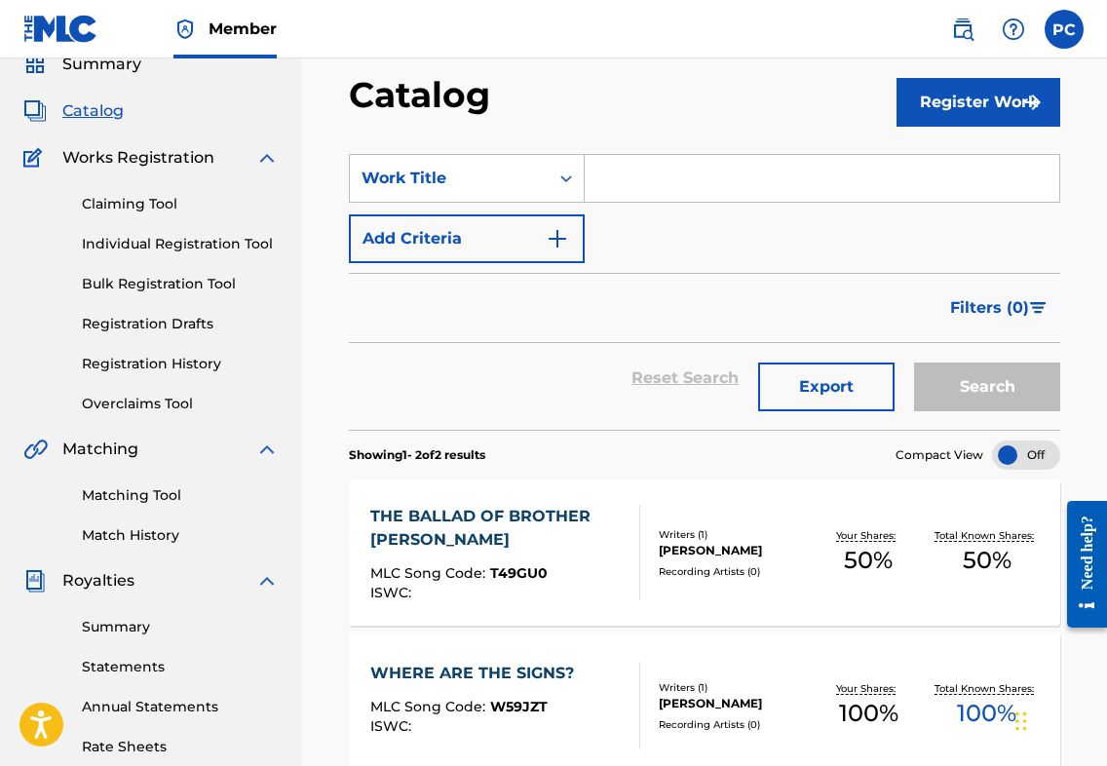
scroll to position [82, 0]
click at [423, 670] on div "WHERE ARE THE SIGNS?" at bounding box center [476, 674] width 213 height 23
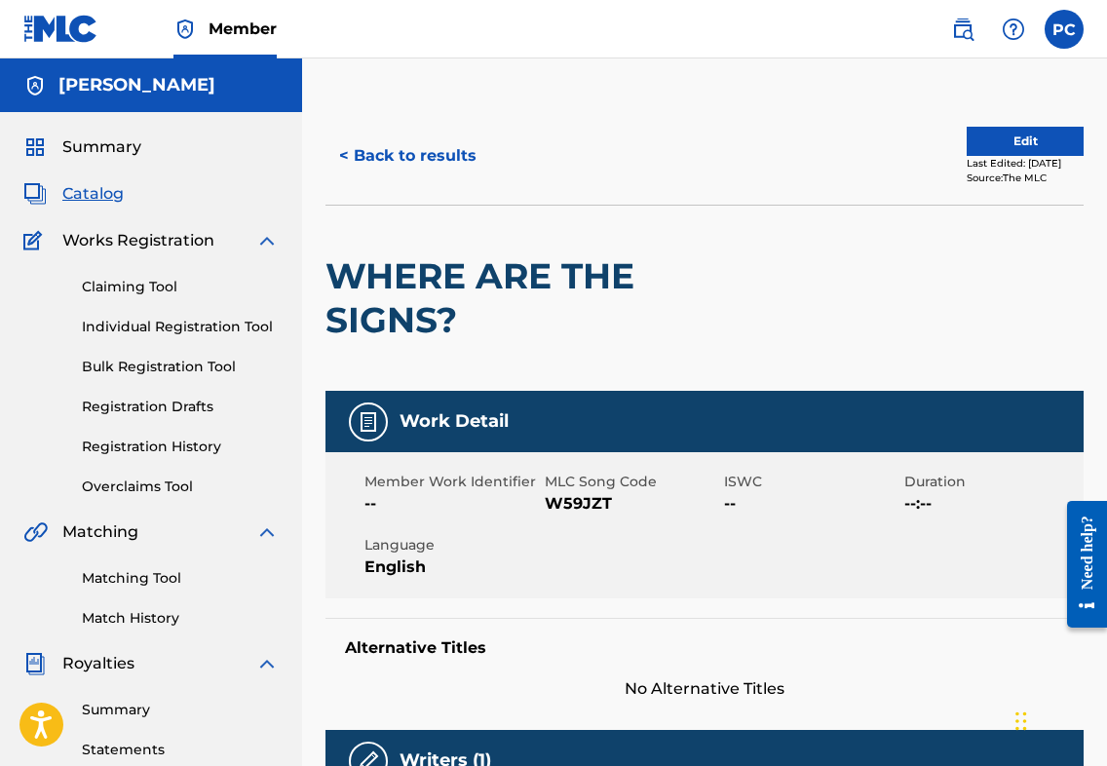
click at [1009, 142] on button "Edit" at bounding box center [1025, 141] width 117 height 29
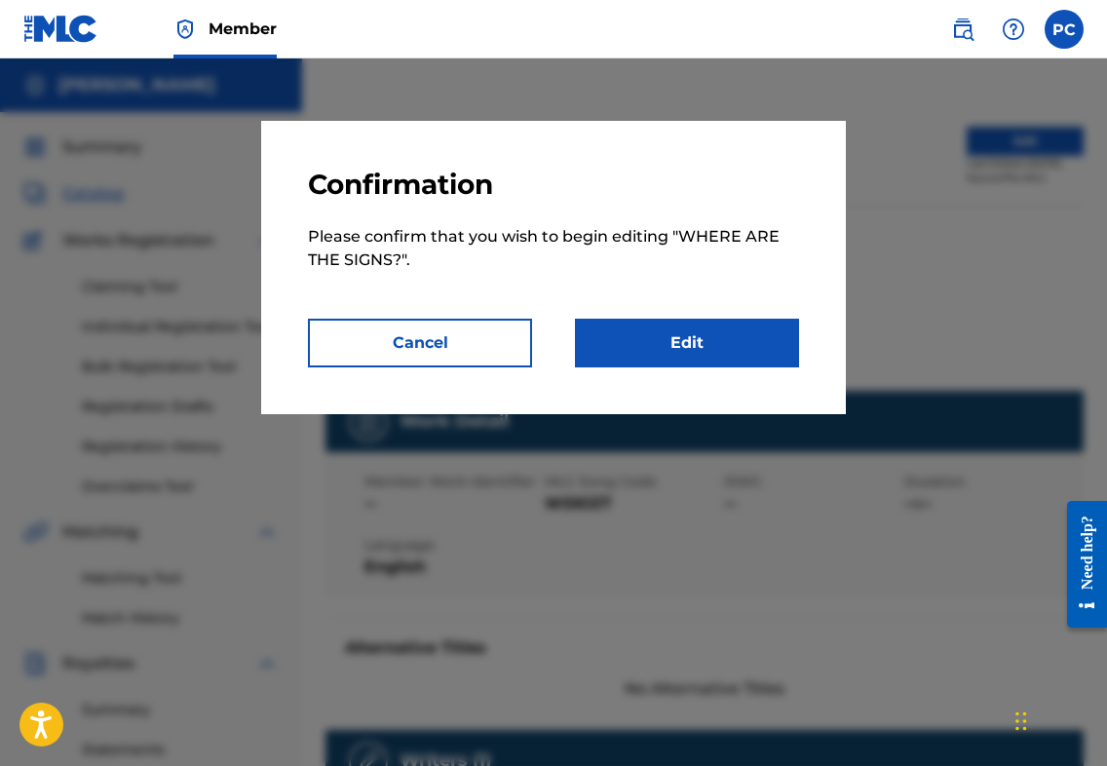
click at [672, 338] on link "Edit" at bounding box center [687, 343] width 224 height 49
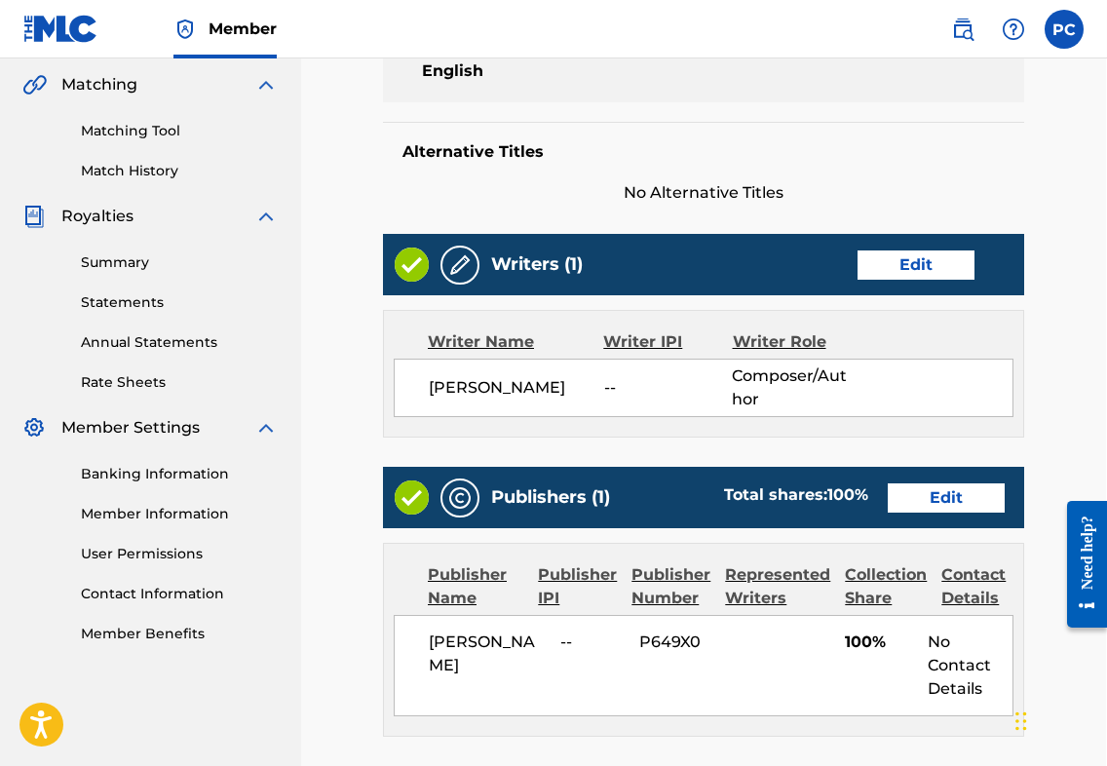
scroll to position [449, 1]
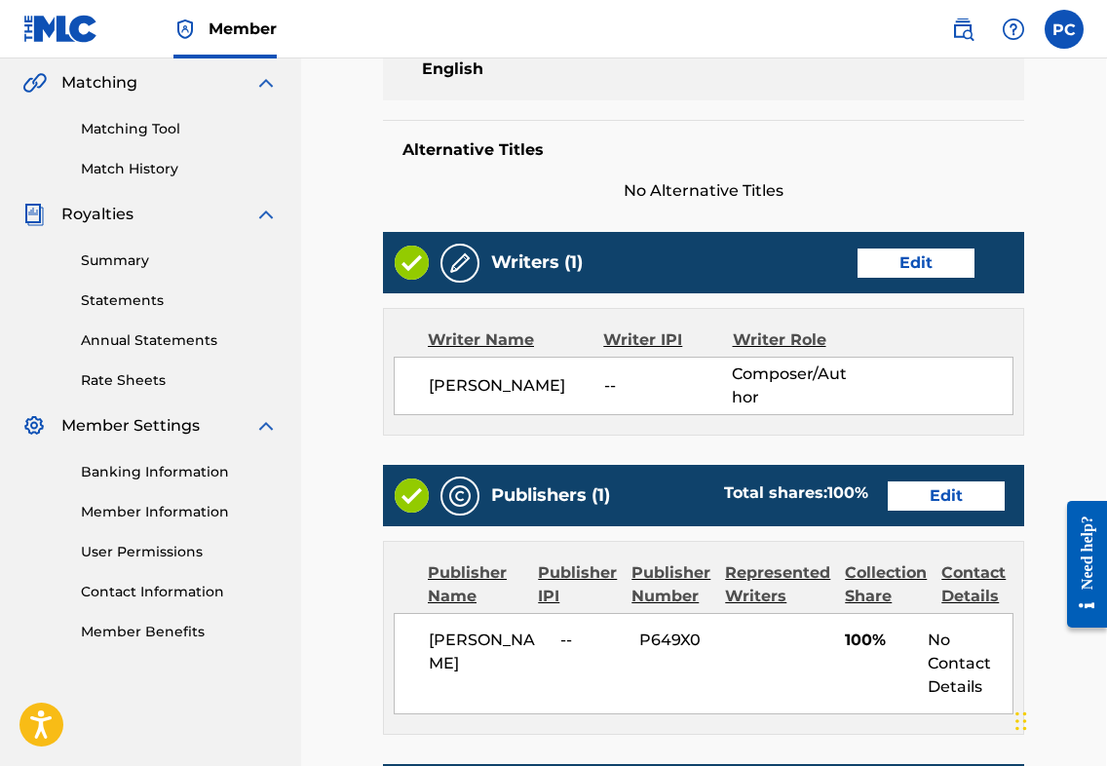
click at [950, 491] on link "Edit" at bounding box center [946, 495] width 117 height 29
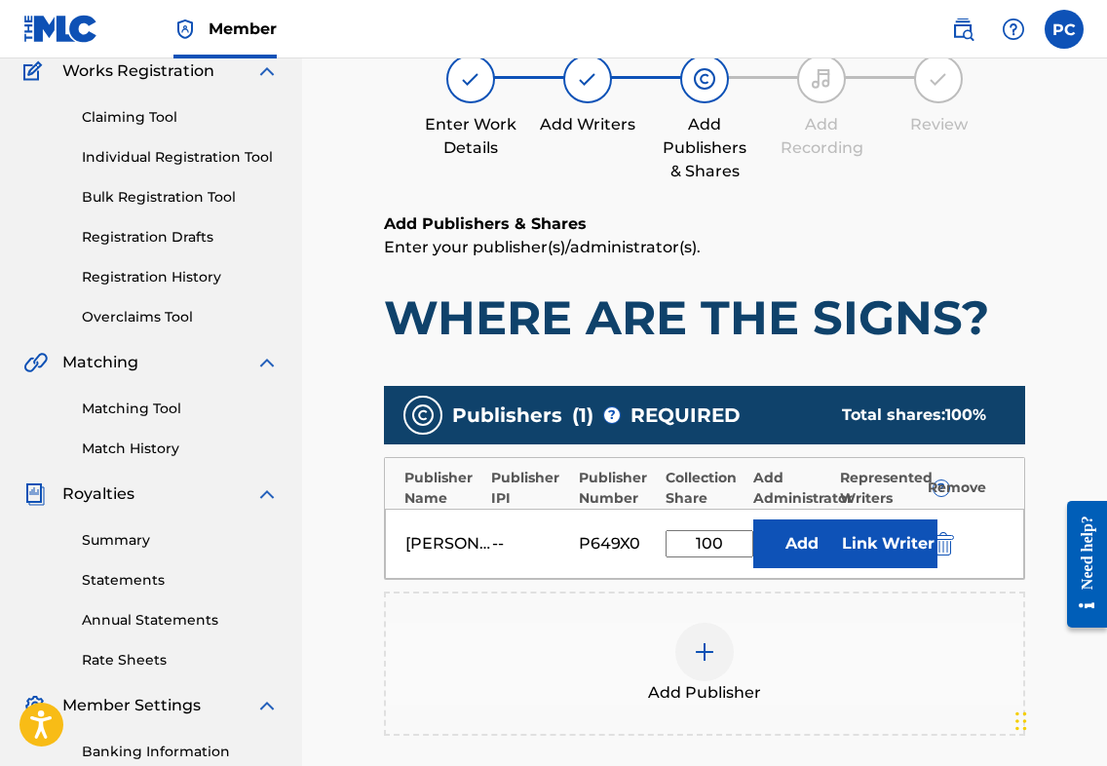
scroll to position [180, 0]
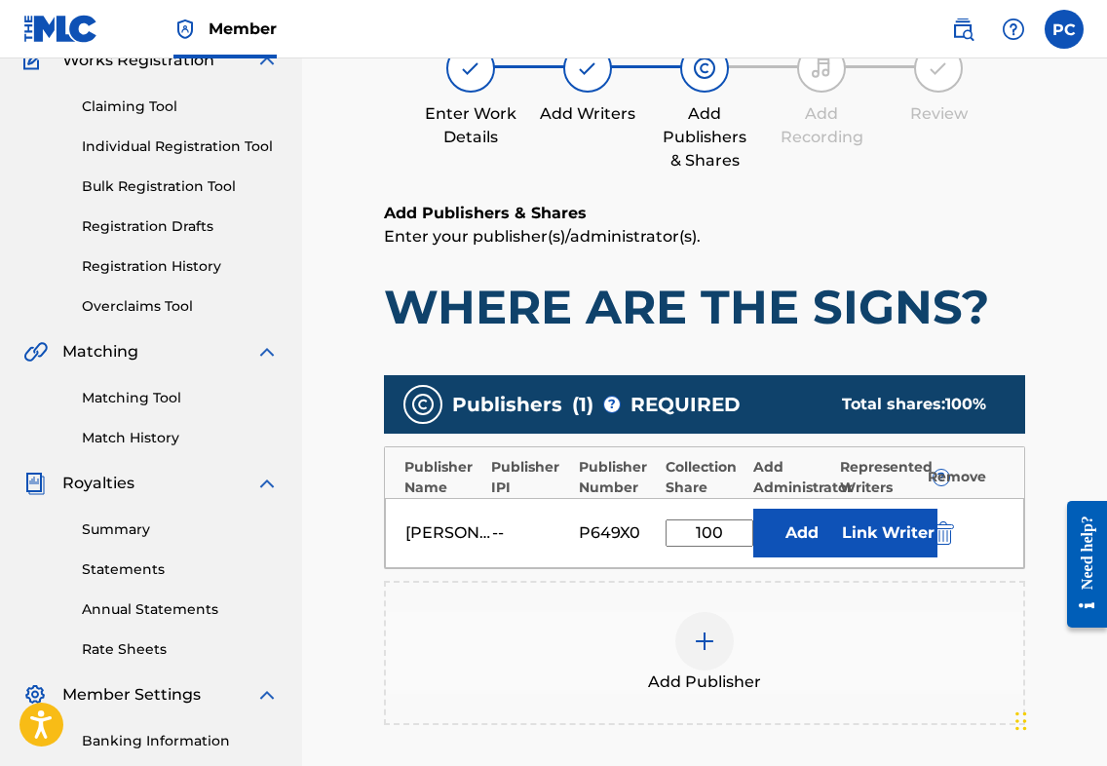
click at [727, 532] on input "100" at bounding box center [710, 532] width 88 height 27
drag, startPoint x: 727, startPoint y: 532, endPoint x: 669, endPoint y: 529, distance: 57.6
click at [669, 529] on input "100" at bounding box center [710, 532] width 88 height 27
type input "50"
click at [848, 634] on div "Add Publisher" at bounding box center [704, 653] width 637 height 82
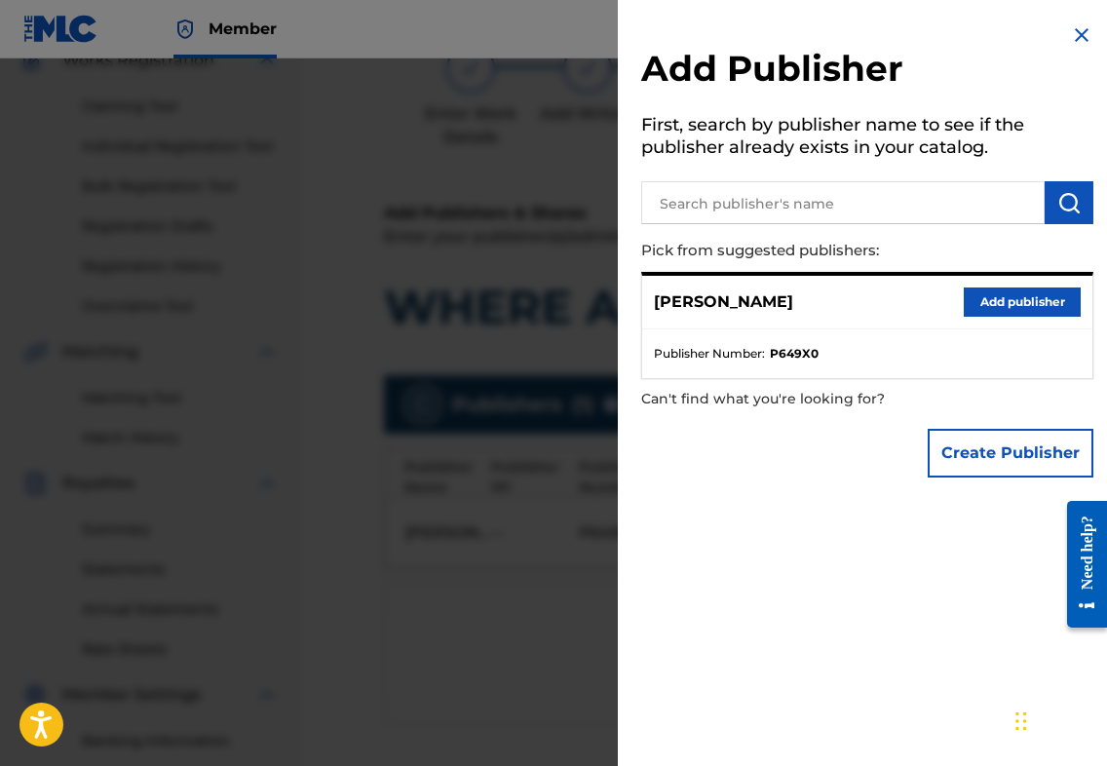
click at [976, 453] on button "Create Publisher" at bounding box center [1011, 453] width 166 height 49
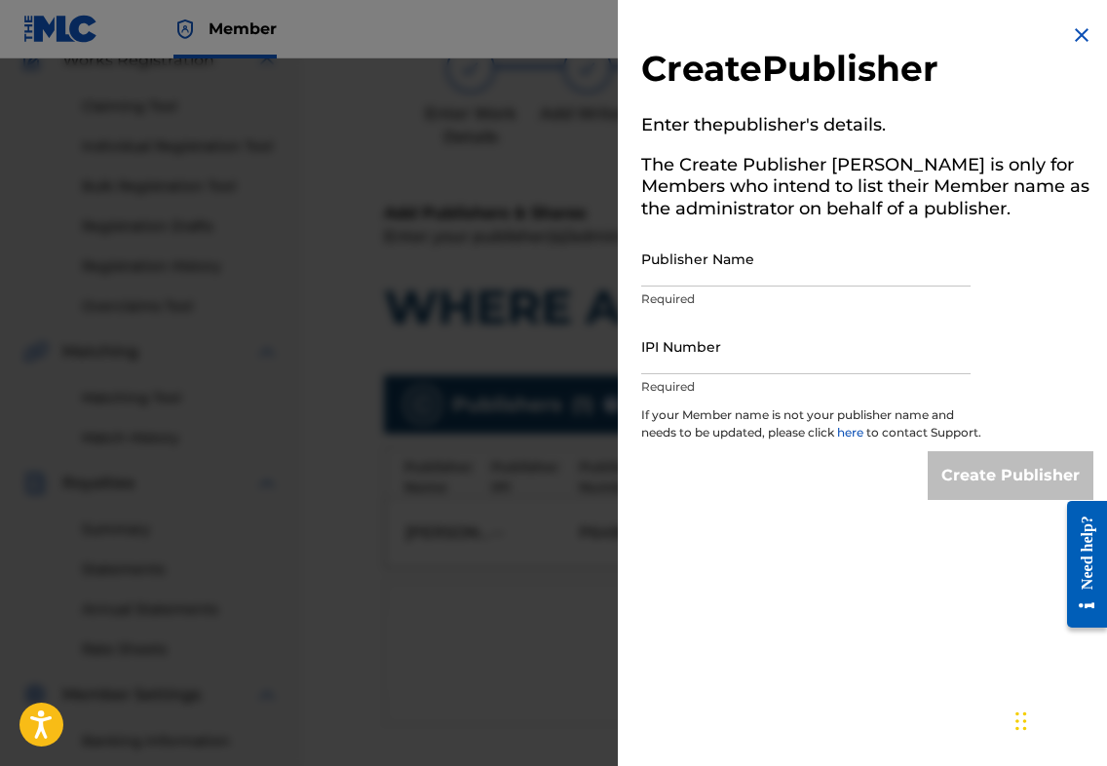
click at [1070, 33] on img at bounding box center [1081, 34] width 23 height 23
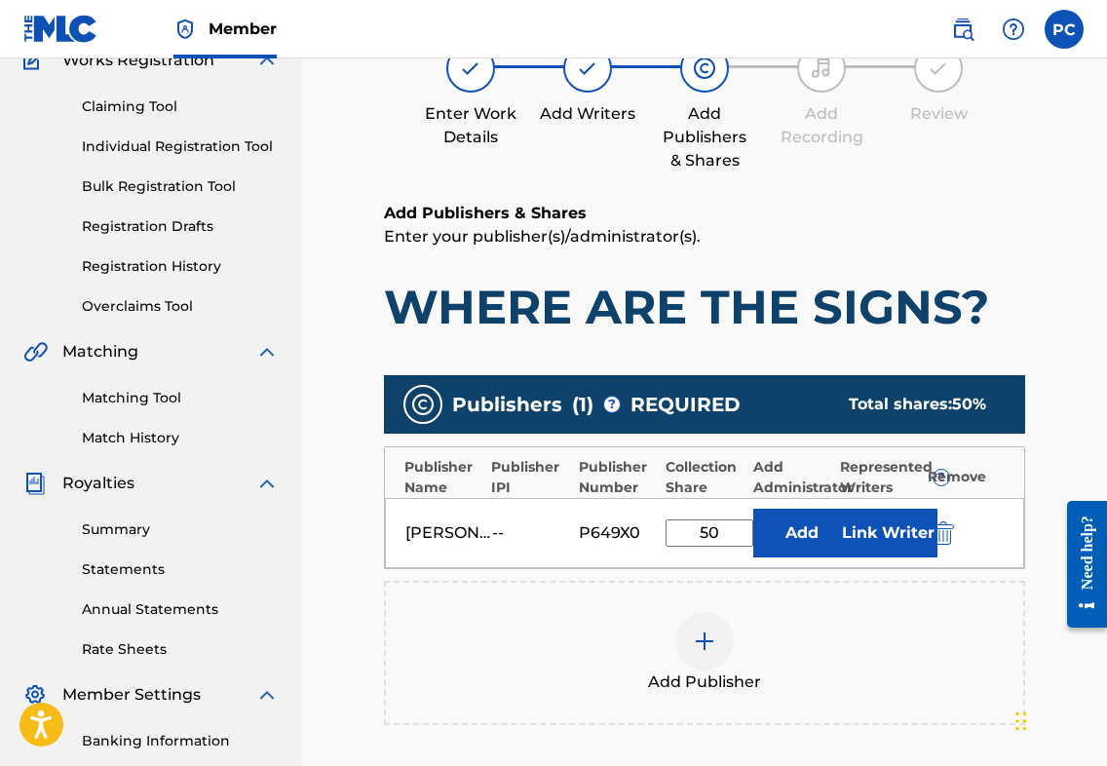
click at [786, 529] on button "Add" at bounding box center [801, 533] width 97 height 49
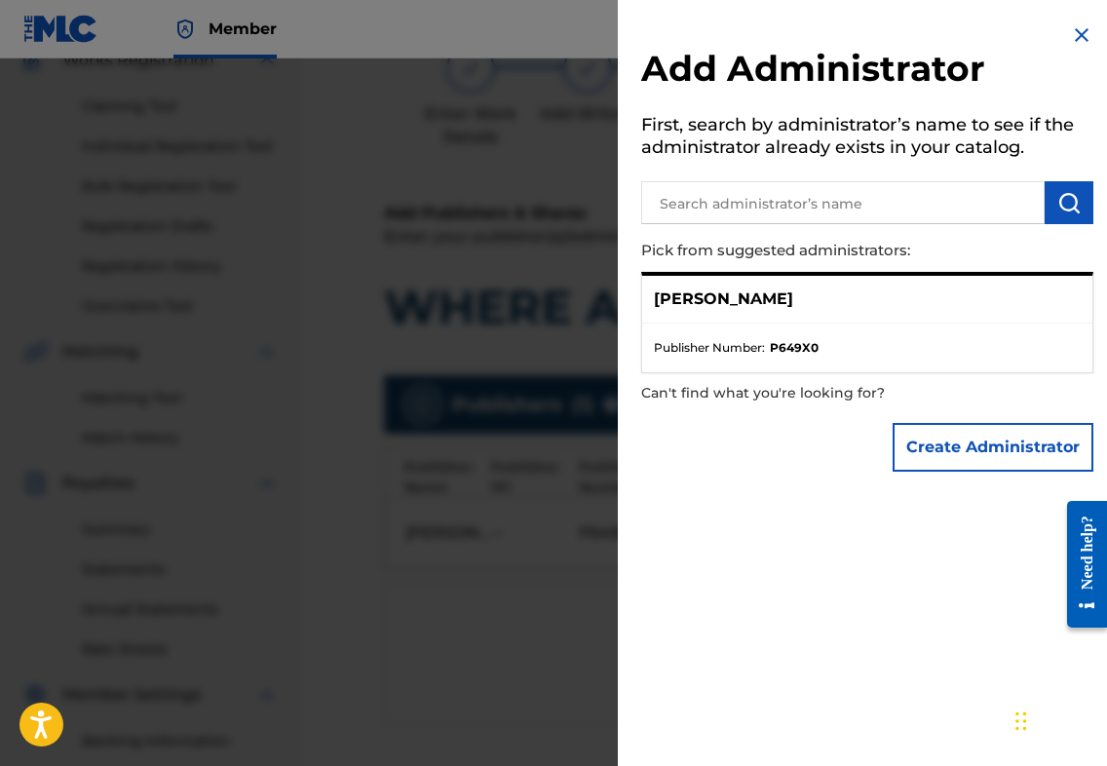
click at [930, 449] on button "Create Administrator" at bounding box center [993, 447] width 201 height 49
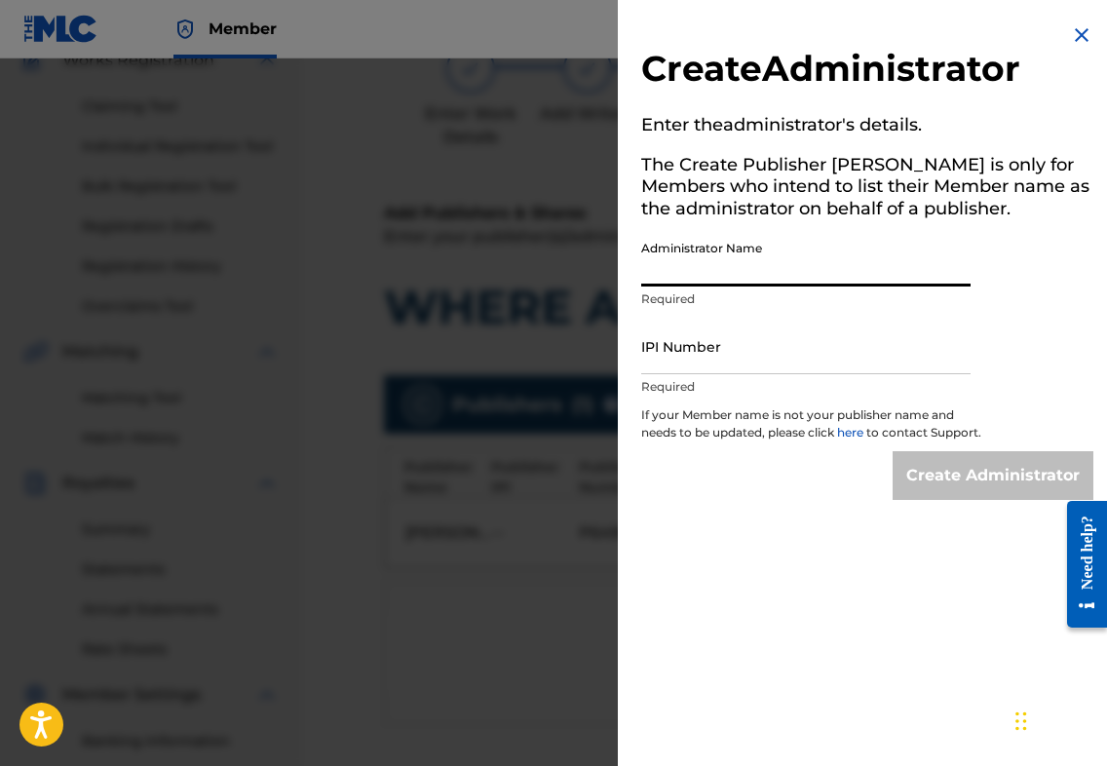
click at [763, 257] on input "Administrator Name" at bounding box center [805, 259] width 329 height 56
click at [713, 343] on input "IPI Number" at bounding box center [805, 347] width 329 height 56
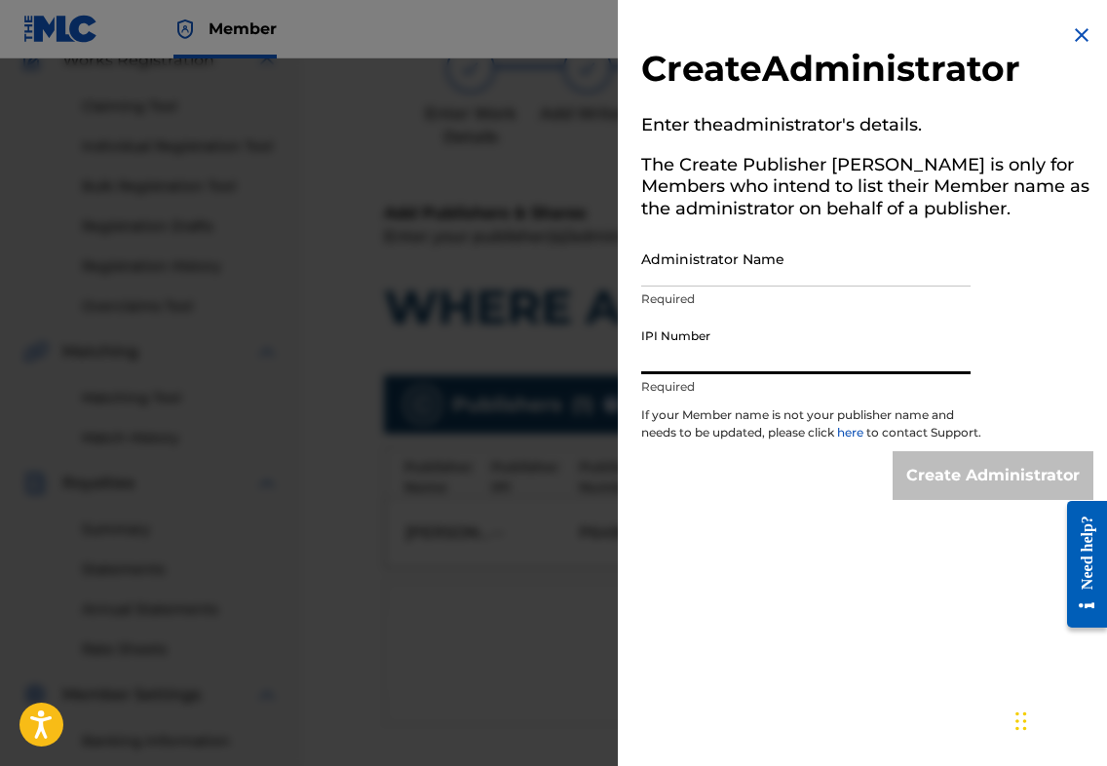
click at [1076, 33] on img at bounding box center [1081, 34] width 23 height 23
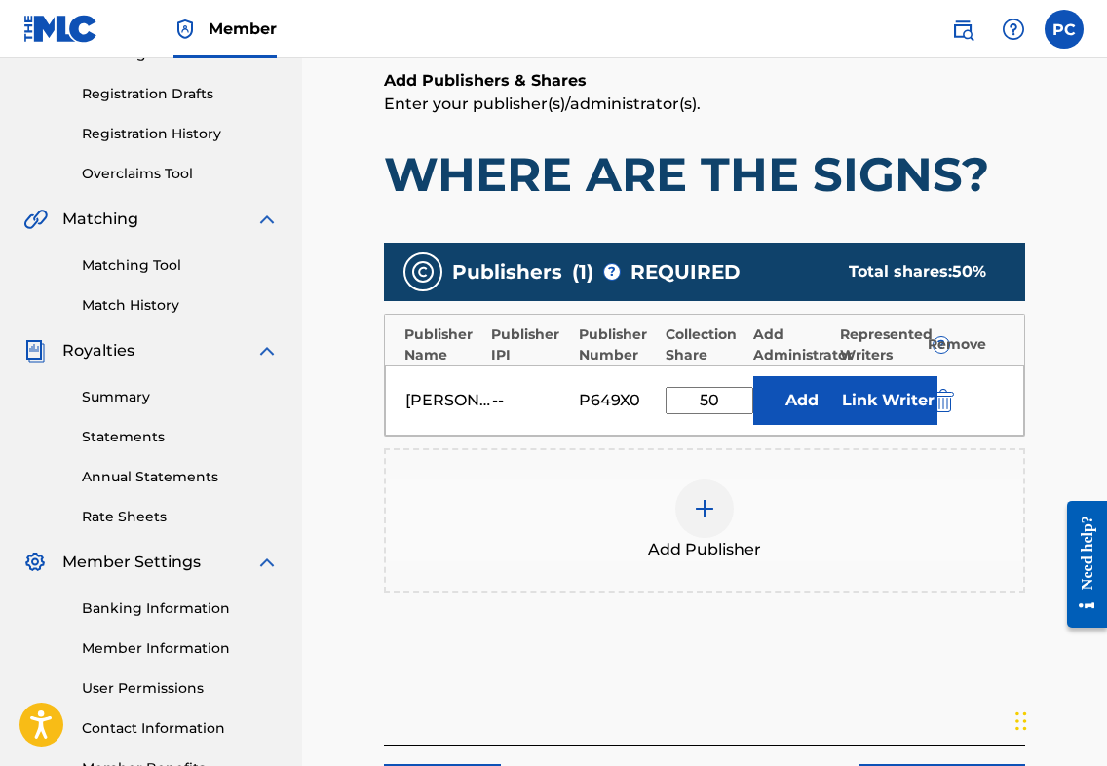
scroll to position [319, 0]
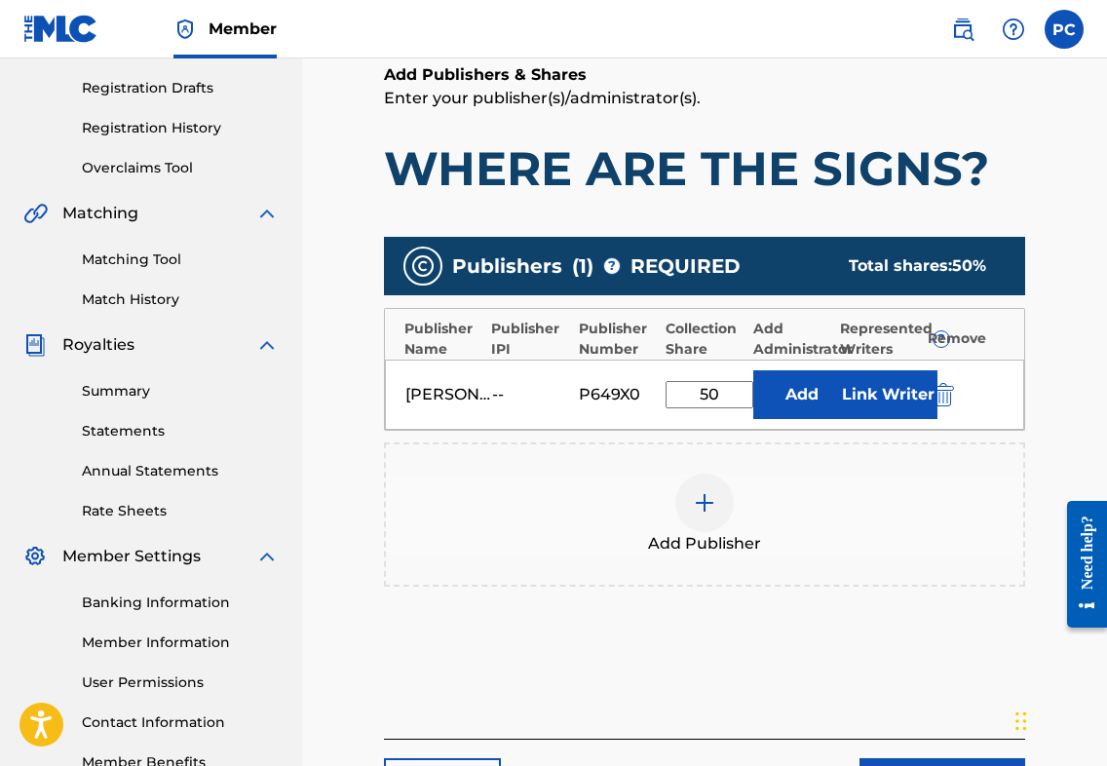
click at [805, 397] on button "Add" at bounding box center [801, 394] width 97 height 49
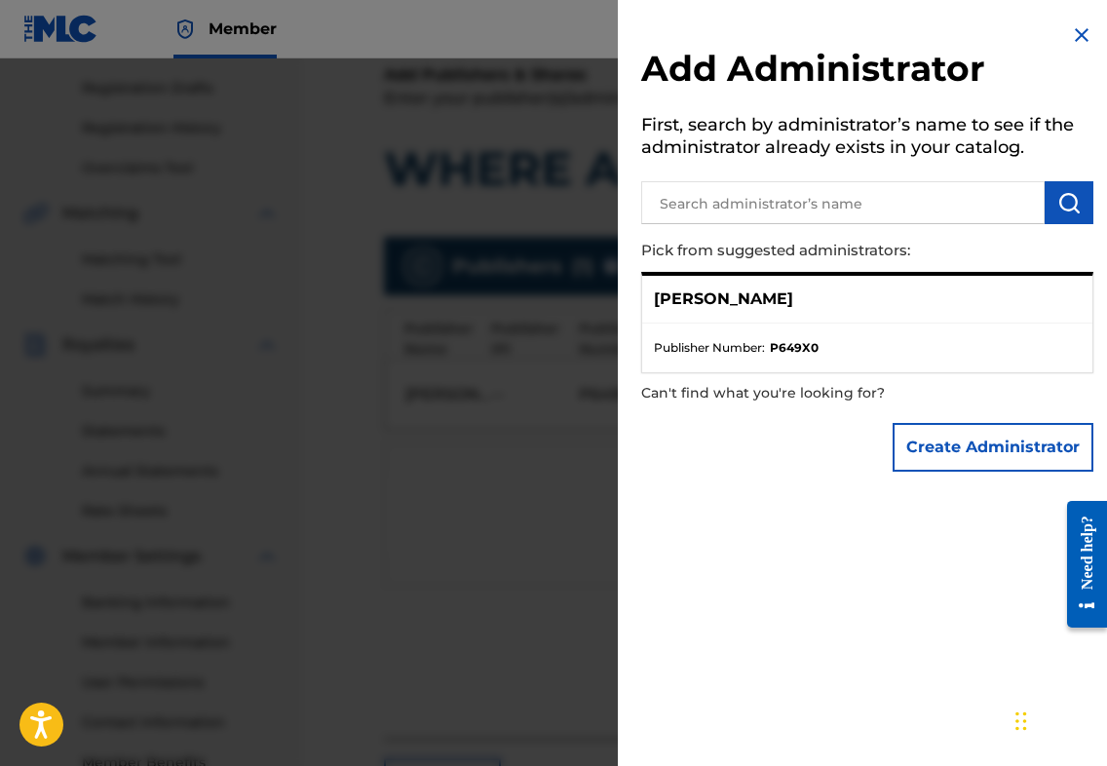
click at [948, 454] on button "Create Administrator" at bounding box center [993, 447] width 201 height 49
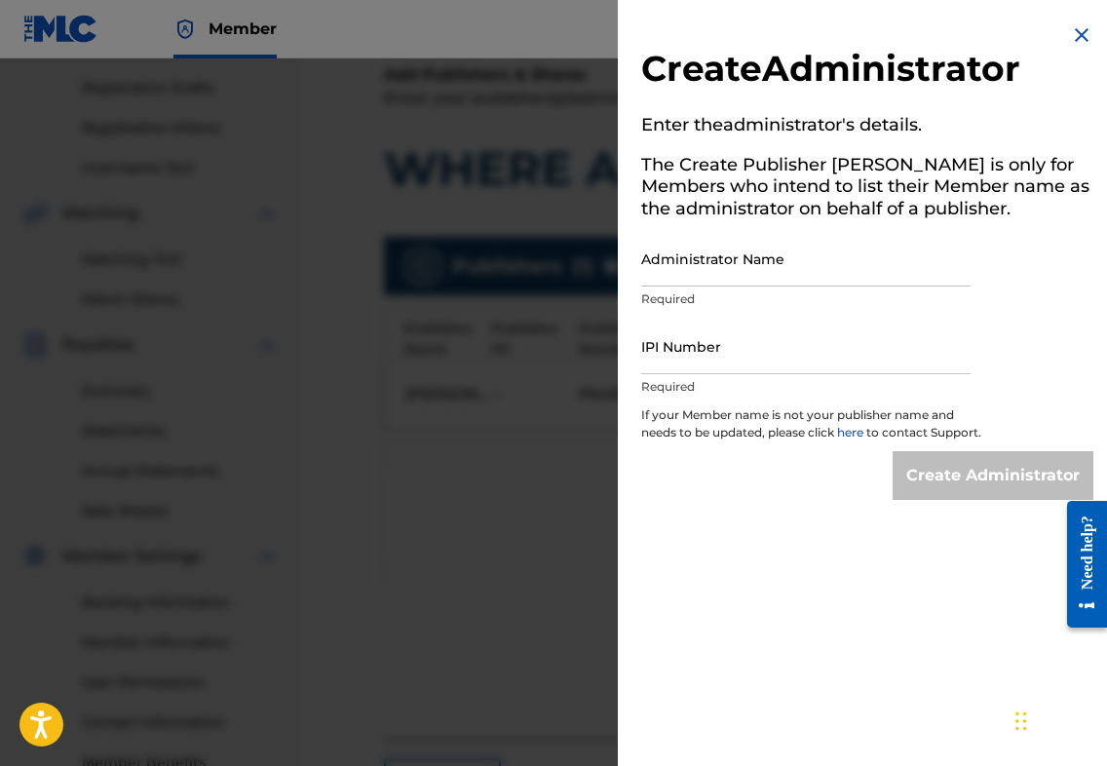
click at [1078, 34] on img at bounding box center [1081, 34] width 23 height 23
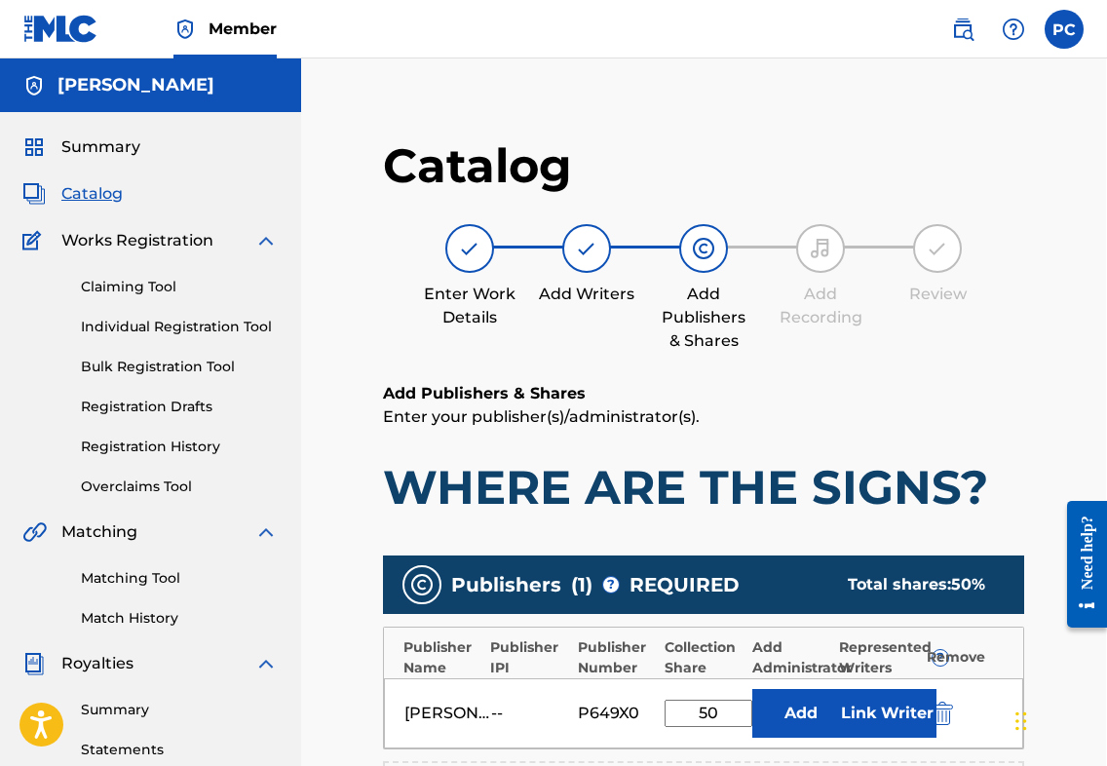
scroll to position [0, 1]
click at [82, 196] on span "Catalog" at bounding box center [91, 193] width 61 height 23
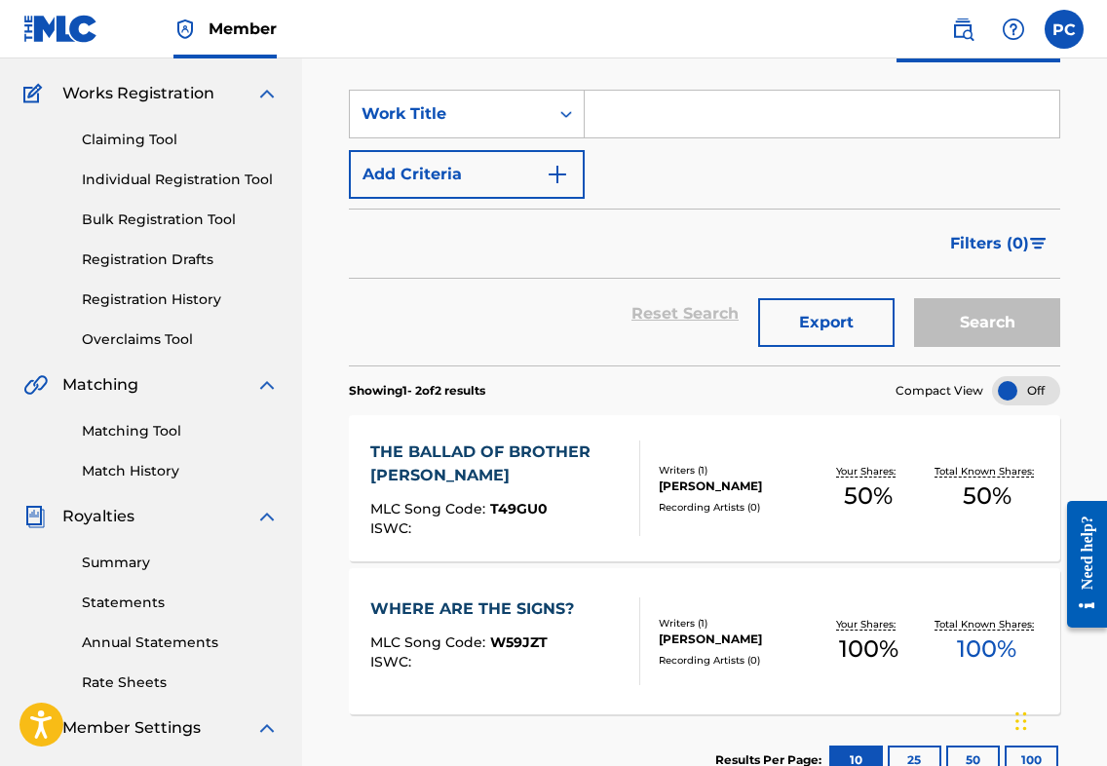
scroll to position [153, 0]
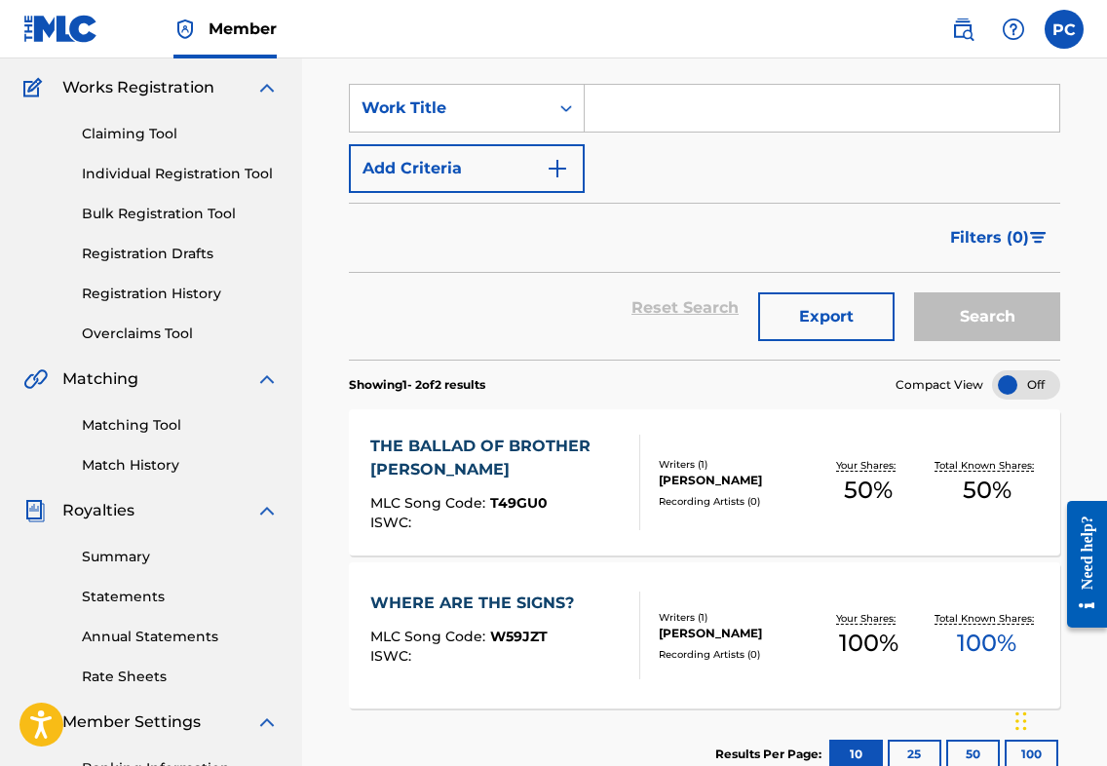
click at [505, 606] on div "WHERE ARE THE SIGNS?" at bounding box center [476, 603] width 213 height 23
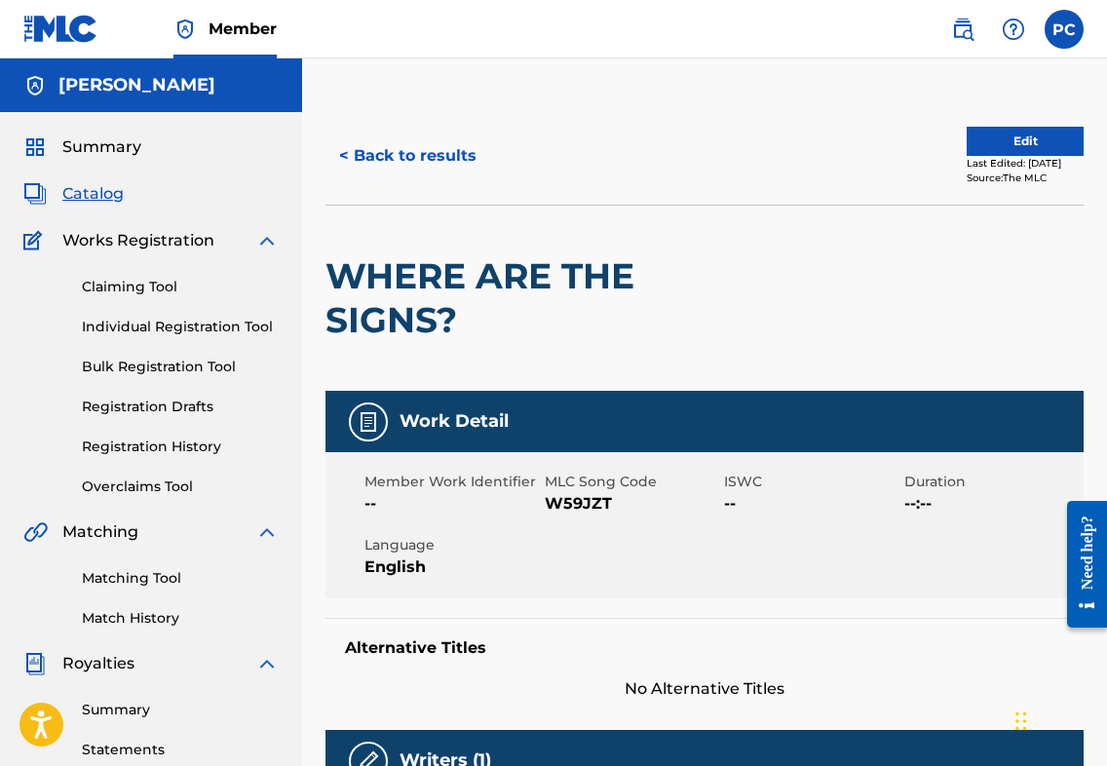
click at [1007, 141] on button "Edit" at bounding box center [1025, 141] width 117 height 29
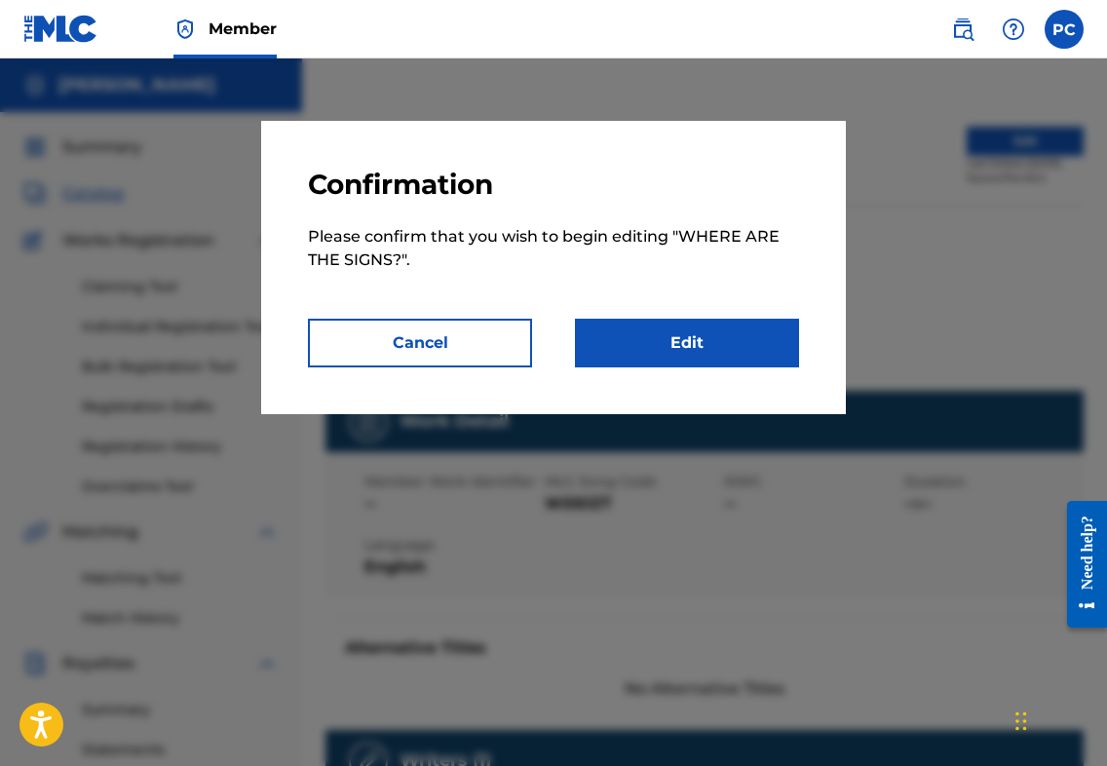
click at [672, 343] on link "Edit" at bounding box center [687, 343] width 224 height 49
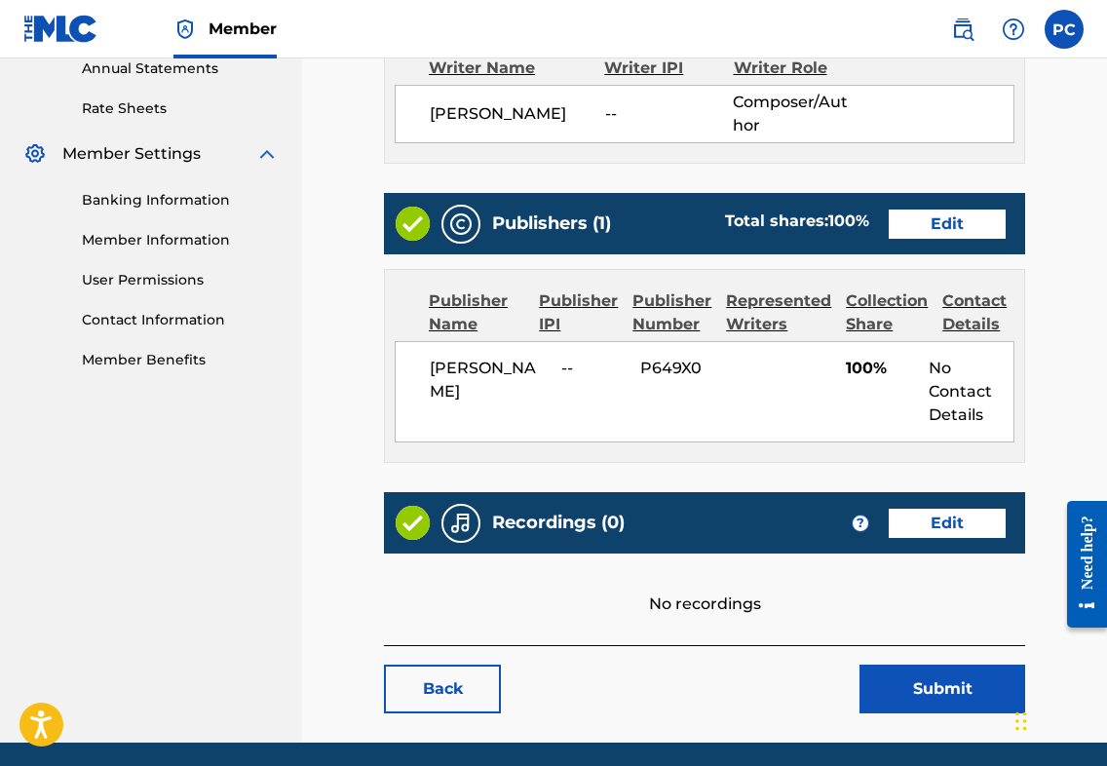
scroll to position [722, 0]
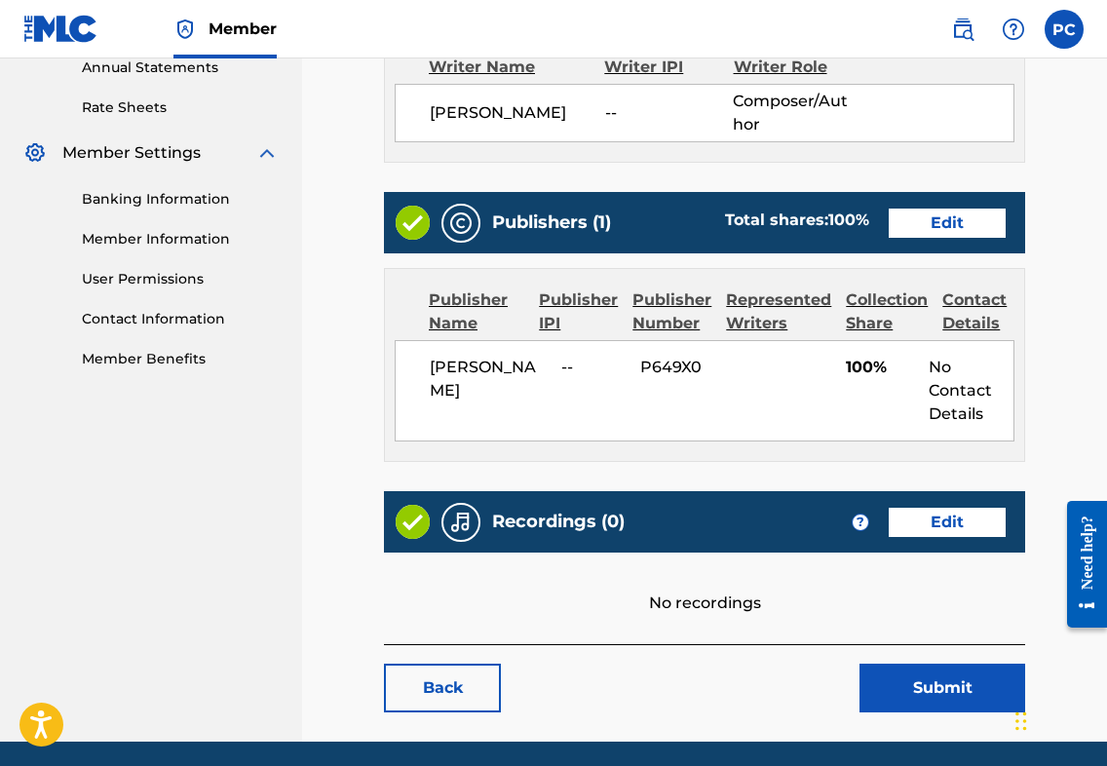
click at [963, 217] on link "Edit" at bounding box center [947, 223] width 117 height 29
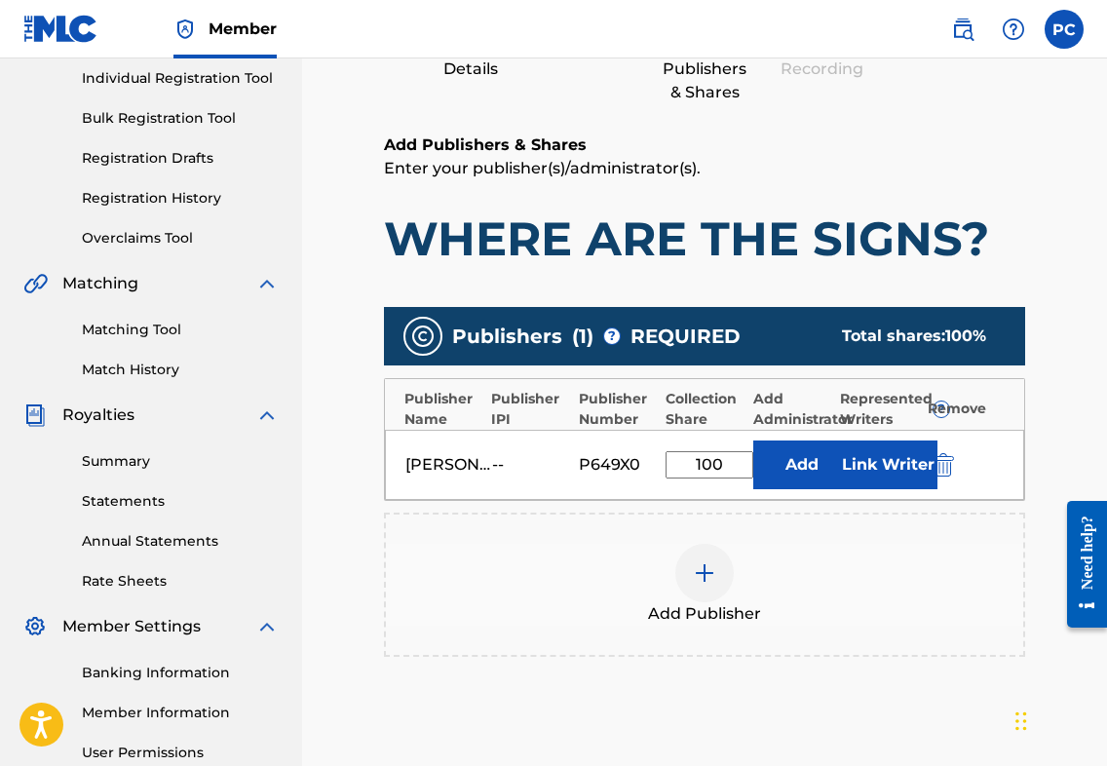
scroll to position [254, 0]
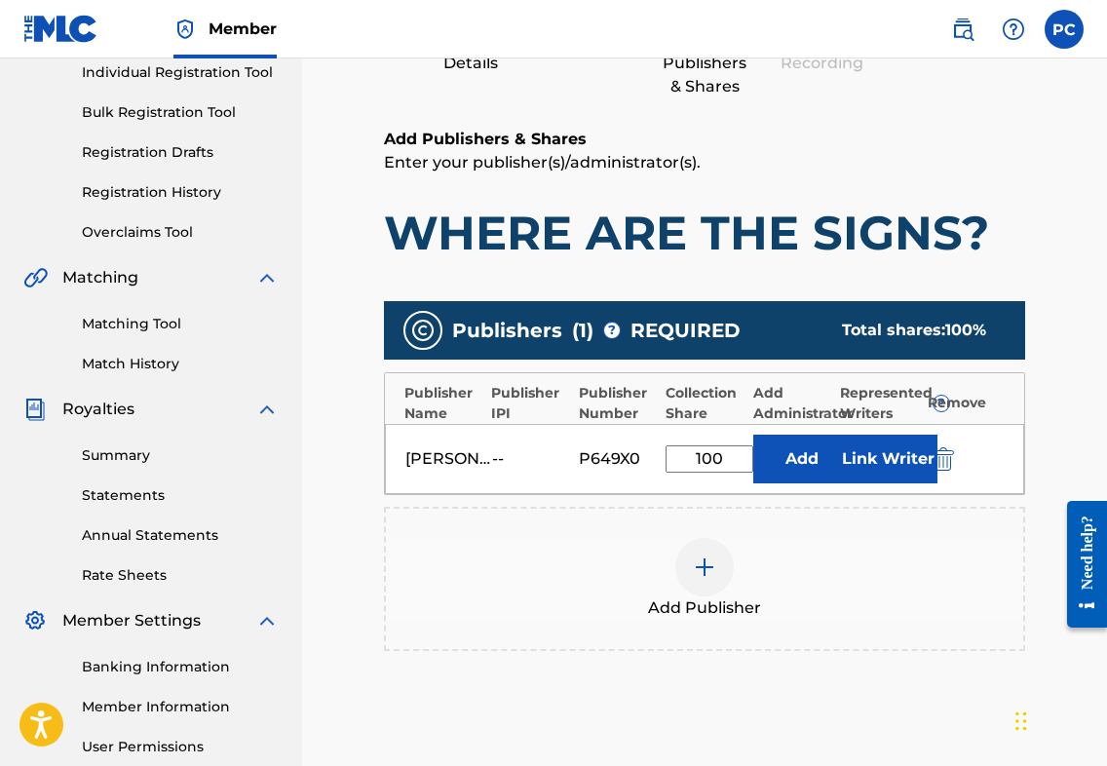
click at [723, 452] on input "100" at bounding box center [710, 458] width 88 height 27
drag, startPoint x: 723, startPoint y: 452, endPoint x: 657, endPoint y: 450, distance: 66.3
click at [657, 450] on div "[PERSON_NAME] -- P649X0 100 % Add Link Writer" at bounding box center [704, 459] width 639 height 70
type input "50"
click at [864, 561] on div "Add Publisher" at bounding box center [704, 579] width 637 height 82
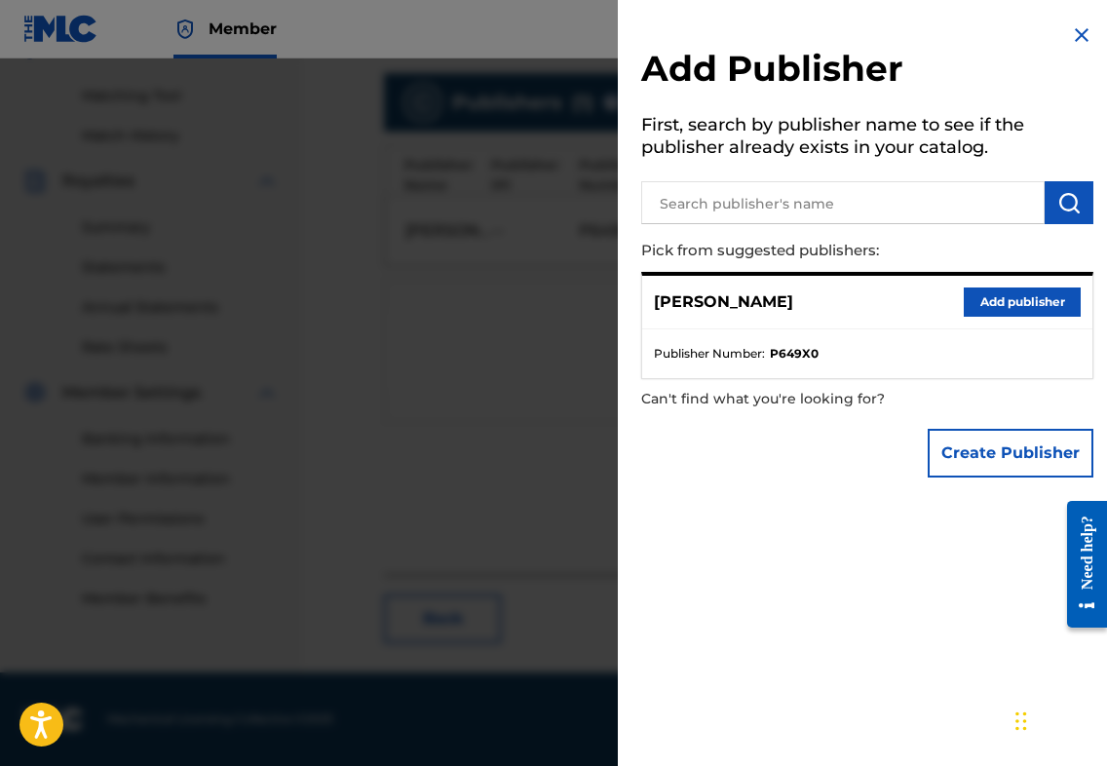
scroll to position [482, 0]
click at [1007, 301] on button "Add publisher" at bounding box center [1022, 301] width 117 height 29
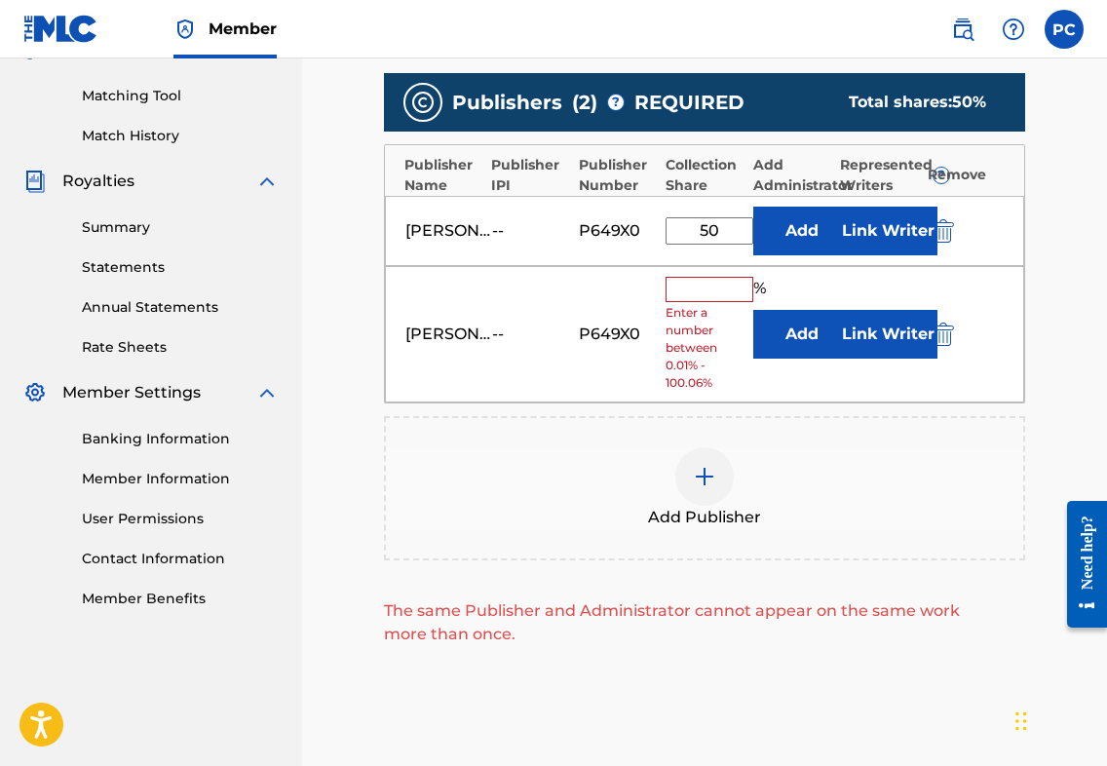
click at [947, 337] on img "submit" at bounding box center [943, 334] width 21 height 23
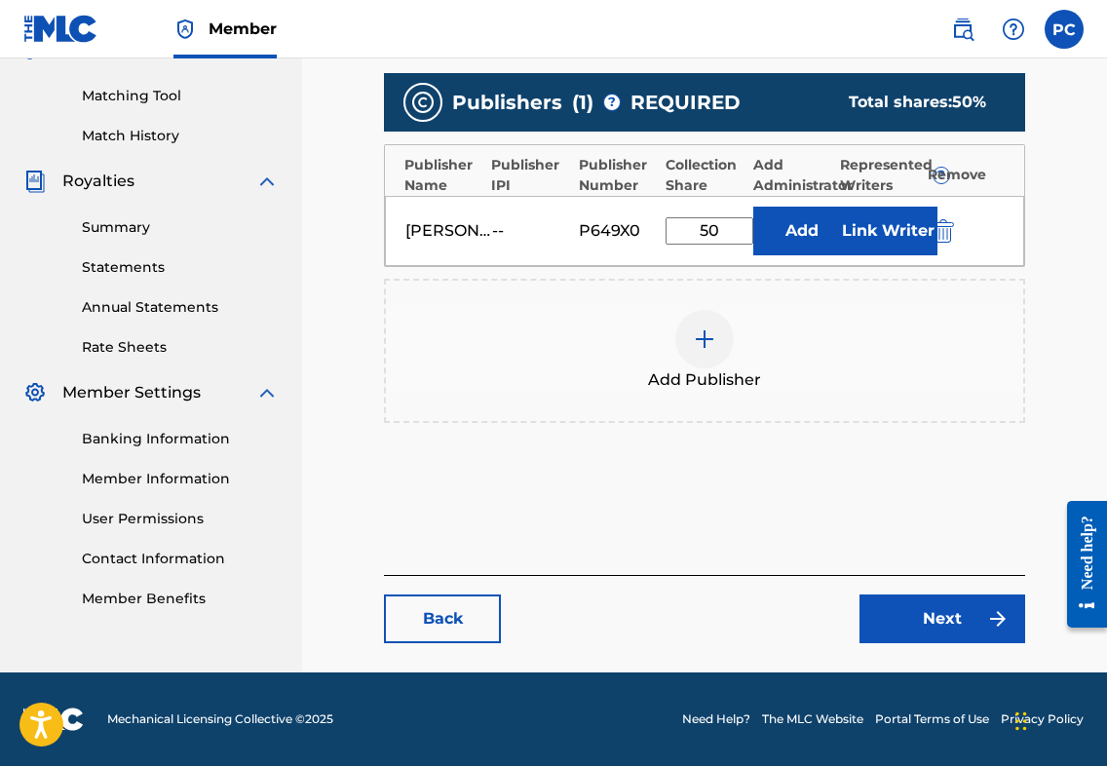
click at [936, 616] on link "Next" at bounding box center [943, 618] width 166 height 49
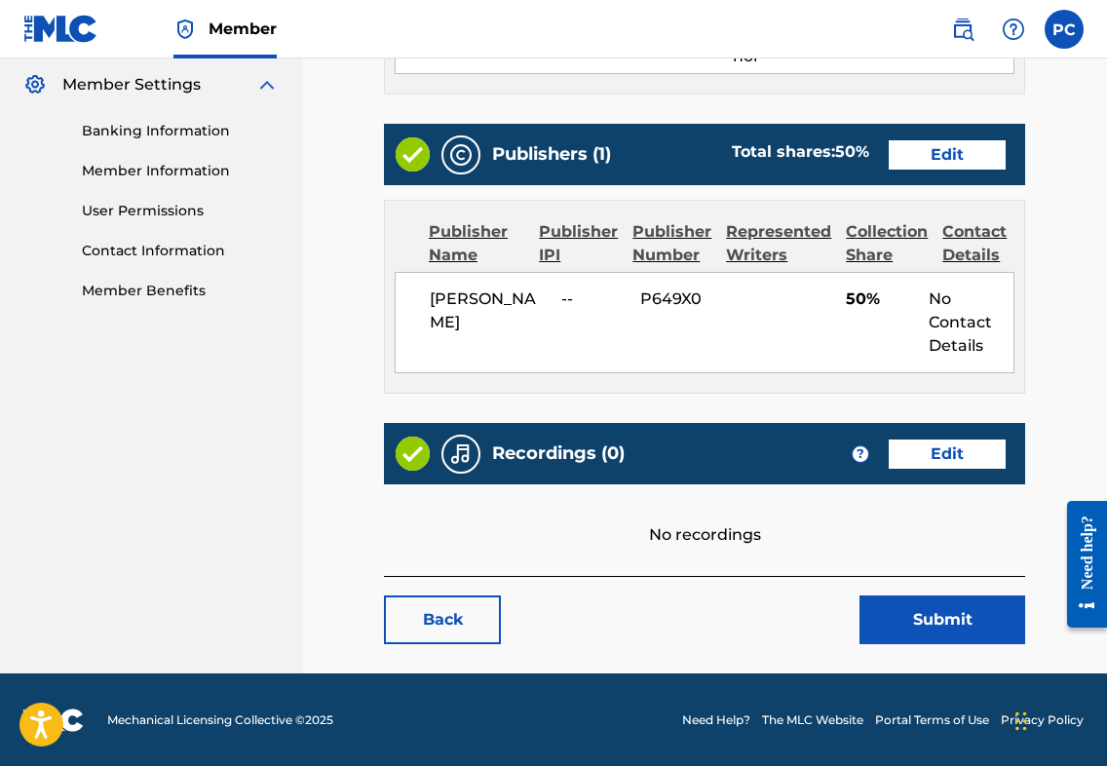
scroll to position [789, 0]
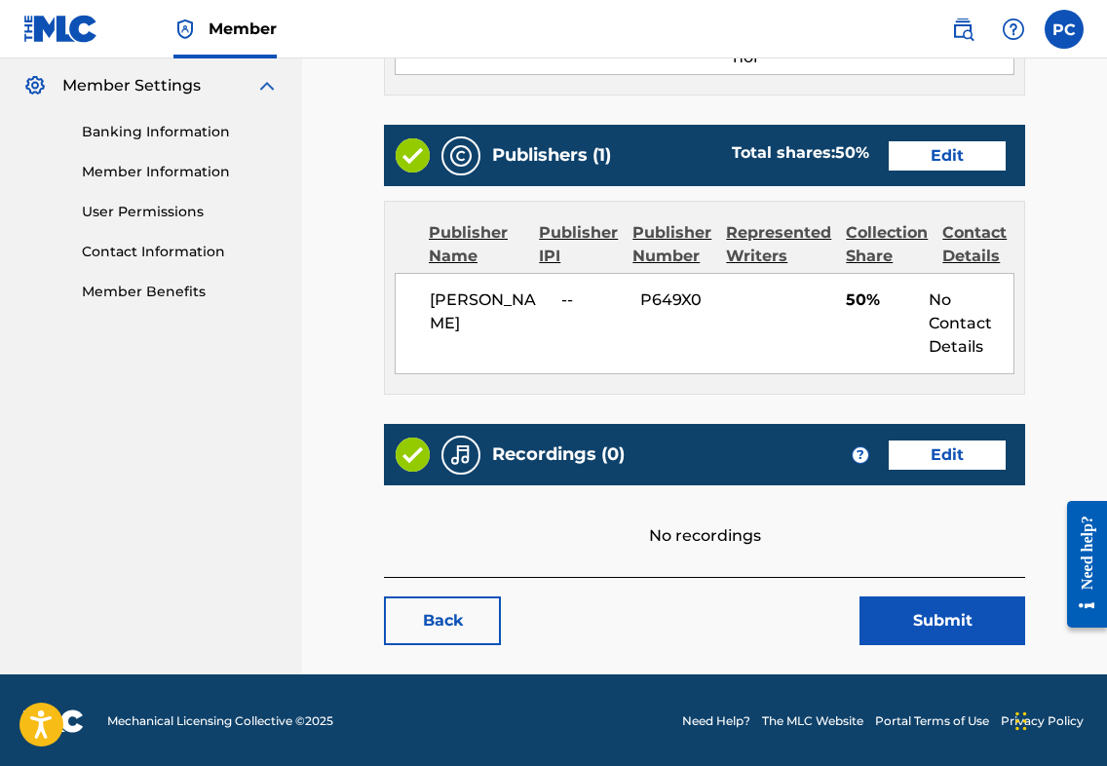
click at [923, 457] on link "Edit" at bounding box center [947, 454] width 117 height 29
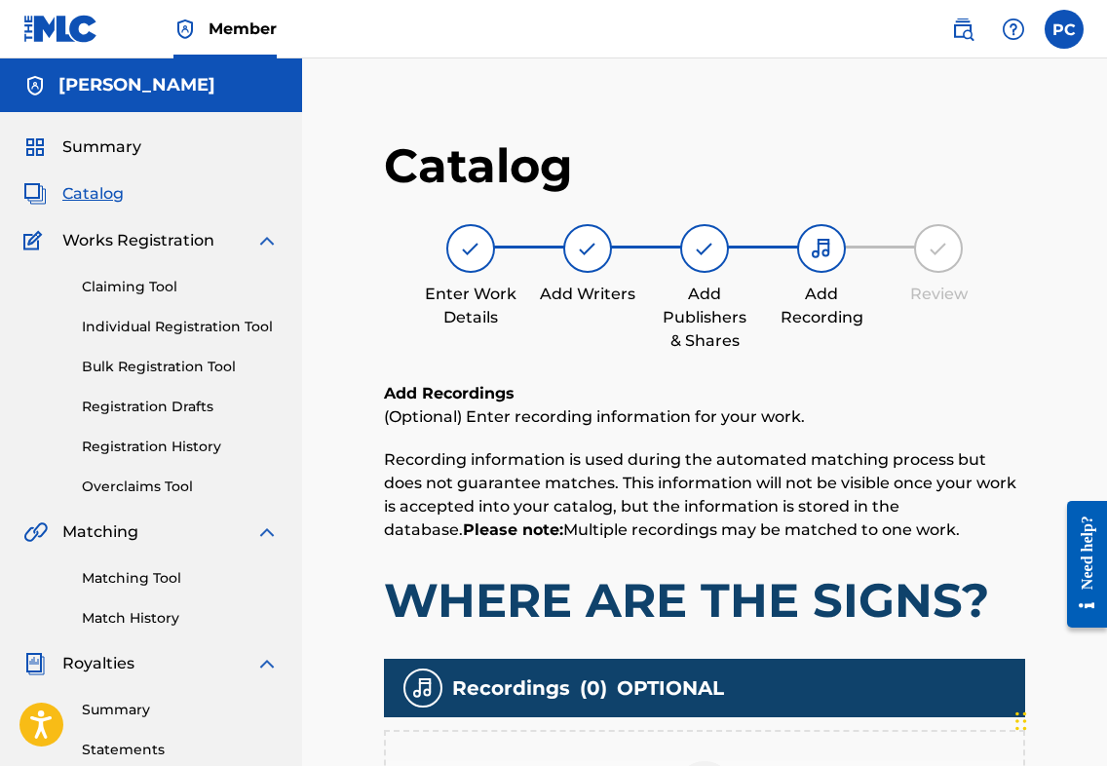
click at [93, 147] on span "Summary" at bounding box center [101, 146] width 79 height 23
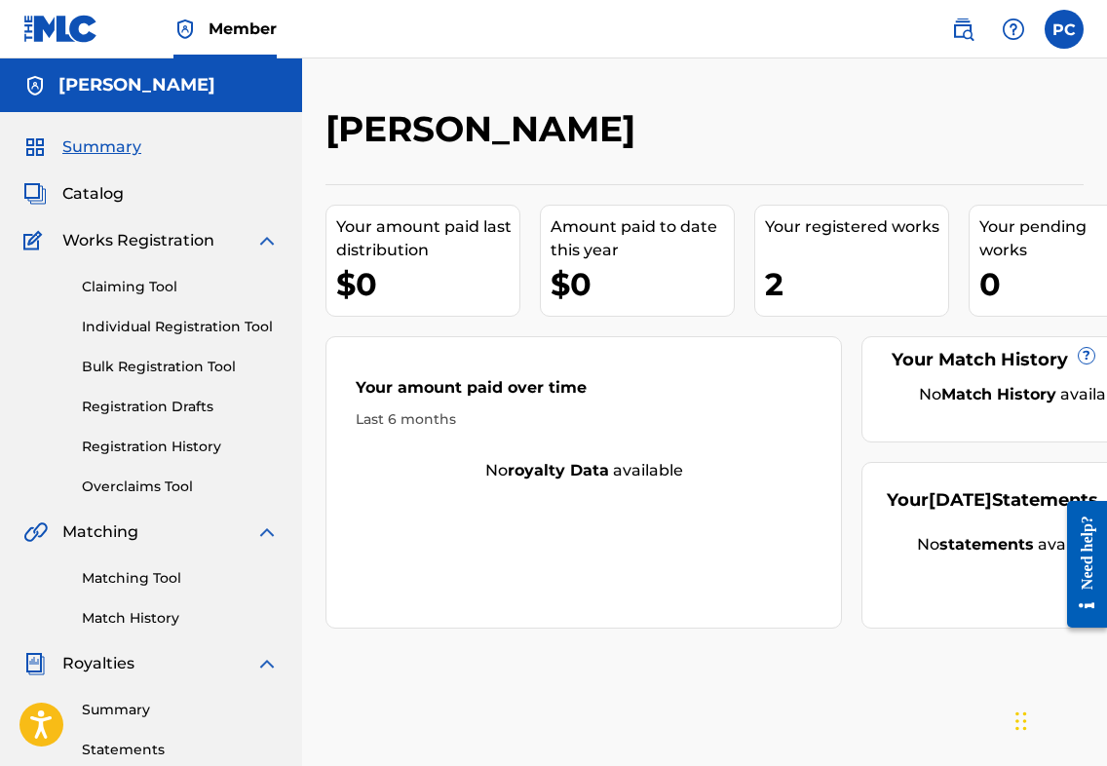
click at [237, 27] on span "Member" at bounding box center [243, 29] width 68 height 22
click at [131, 328] on link "Individual Registration Tool" at bounding box center [180, 327] width 197 height 20
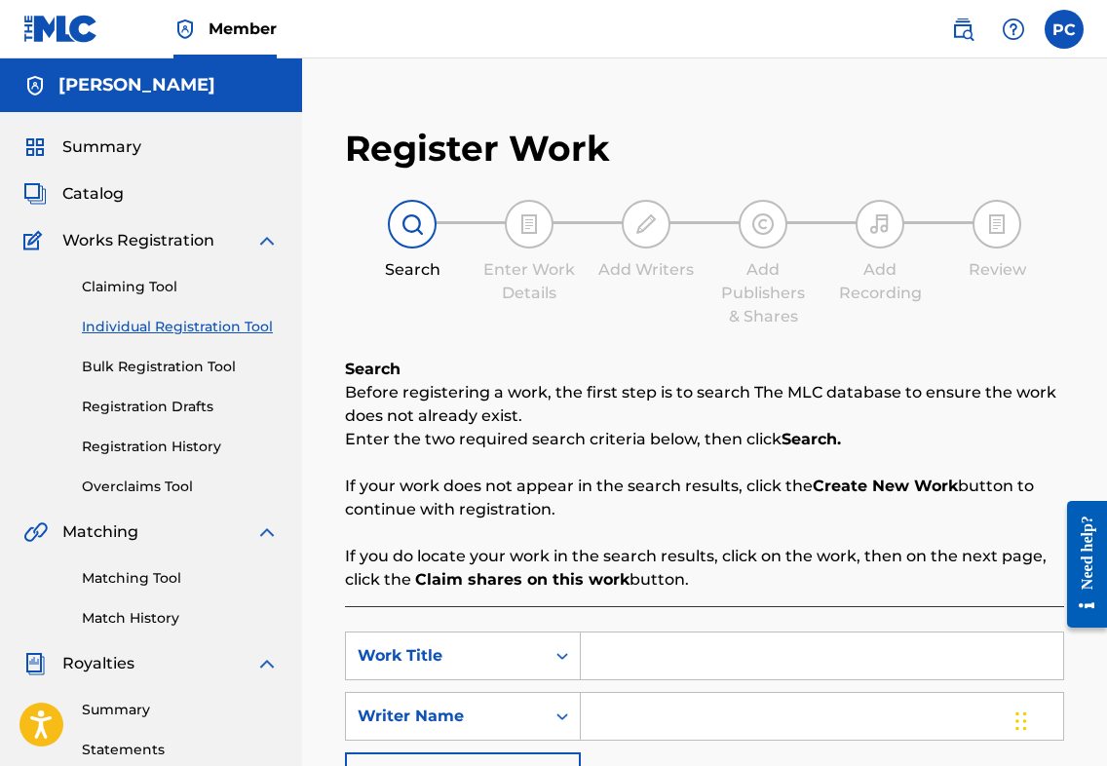
click at [169, 371] on link "Bulk Registration Tool" at bounding box center [180, 367] width 197 height 20
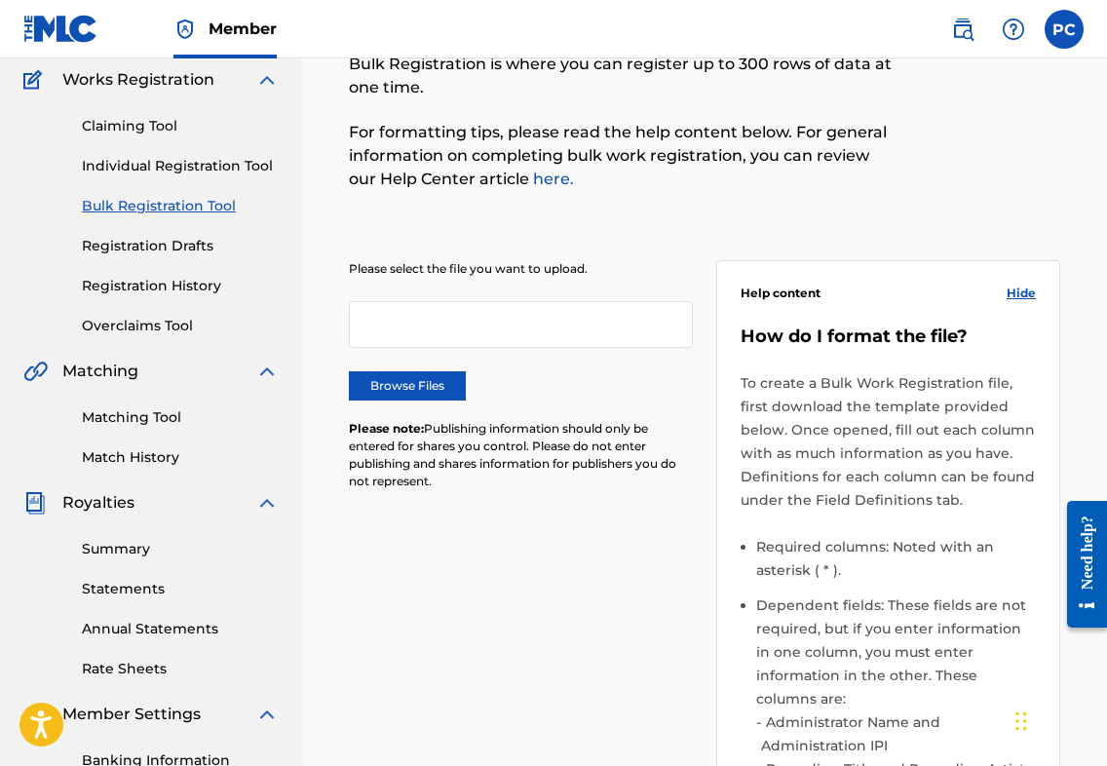
scroll to position [159, 0]
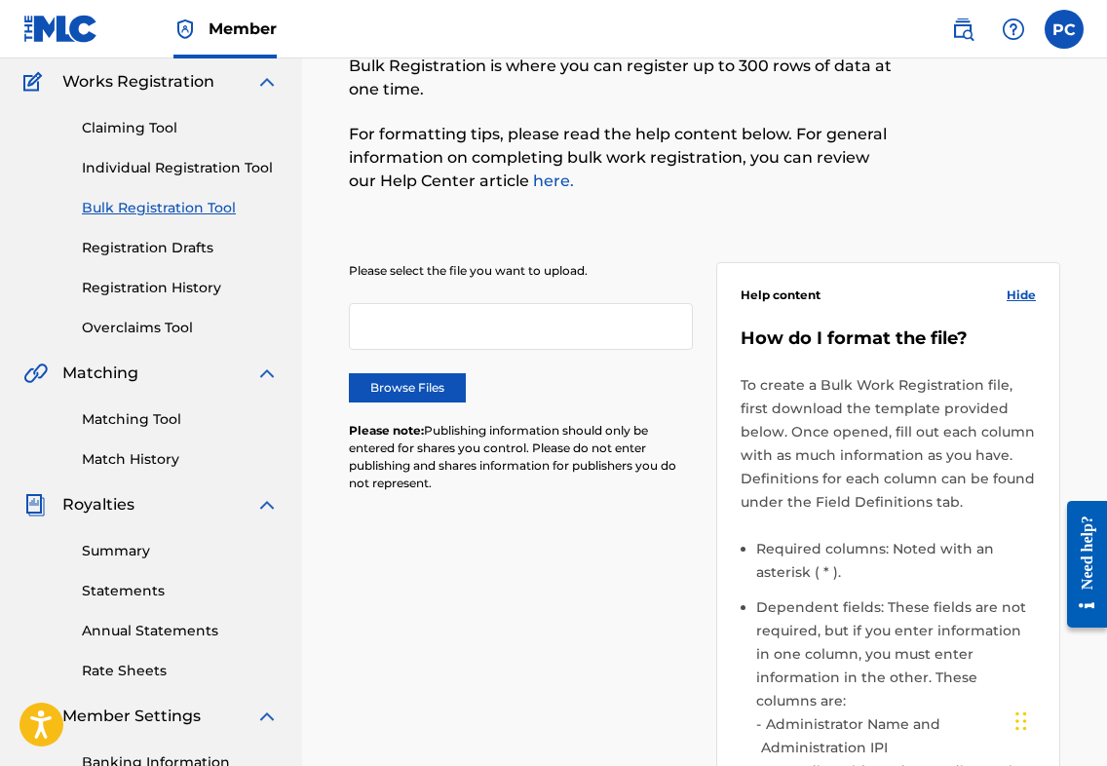
click at [142, 668] on link "Rate Sheets" at bounding box center [180, 671] width 197 height 20
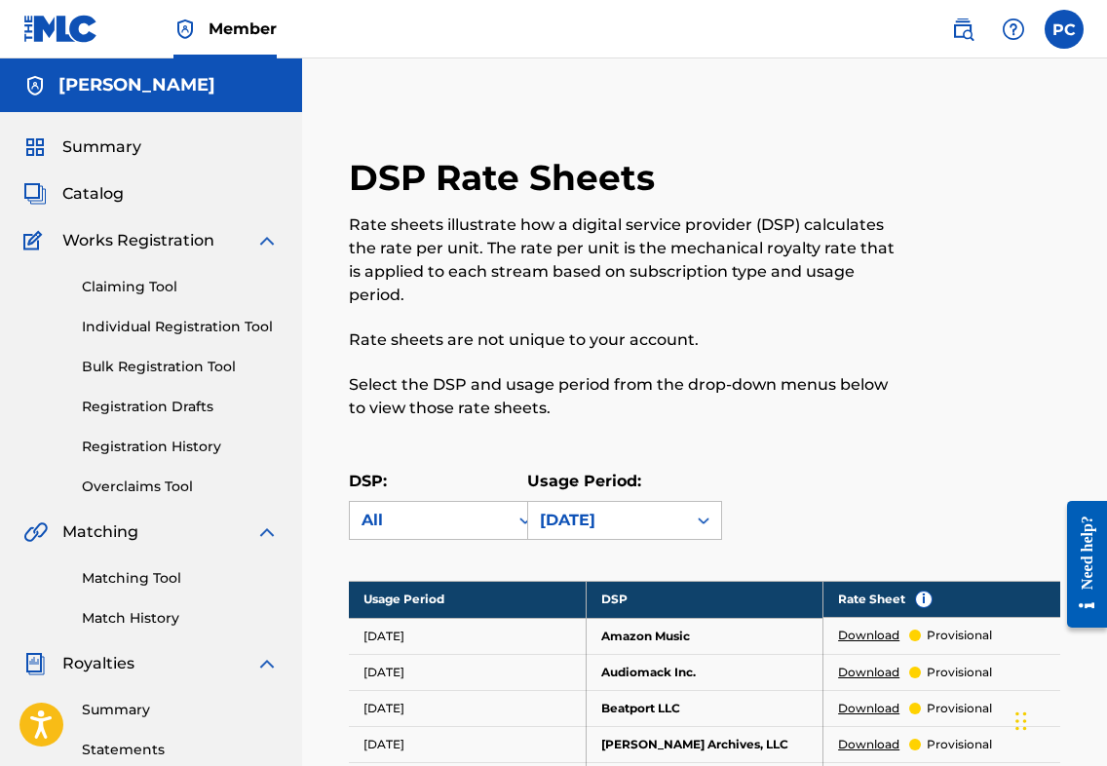
click at [144, 284] on link "Claiming Tool" at bounding box center [180, 287] width 197 height 20
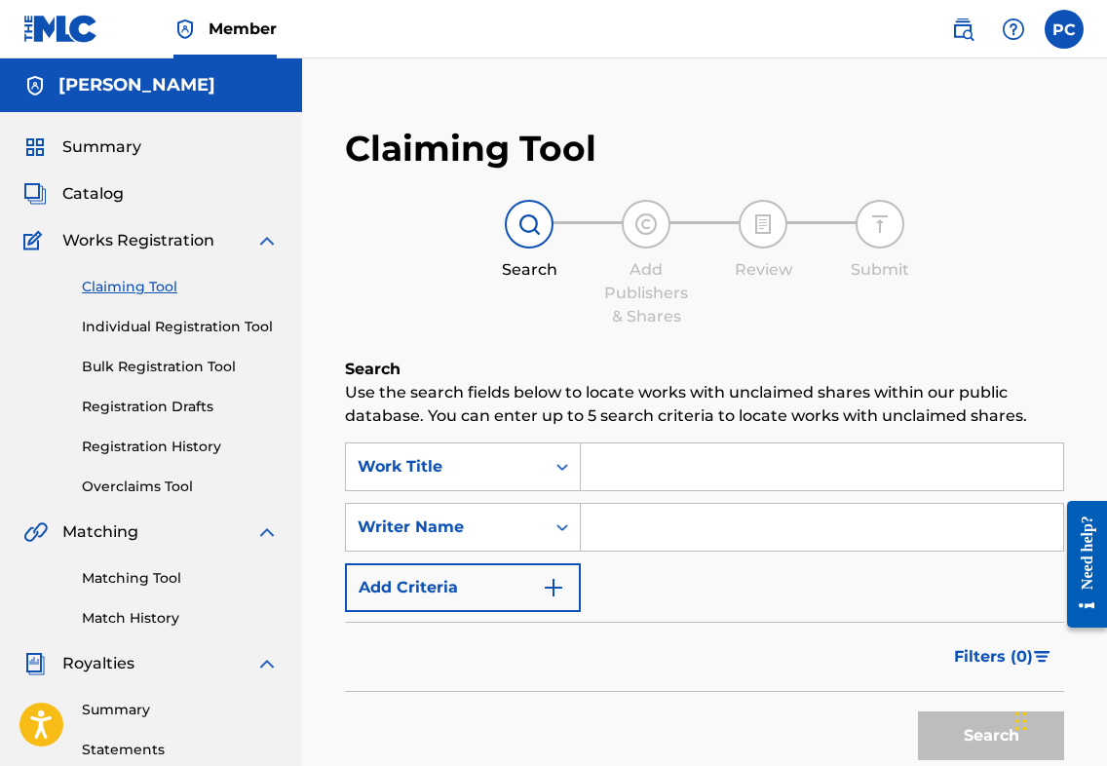
click at [1065, 32] on label at bounding box center [1064, 29] width 39 height 39
click at [1064, 29] on input "PC [PERSON_NAME] [EMAIL_ADDRESS][DOMAIN_NAME] Notification Preferences Profile …" at bounding box center [1064, 29] width 0 height 0
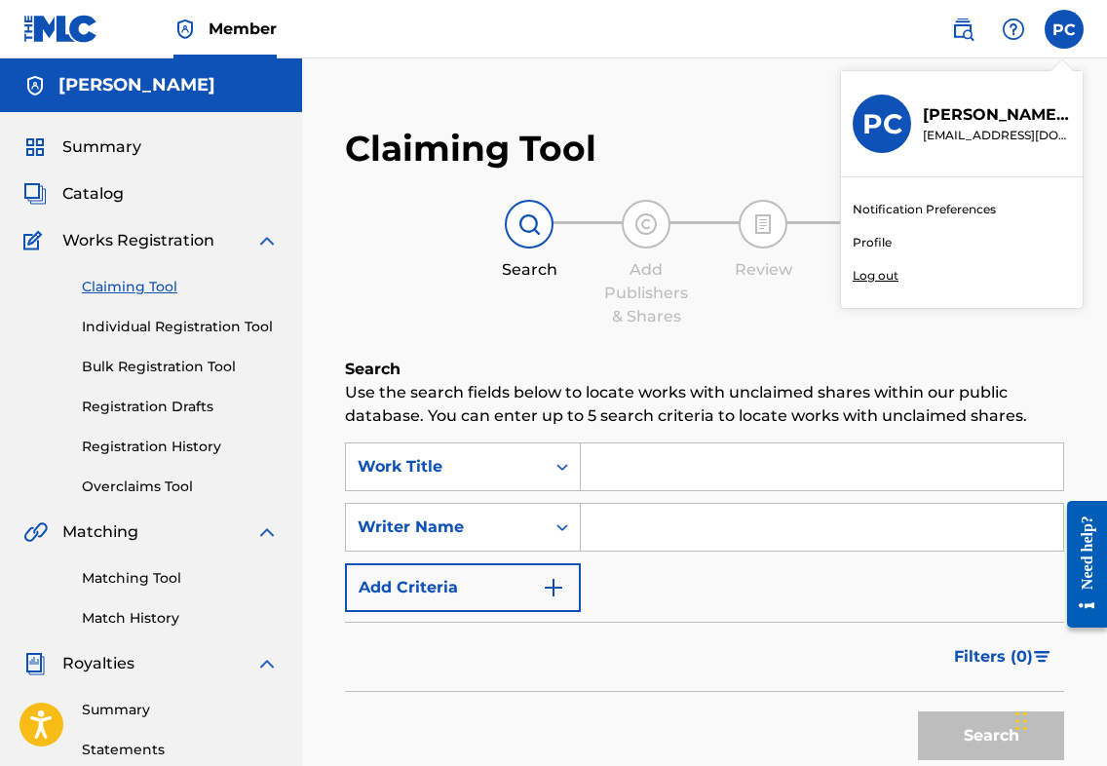
click at [877, 279] on p "Log out" at bounding box center [876, 276] width 46 height 18
click at [1064, 29] on input "PC [PERSON_NAME] [EMAIL_ADDRESS][DOMAIN_NAME] Notification Preferences Profile …" at bounding box center [1064, 29] width 0 height 0
